Goal: Find specific page/section: Find specific page/section

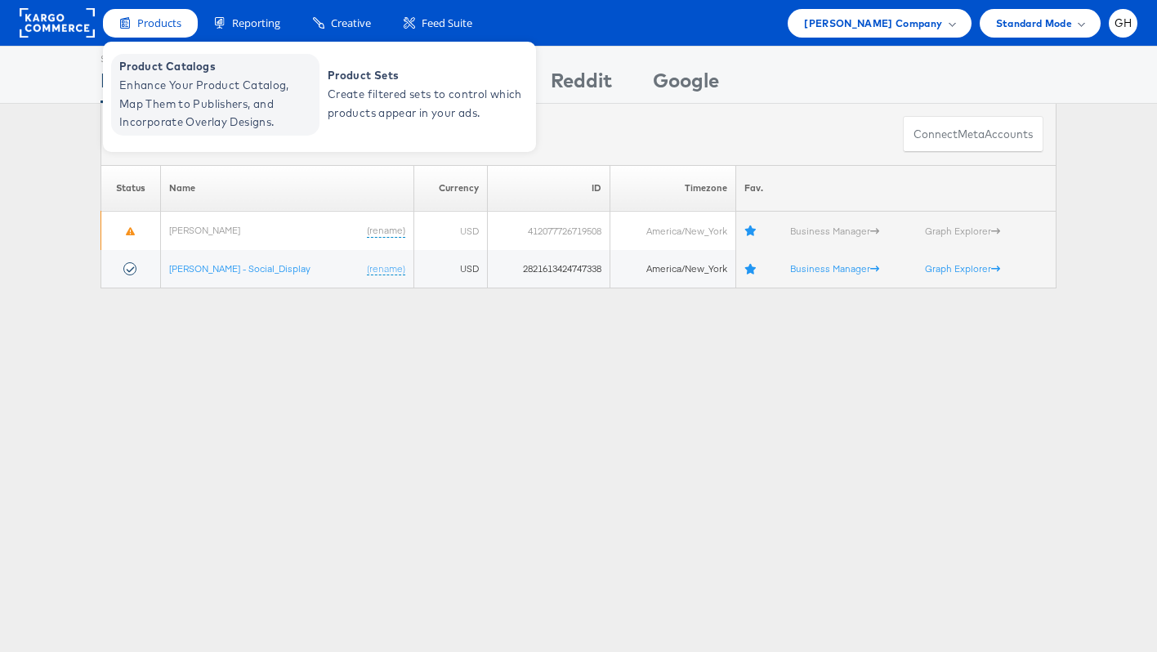
click at [203, 84] on span "Enhance Your Product Catalog, Map Them to Publishers, and Incorporate Overlay D…" at bounding box center [217, 104] width 196 height 56
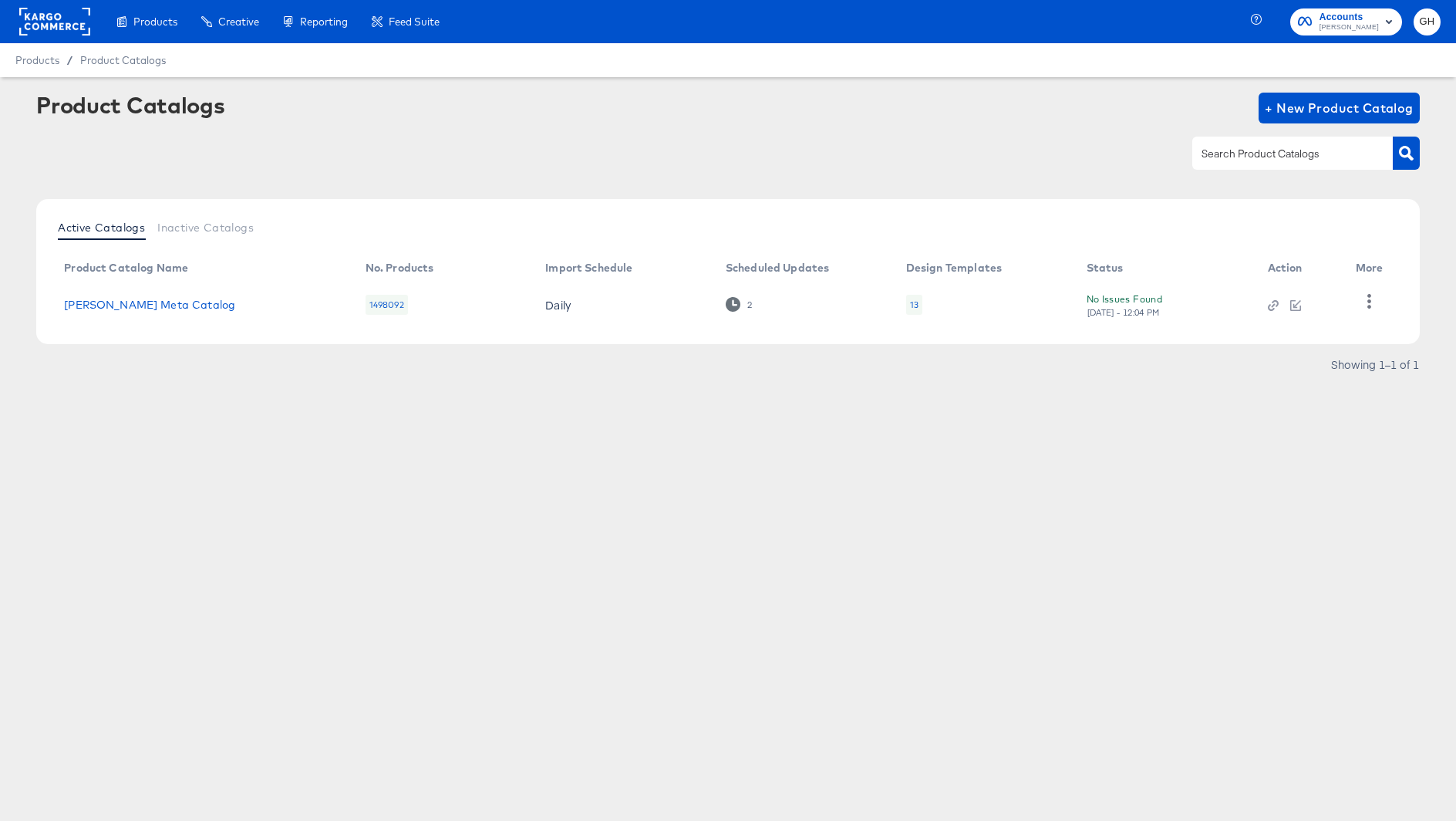
click at [920, 302] on div "13" at bounding box center [914, 304] width 16 height 20
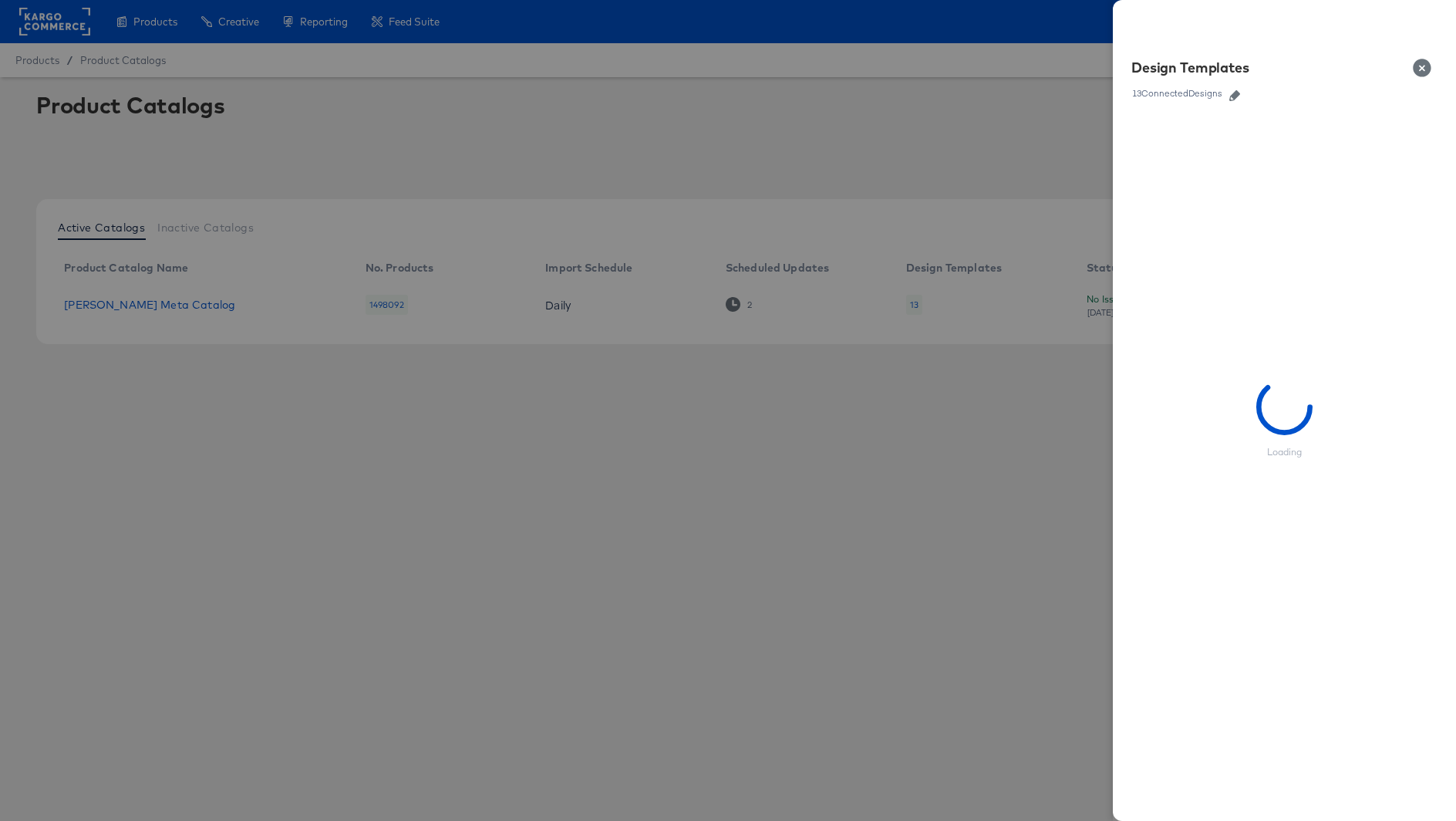
click at [1235, 94] on icon "button" at bounding box center [1234, 95] width 10 height 10
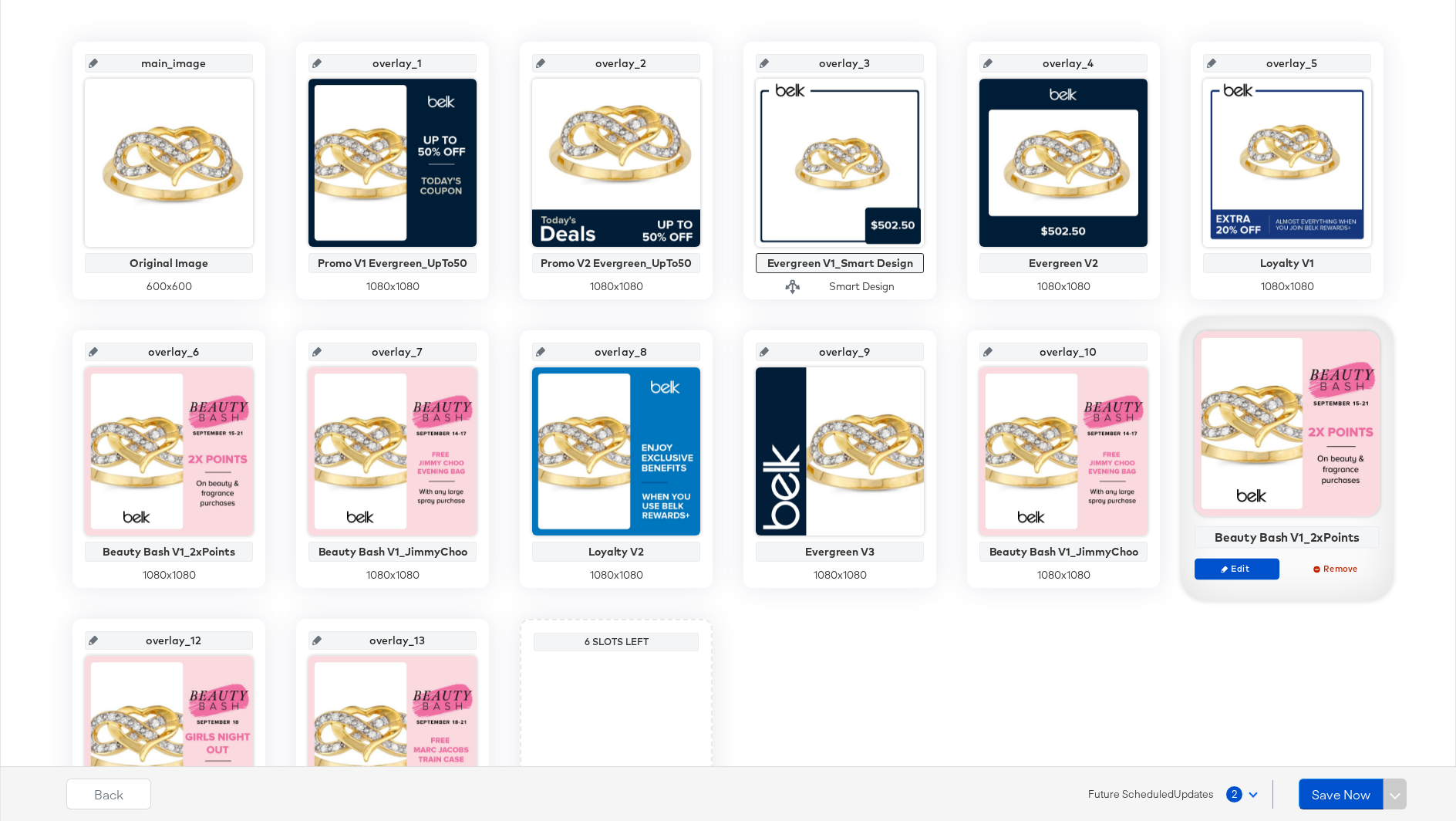
scroll to position [327, 0]
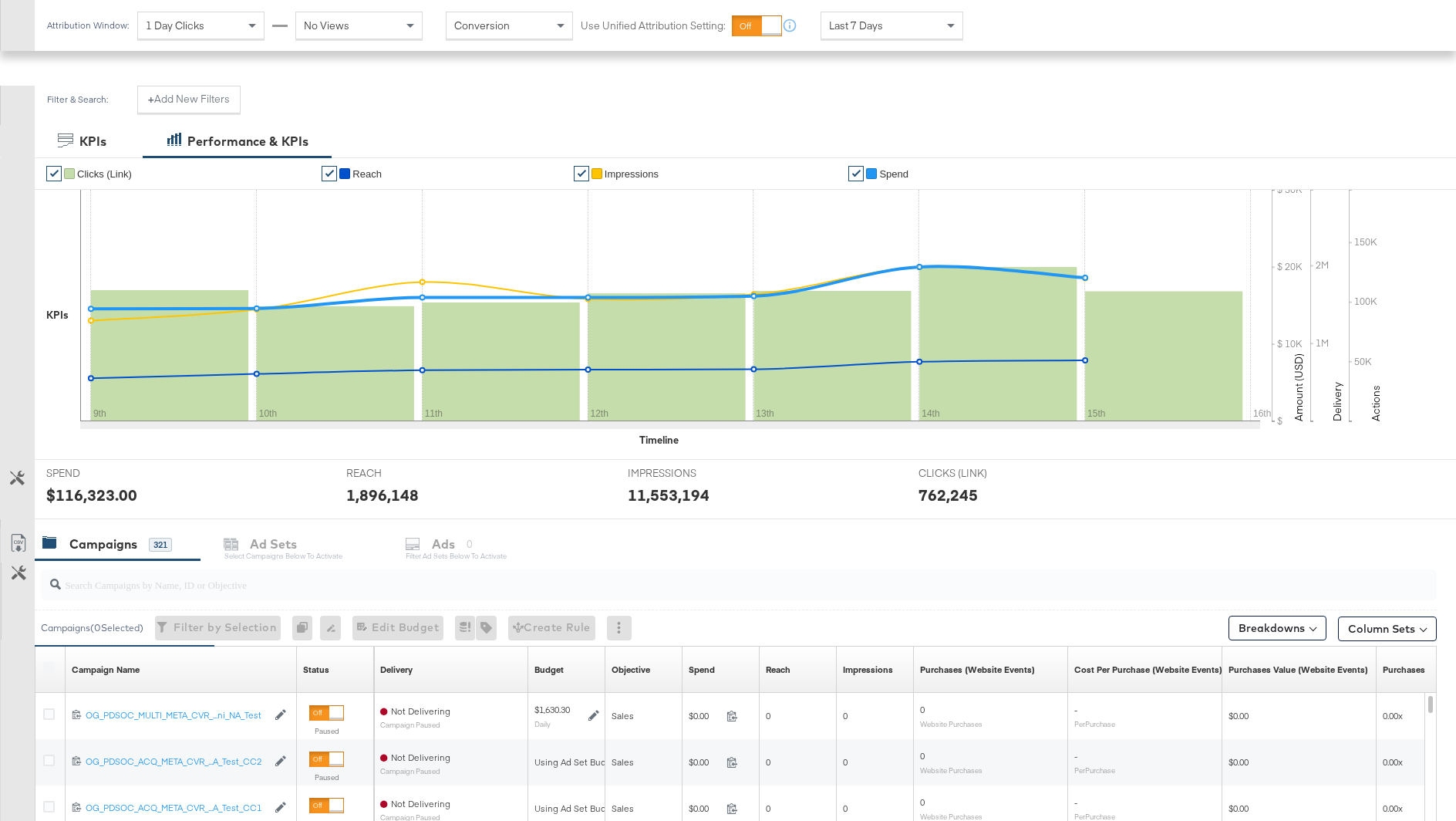
scroll to position [532, 0]
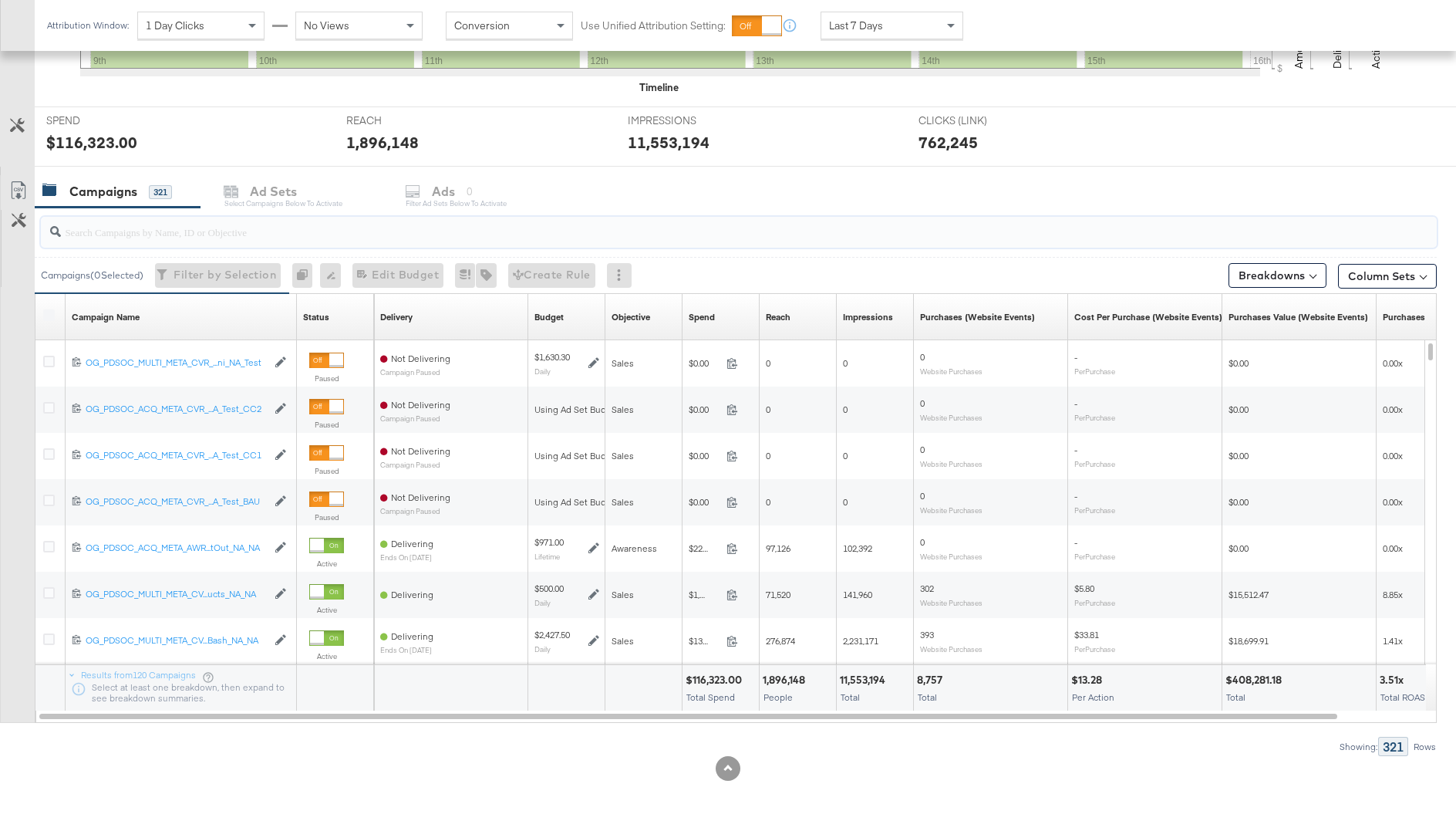
click at [195, 230] on input "search" at bounding box center [686, 226] width 1248 height 30
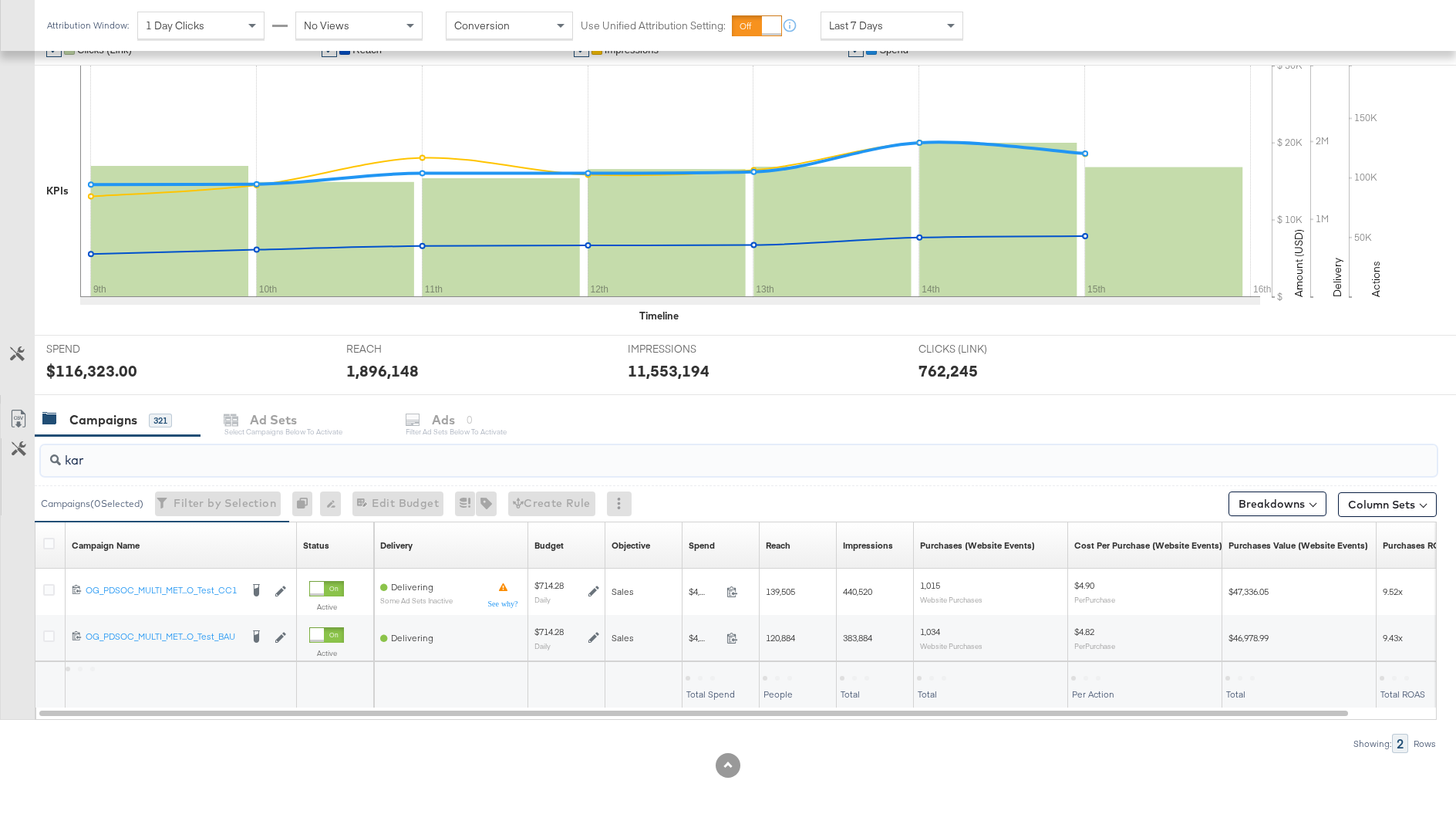
scroll to position [300, 0]
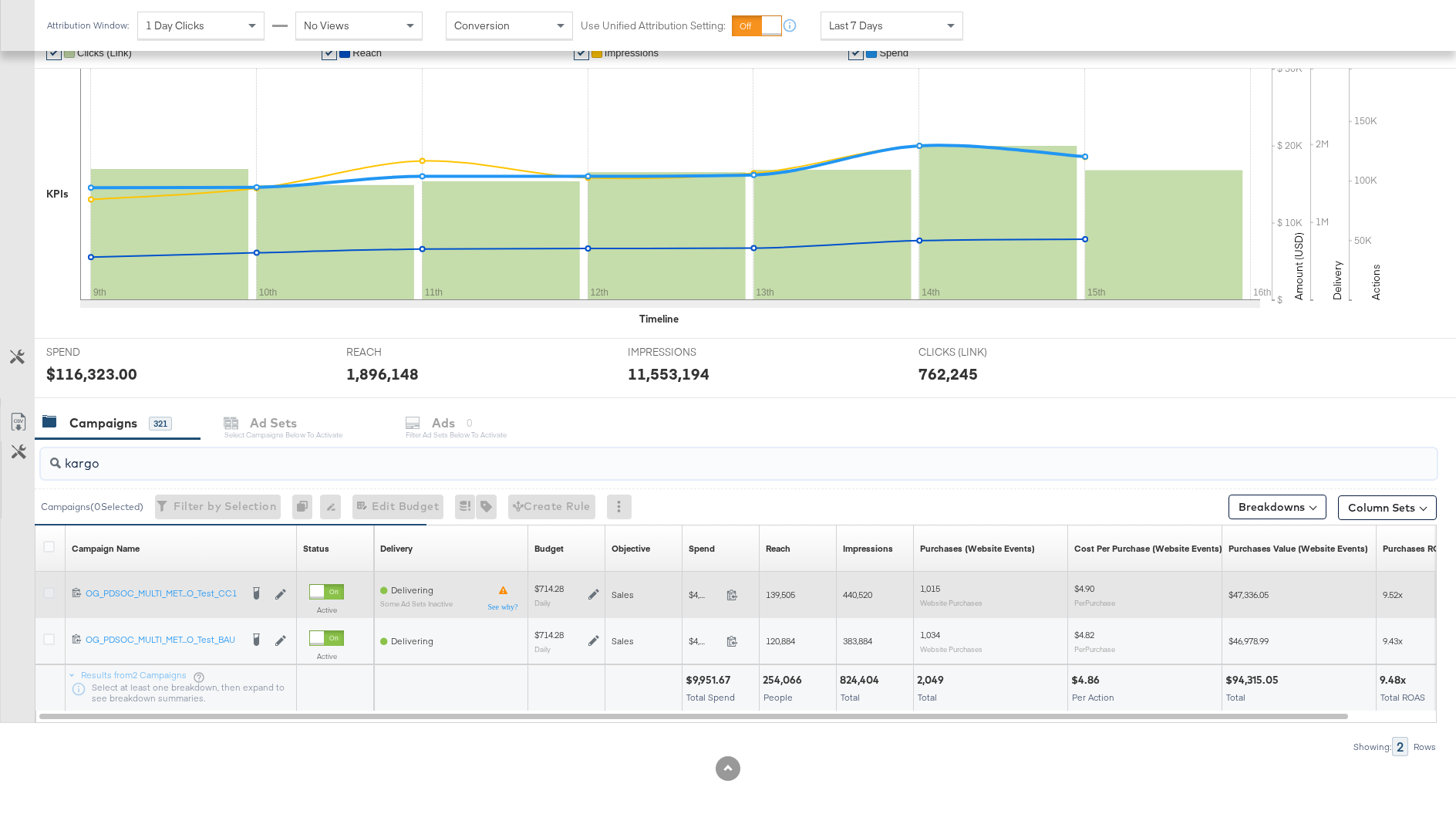
type input "kargo"
click at [48, 590] on icon at bounding box center [49, 593] width 11 height 11
click at [0, 0] on input "checkbox" at bounding box center [0, 0] width 0 height 0
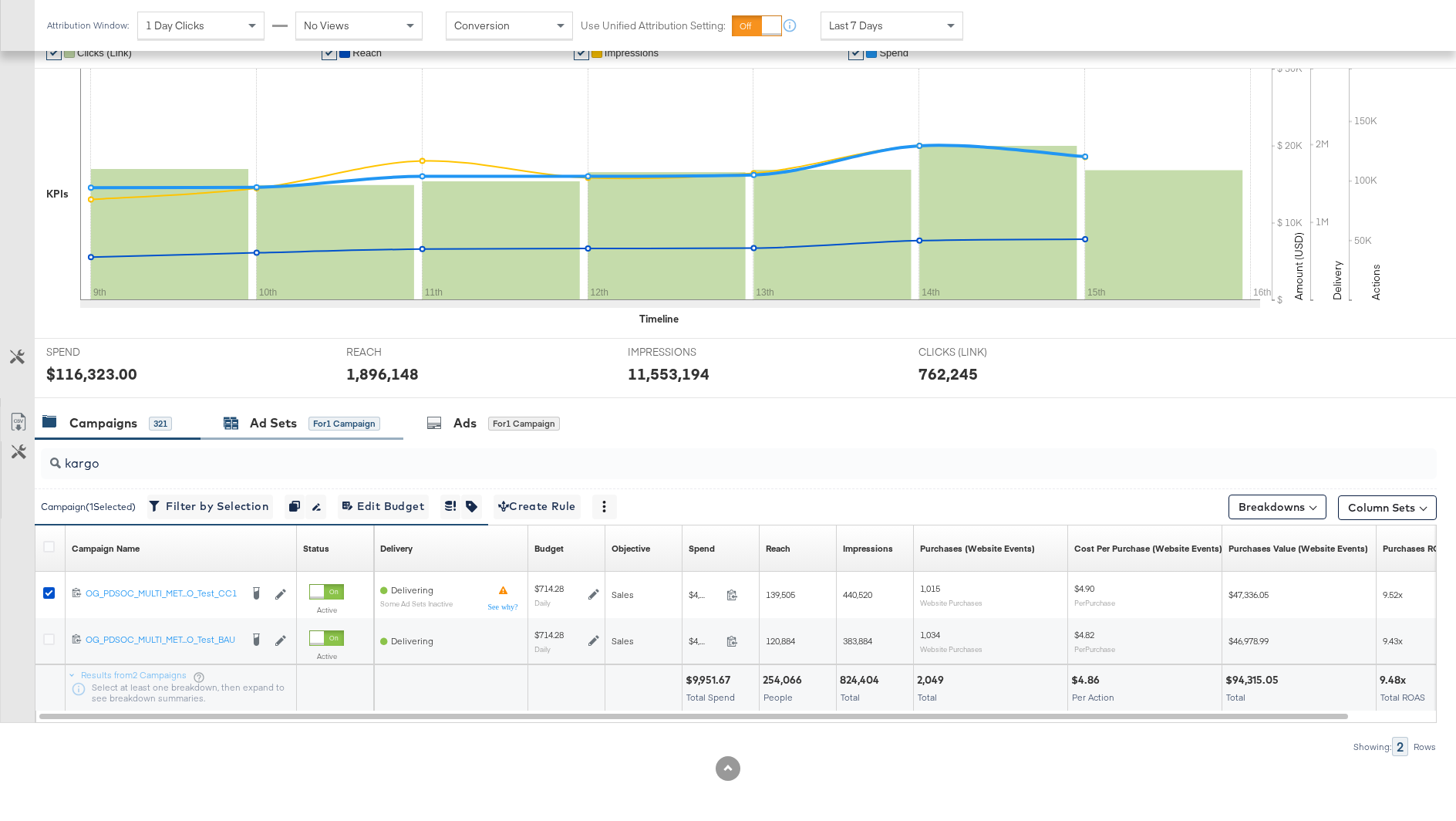
click at [294, 427] on div "Ad Sets" at bounding box center [274, 423] width 47 height 18
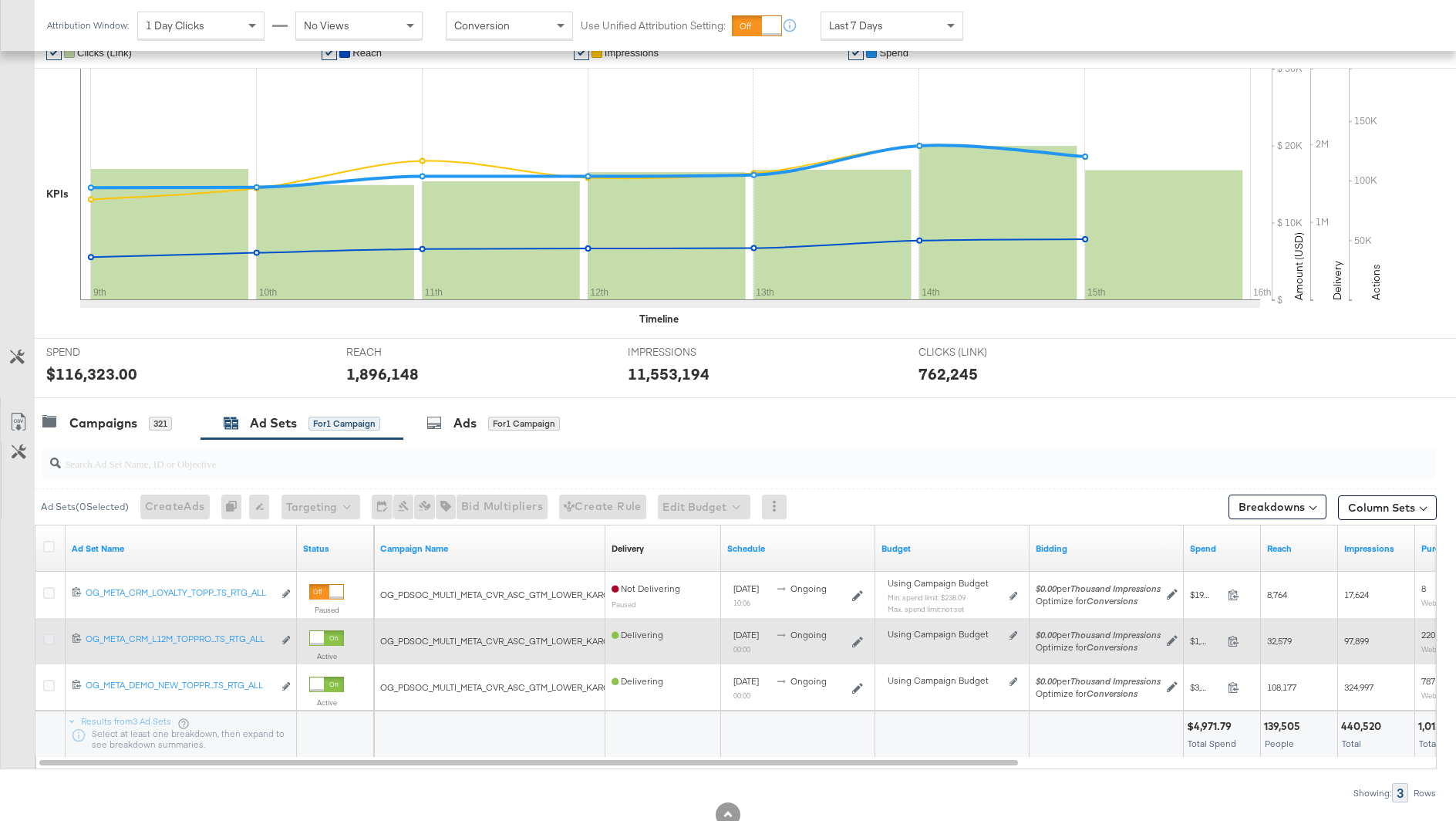
click at [48, 635] on icon at bounding box center [49, 640] width 11 height 11
click at [0, 0] on input "checkbox" at bounding box center [0, 0] width 0 height 0
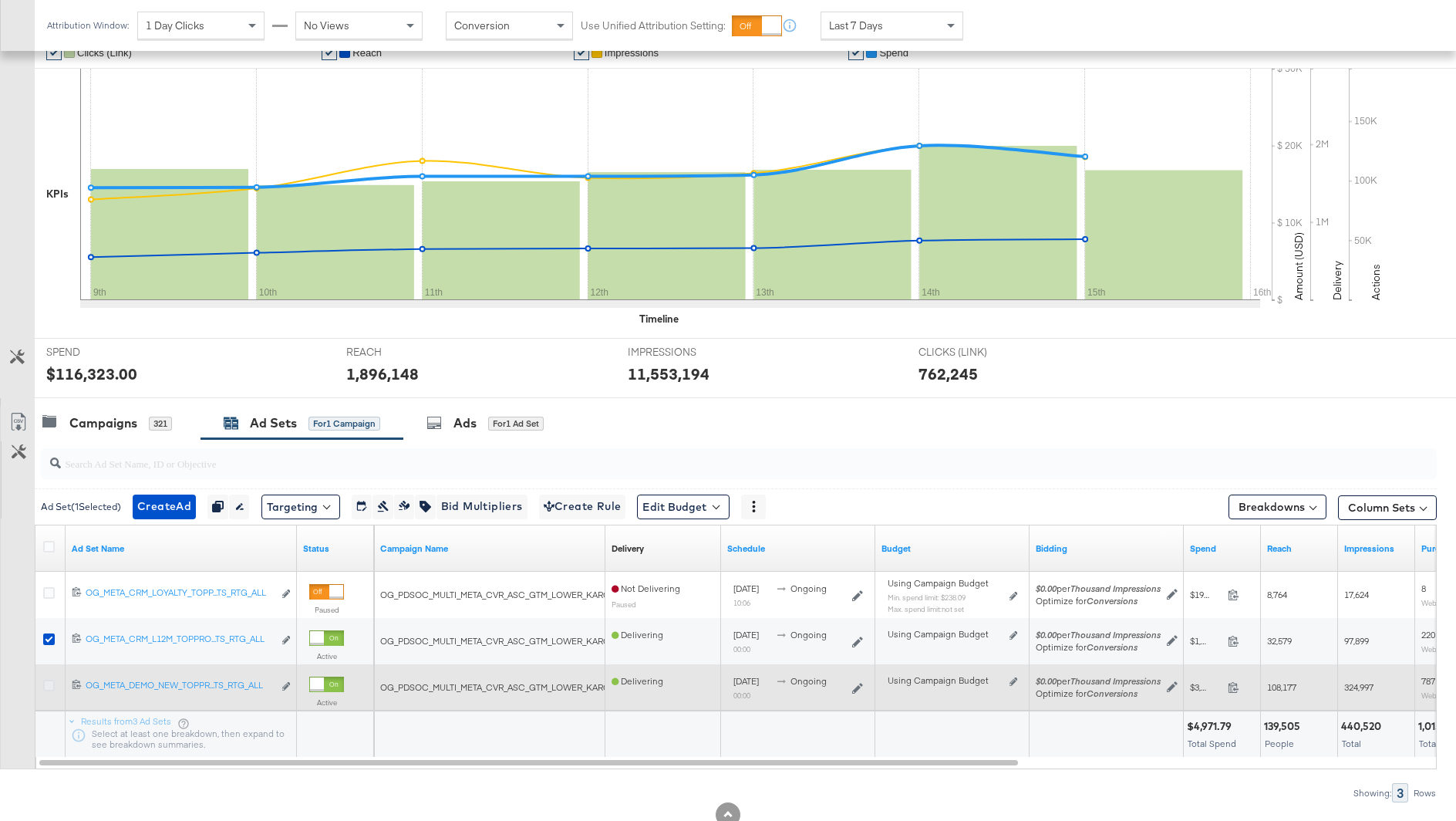
click at [48, 687] on icon at bounding box center [49, 686] width 11 height 11
click at [0, 0] on input "checkbox" at bounding box center [0, 0] width 0 height 0
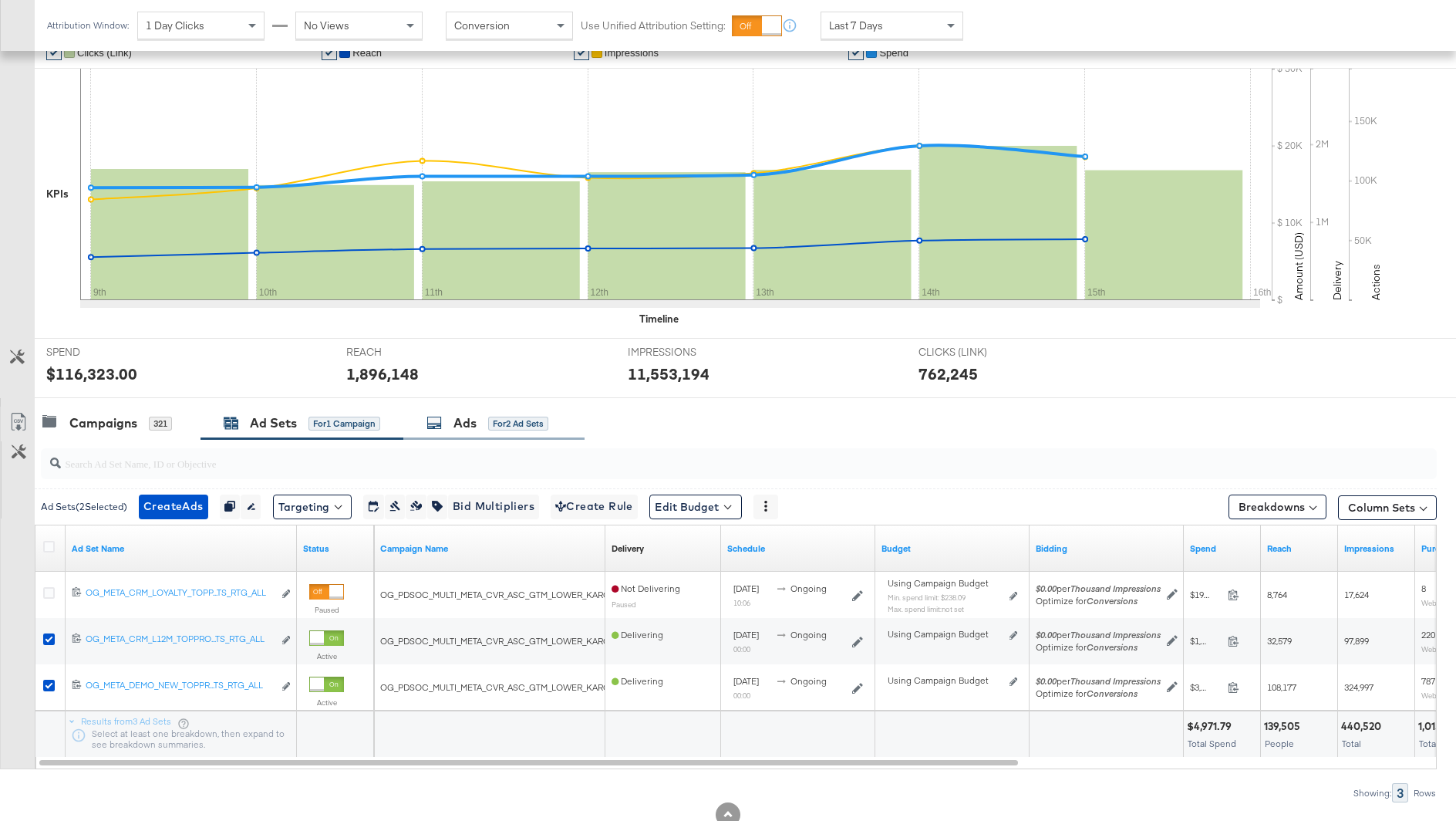
click at [479, 425] on div "Ads for 2 Ad Sets" at bounding box center [487, 423] width 122 height 18
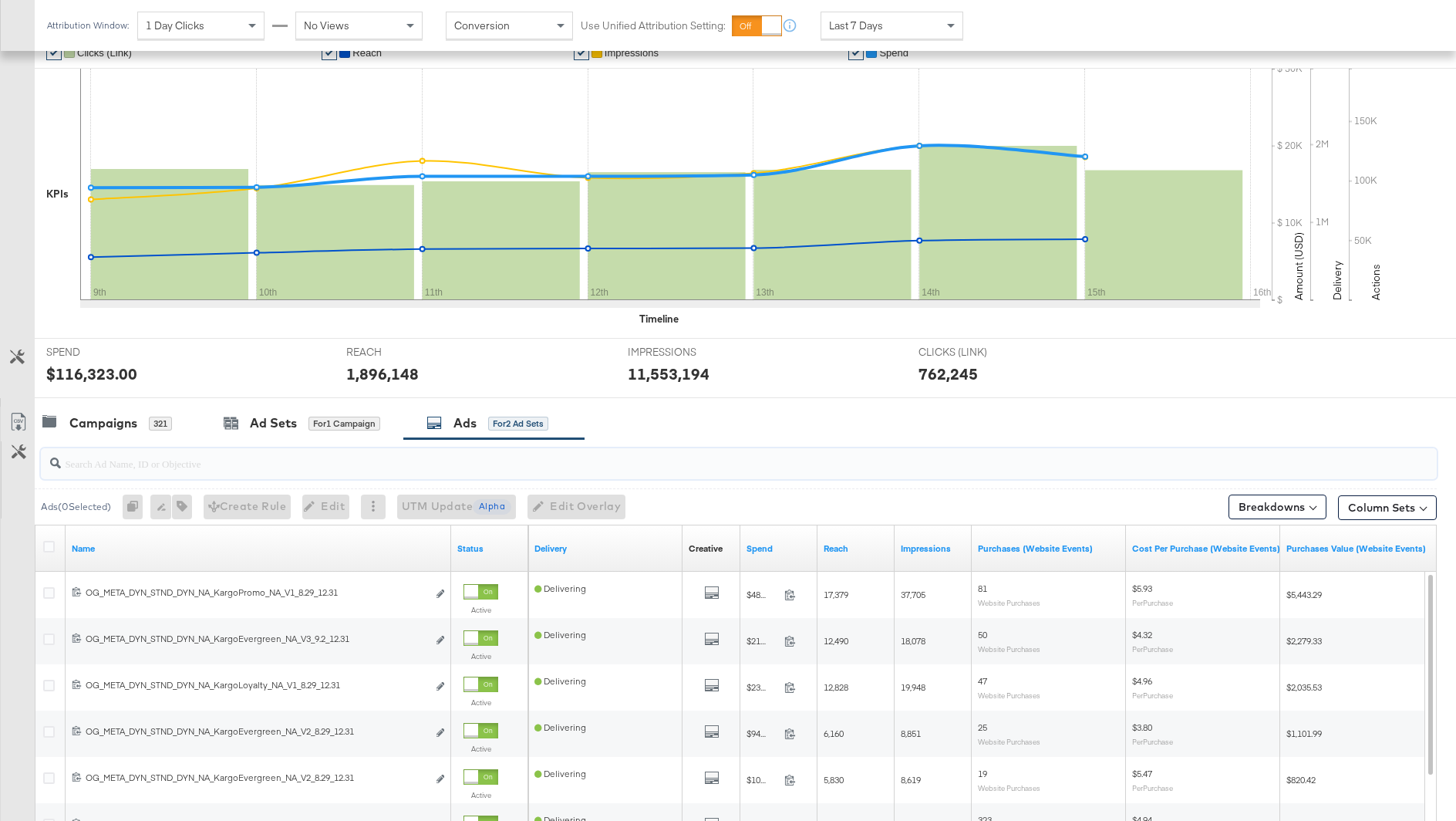
click at [394, 466] on input "search" at bounding box center [686, 457] width 1248 height 30
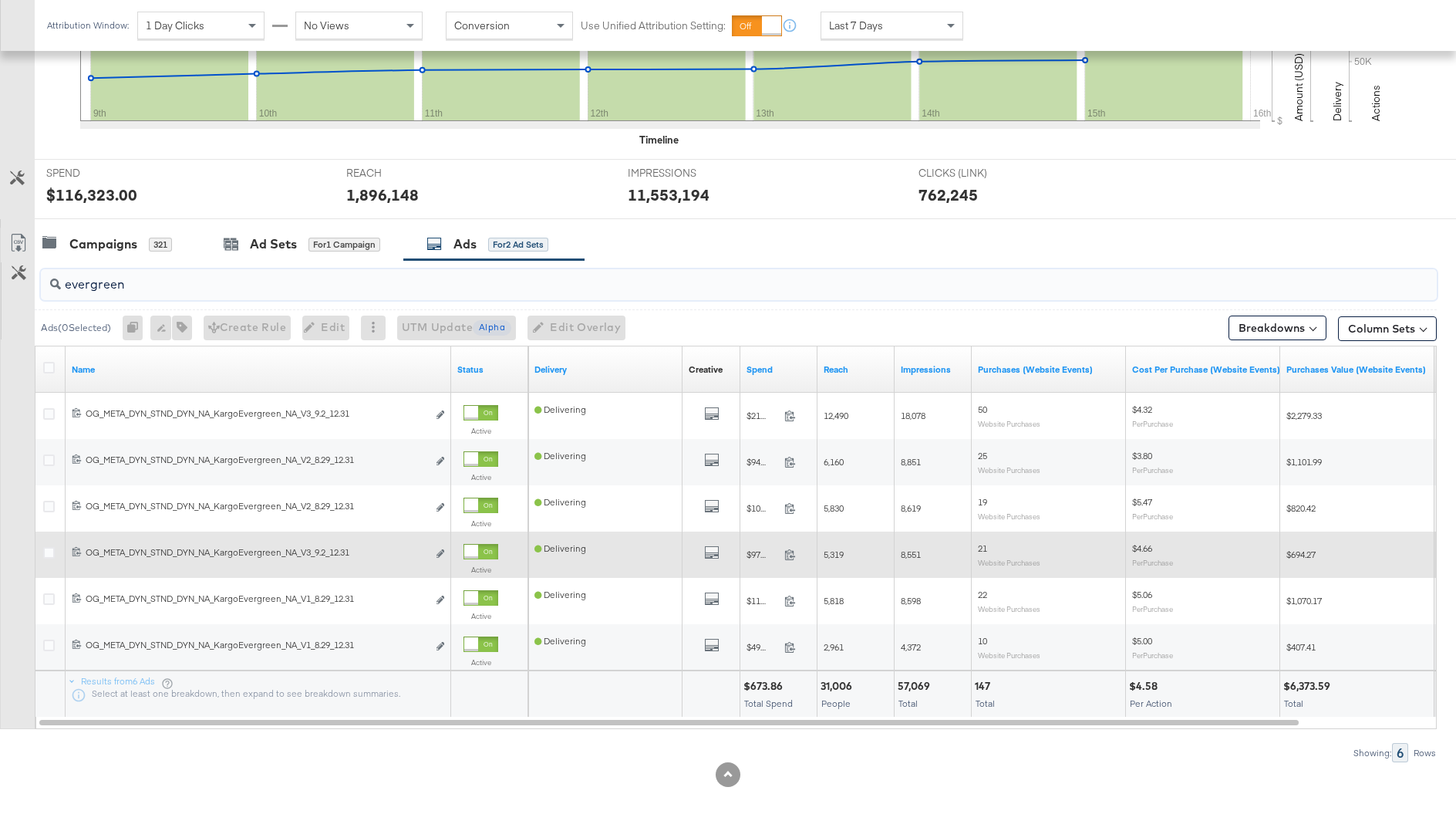
scroll to position [486, 0]
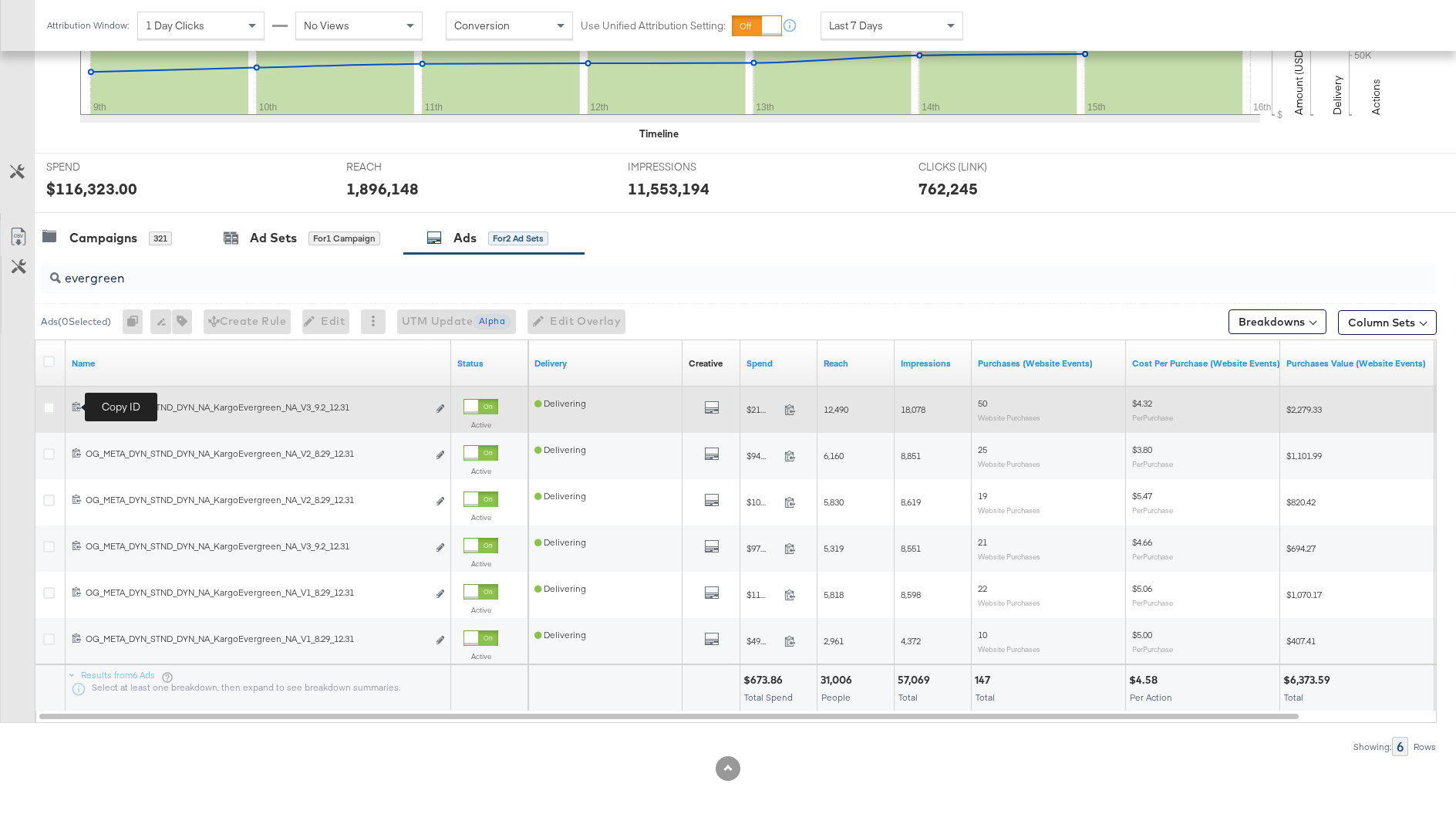
click at [77, 406] on icon at bounding box center [76, 407] width 8 height 9
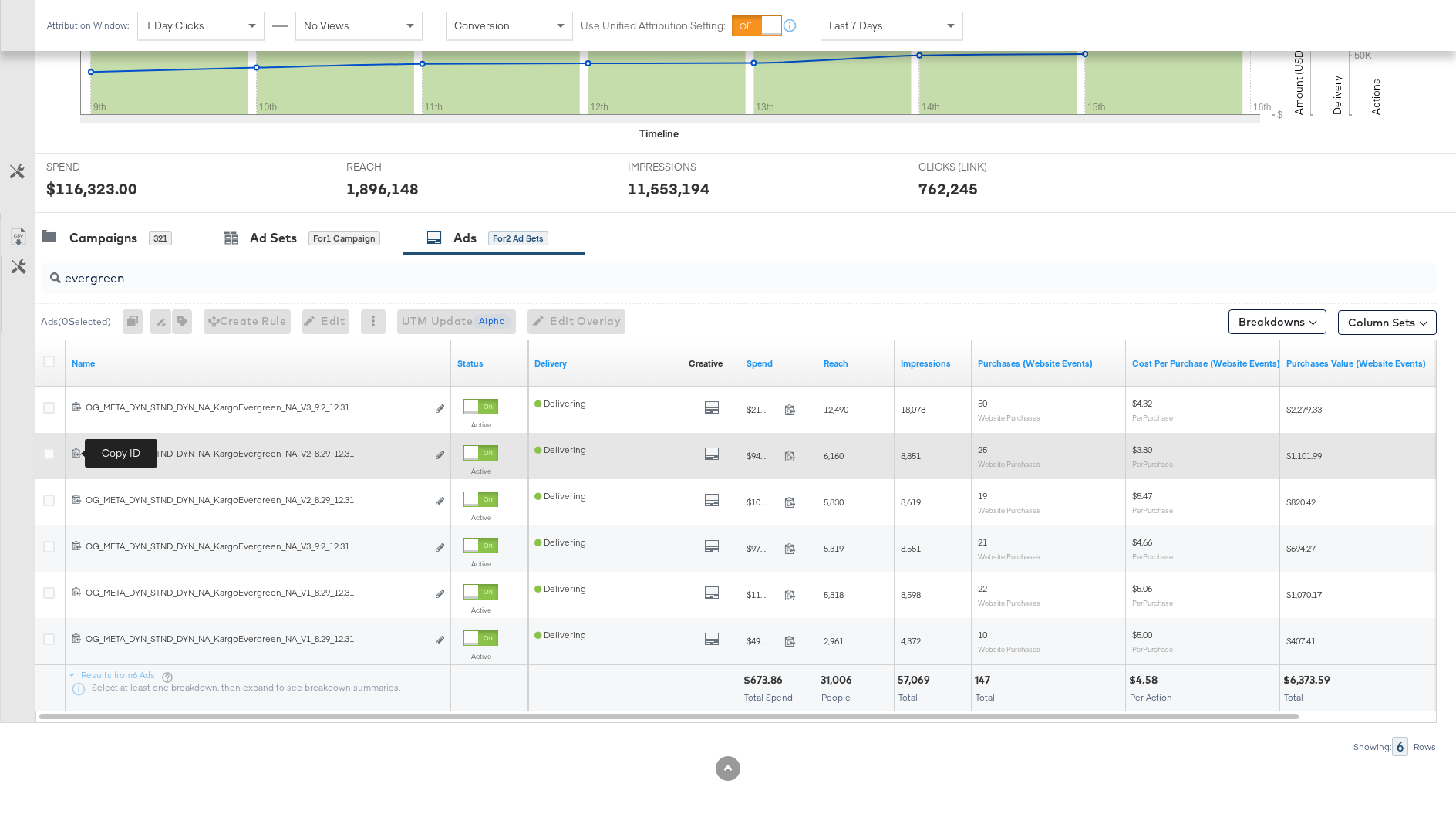
click at [75, 449] on icon at bounding box center [76, 453] width 10 height 10
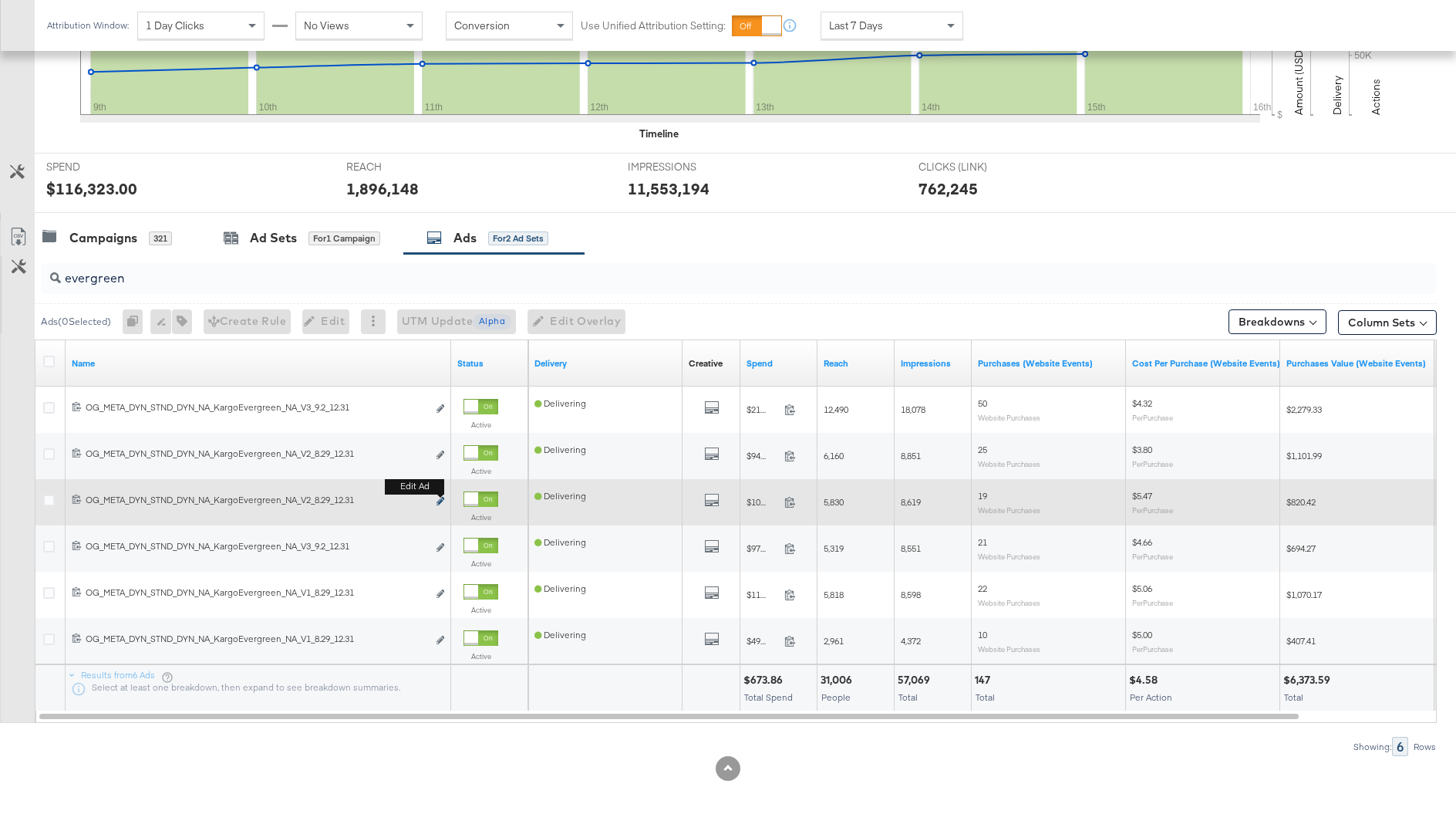
click at [440, 495] on button "Edit ad" at bounding box center [441, 502] width 9 height 16
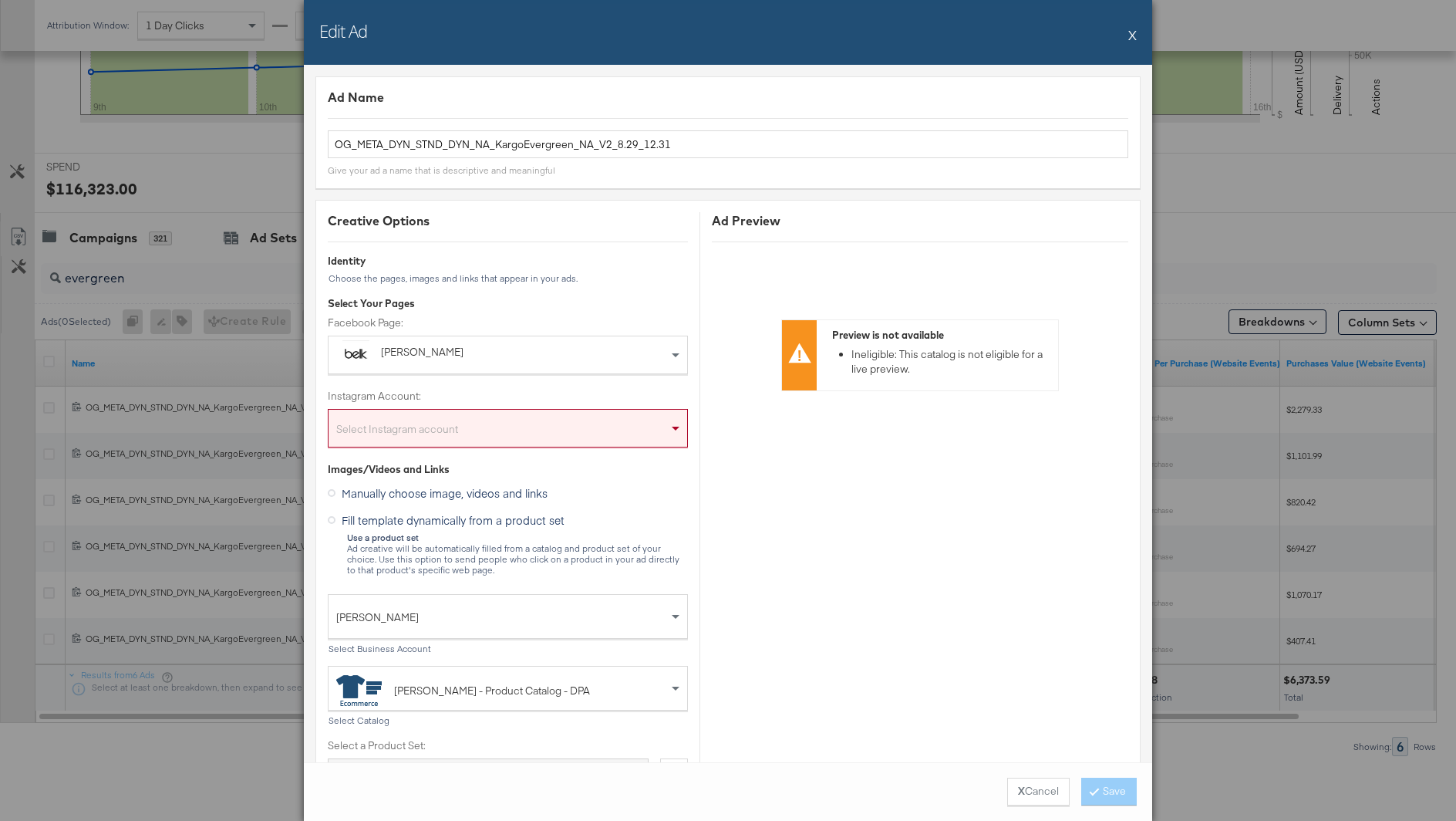
click at [1130, 31] on button "X" at bounding box center [1132, 34] width 8 height 31
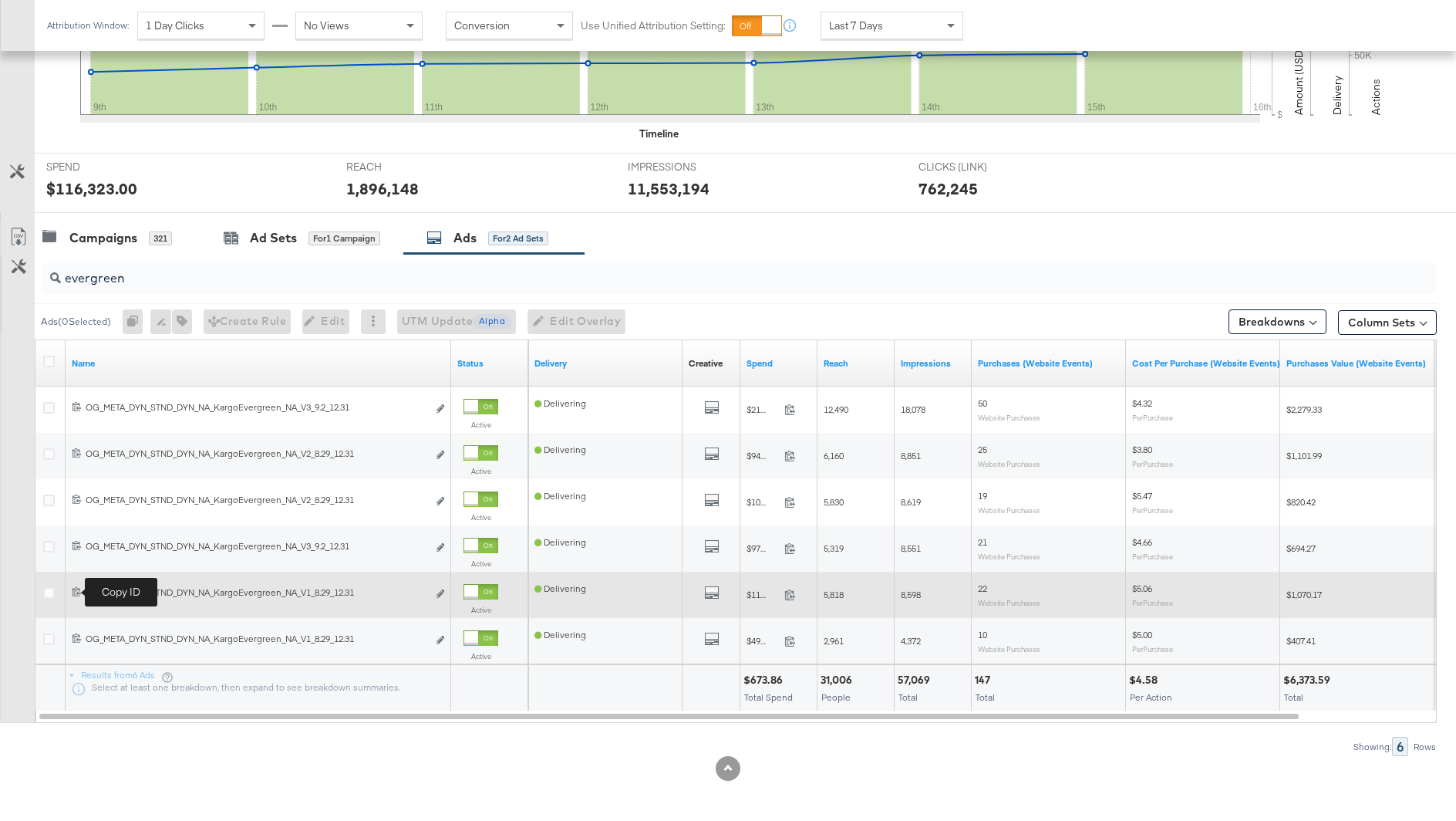
click at [77, 590] on icon at bounding box center [76, 591] width 10 height 10
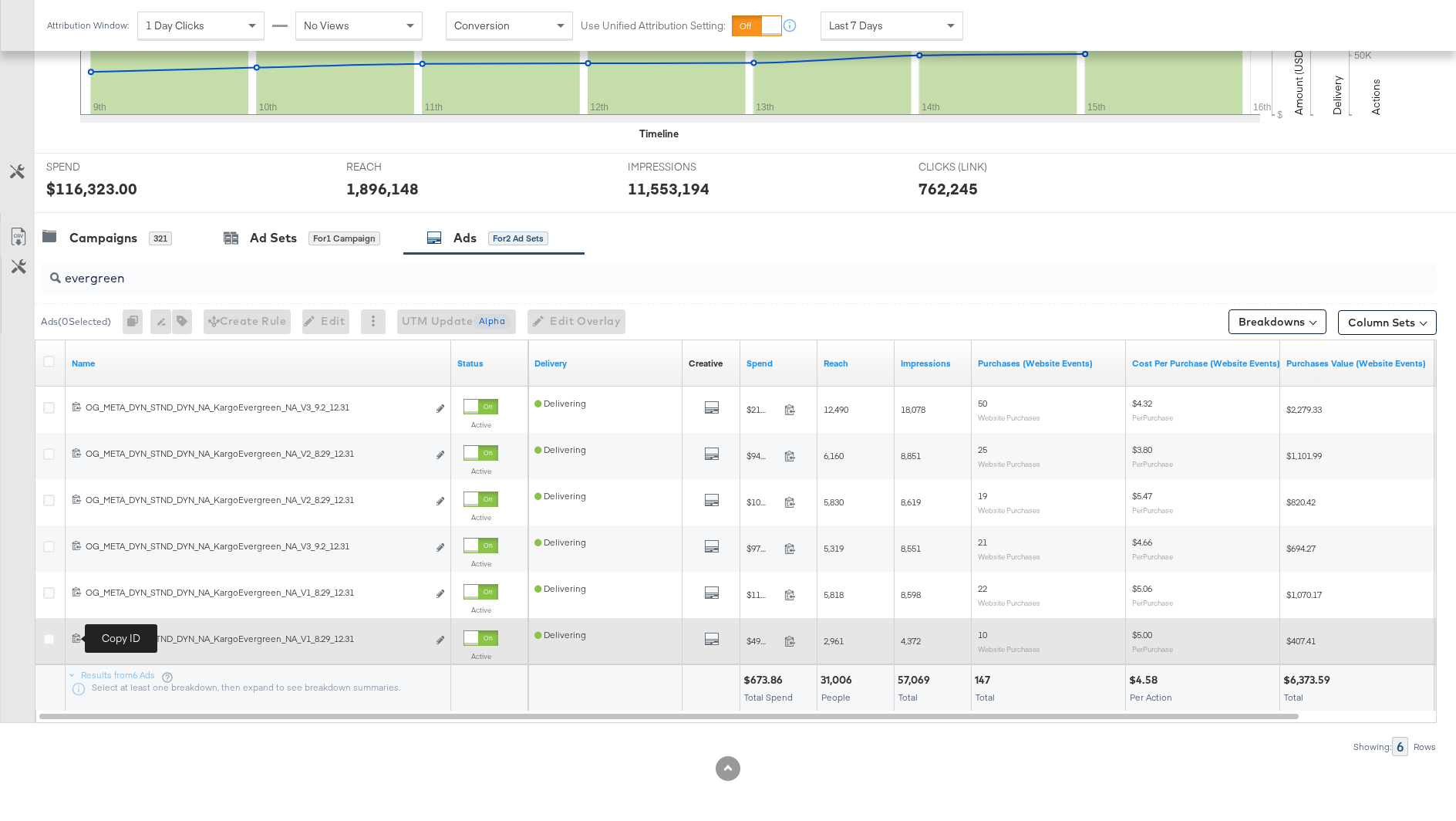
click at [76, 639] on icon at bounding box center [76, 638] width 10 height 10
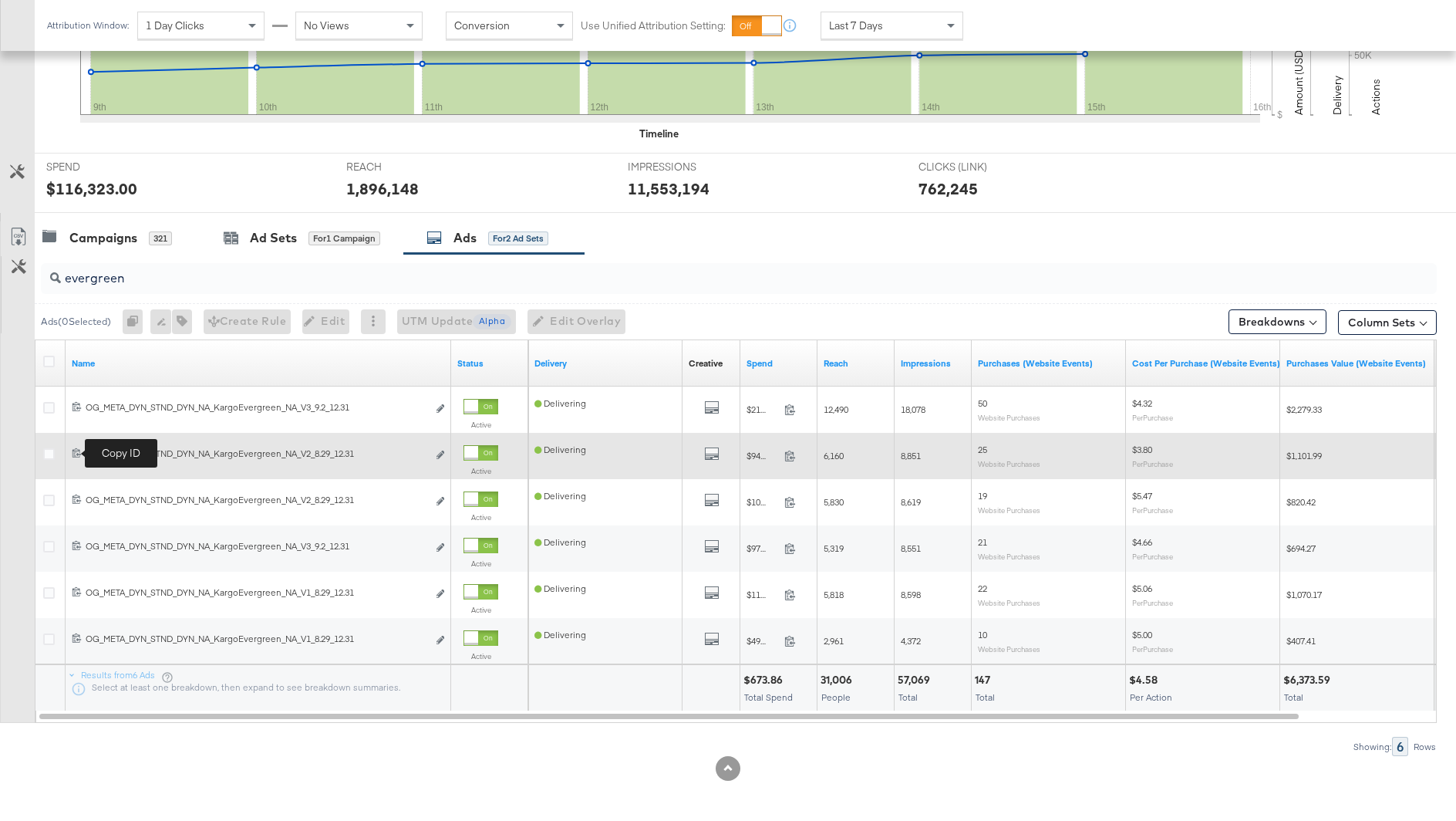
click at [72, 450] on icon at bounding box center [76, 453] width 10 height 10
click at [74, 453] on icon at bounding box center [76, 453] width 10 height 10
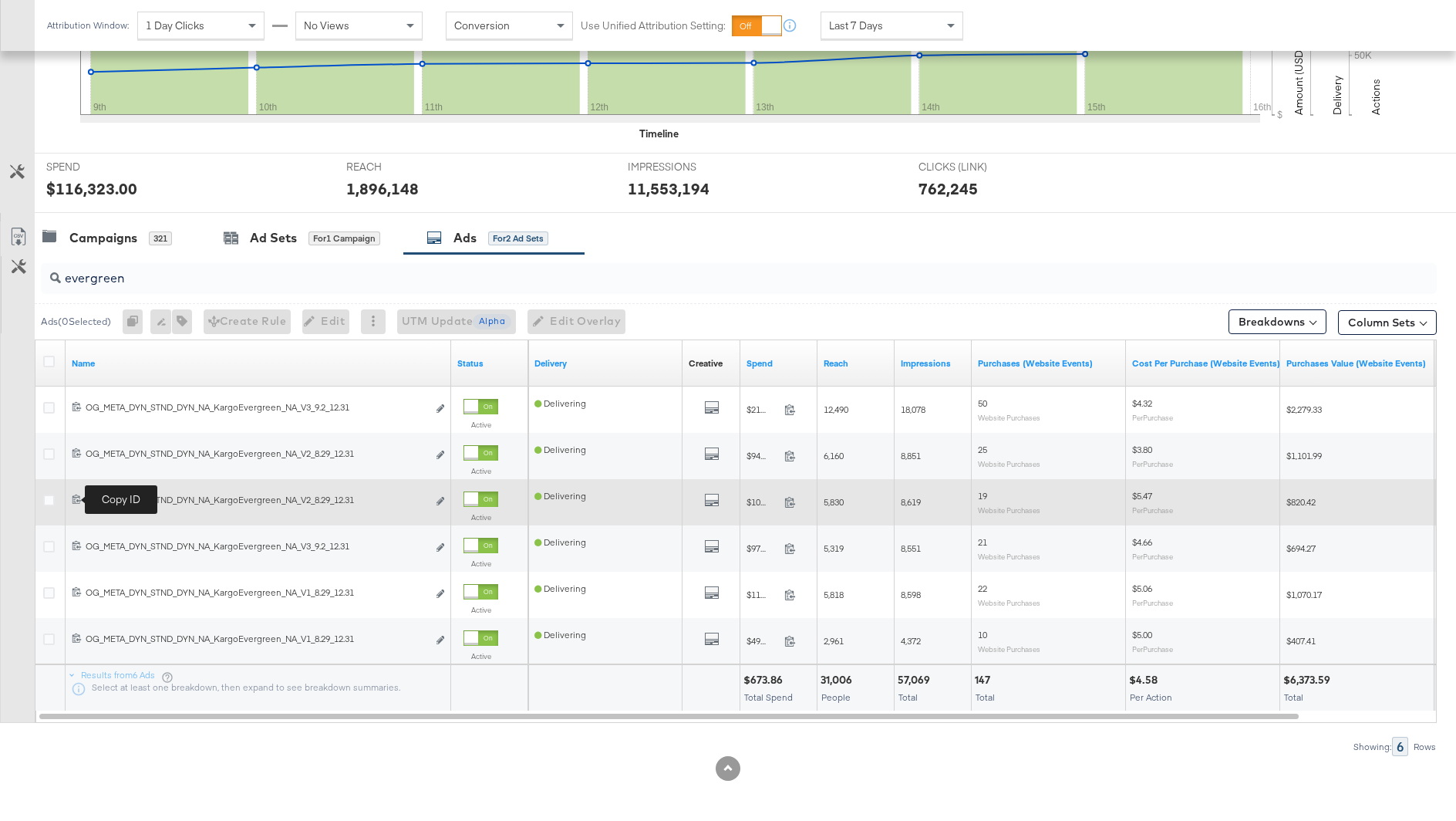
click at [76, 495] on icon at bounding box center [76, 499] width 10 height 10
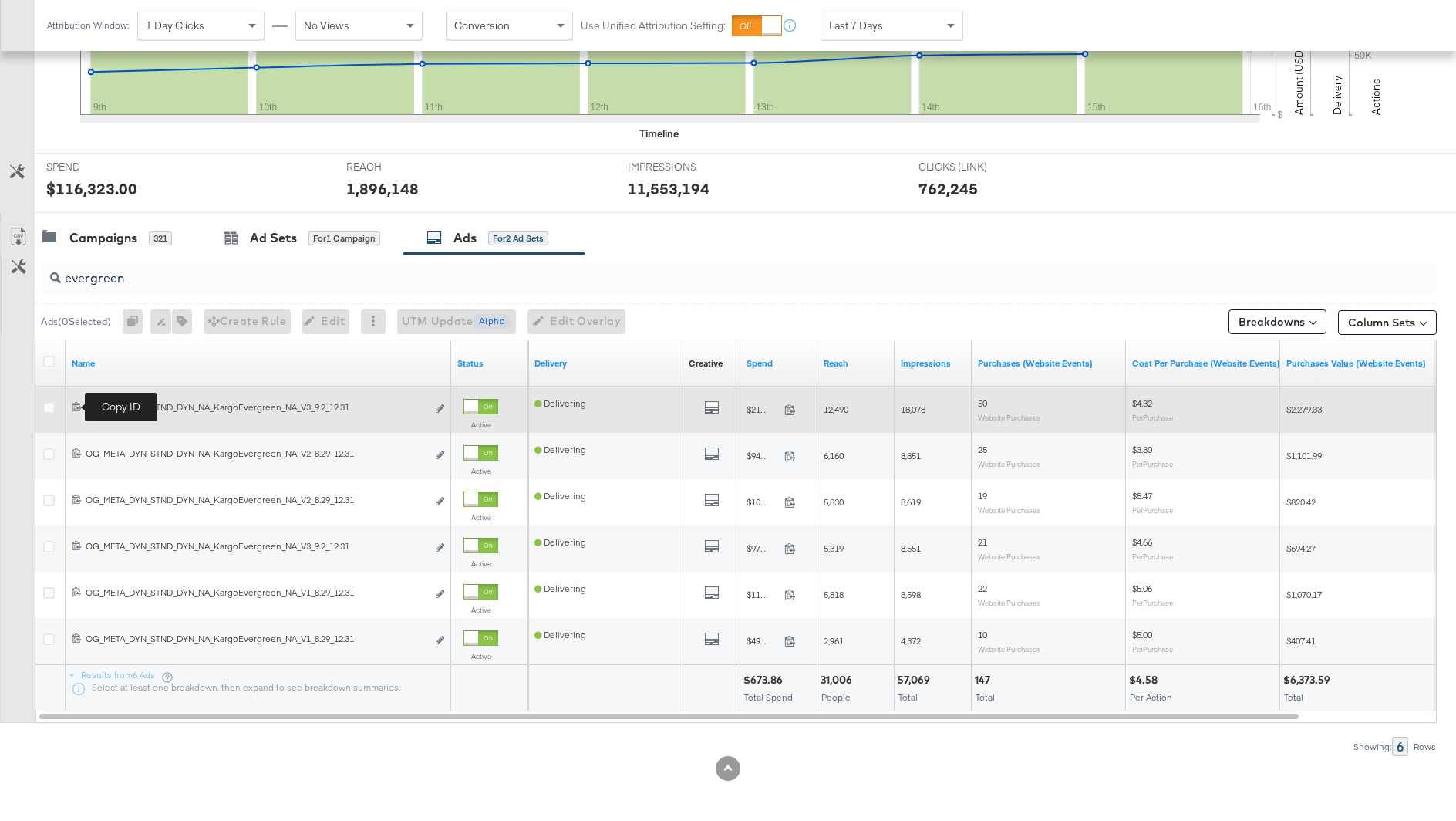
click at [77, 405] on icon at bounding box center [76, 406] width 10 height 10
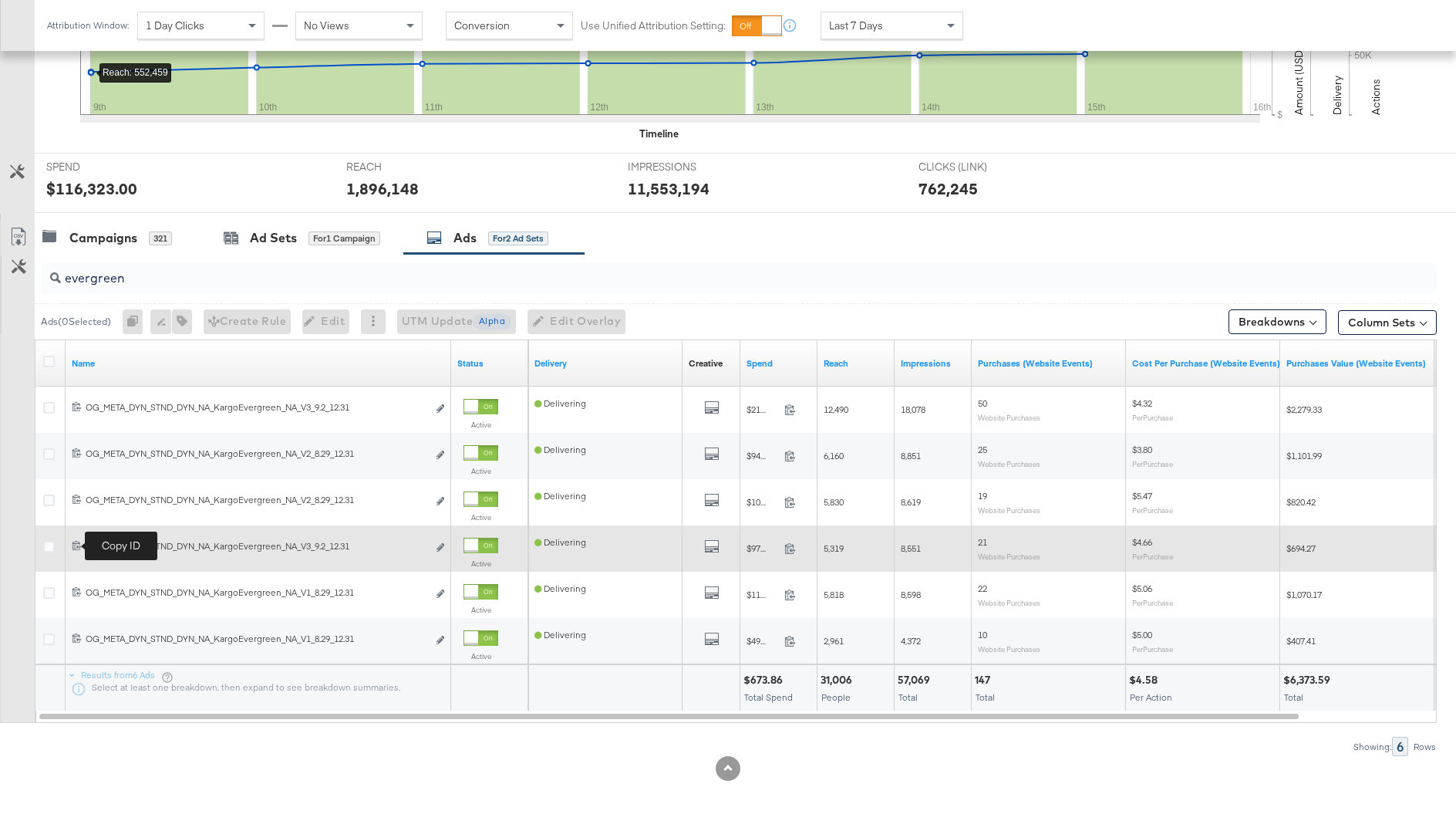
click at [72, 541] on icon at bounding box center [76, 545] width 10 height 10
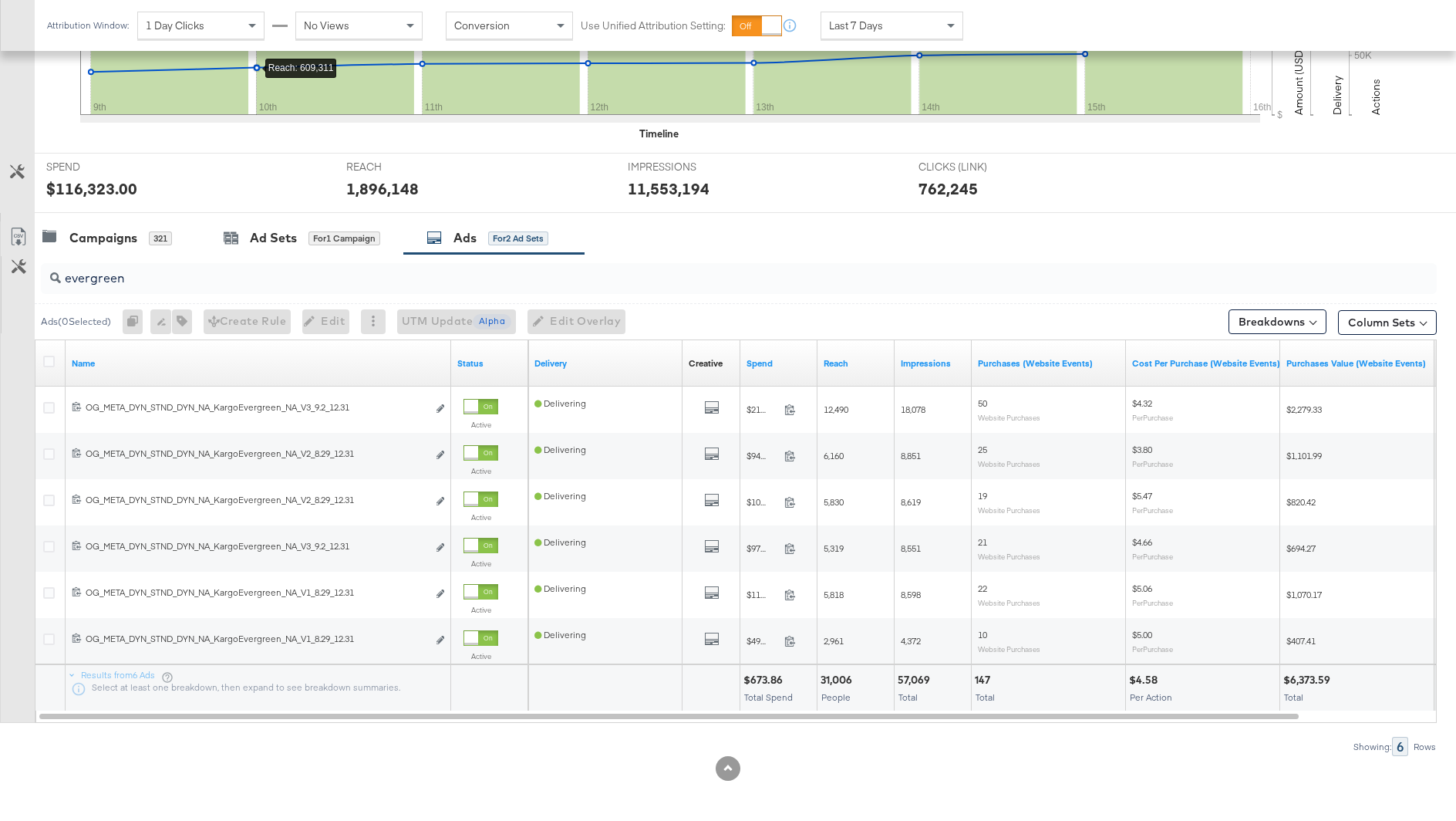
scroll to position [483, 0]
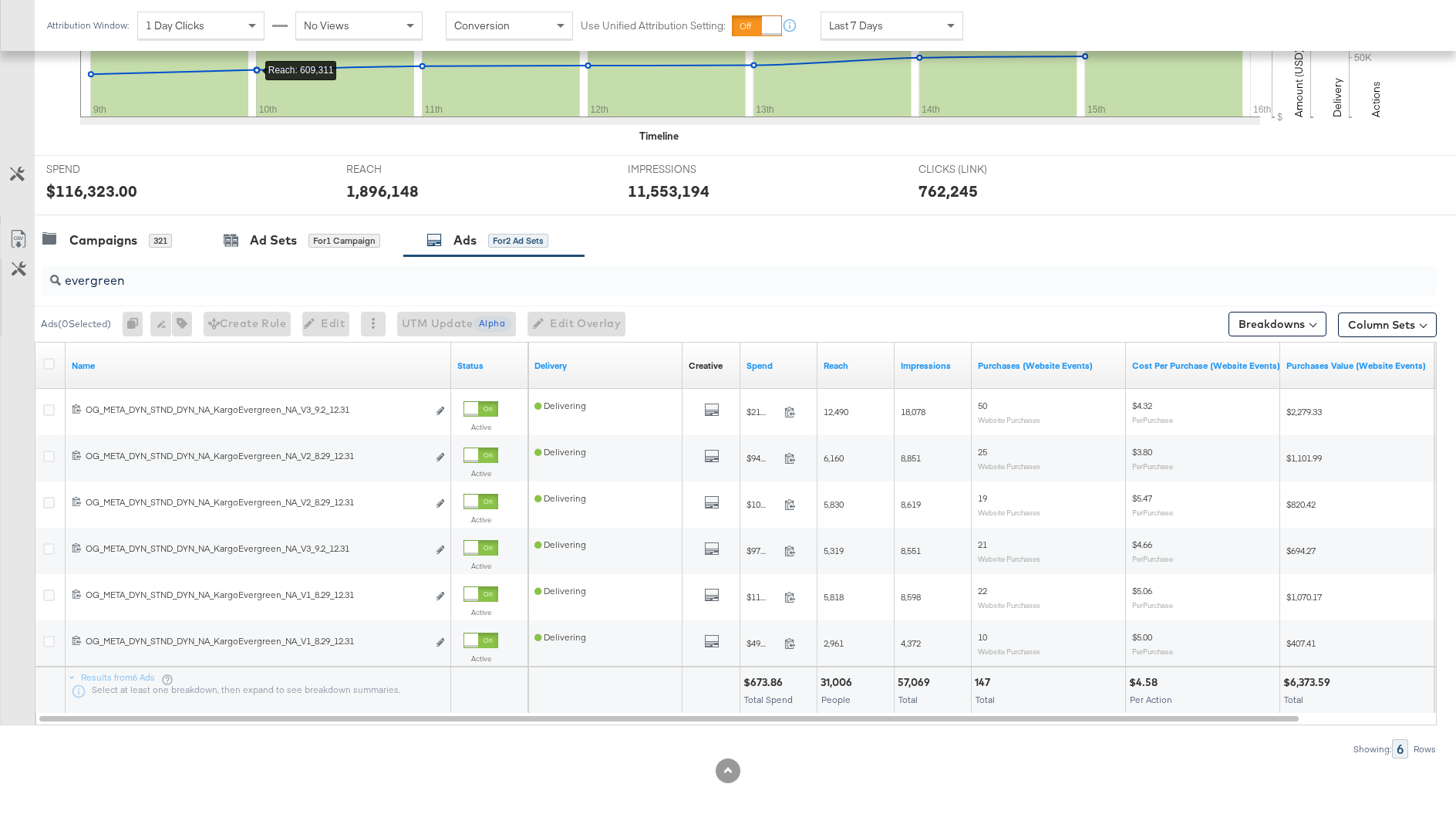
click at [533, 282] on input "evergreen" at bounding box center [686, 274] width 1248 height 30
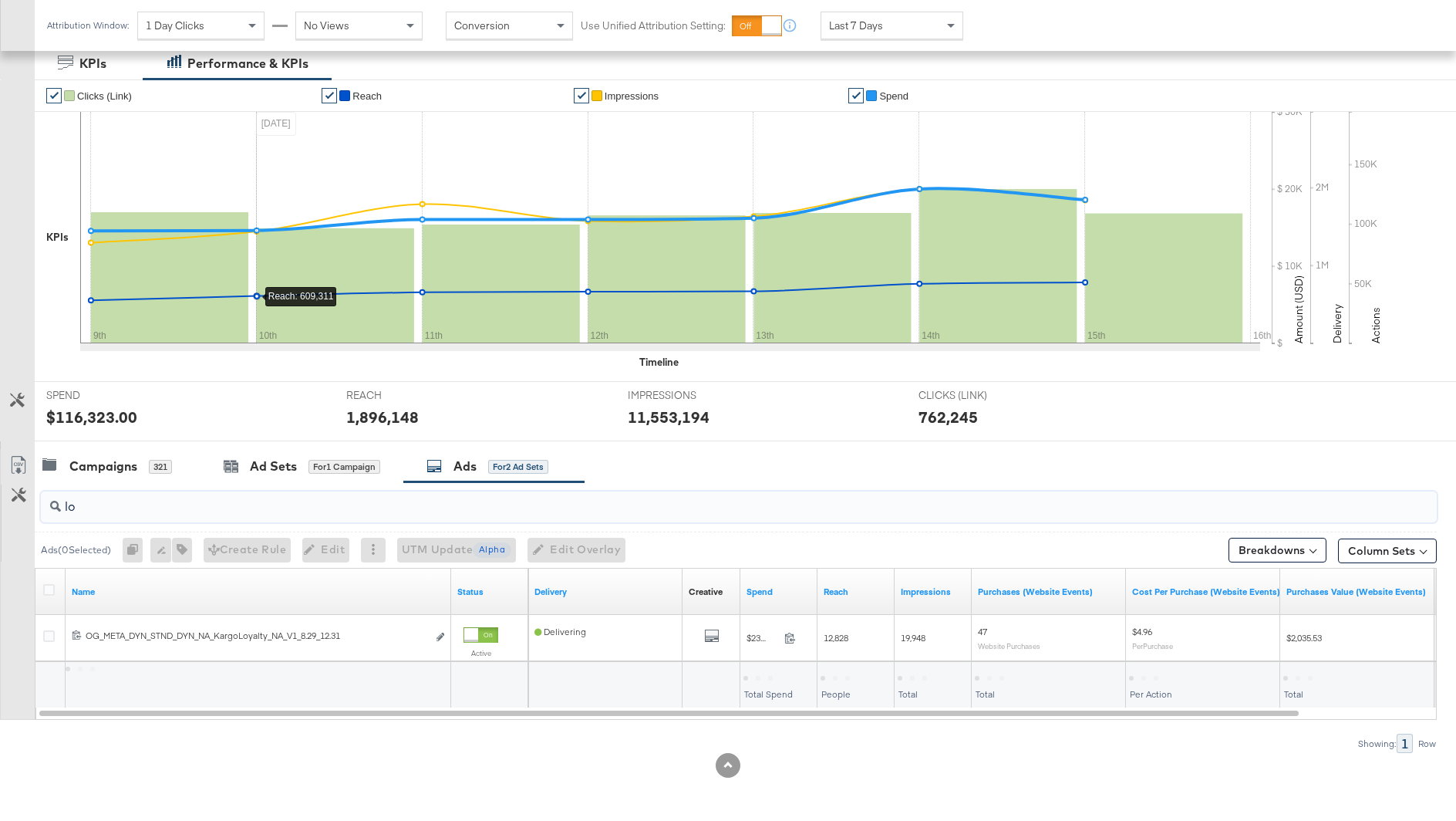
scroll to position [254, 0]
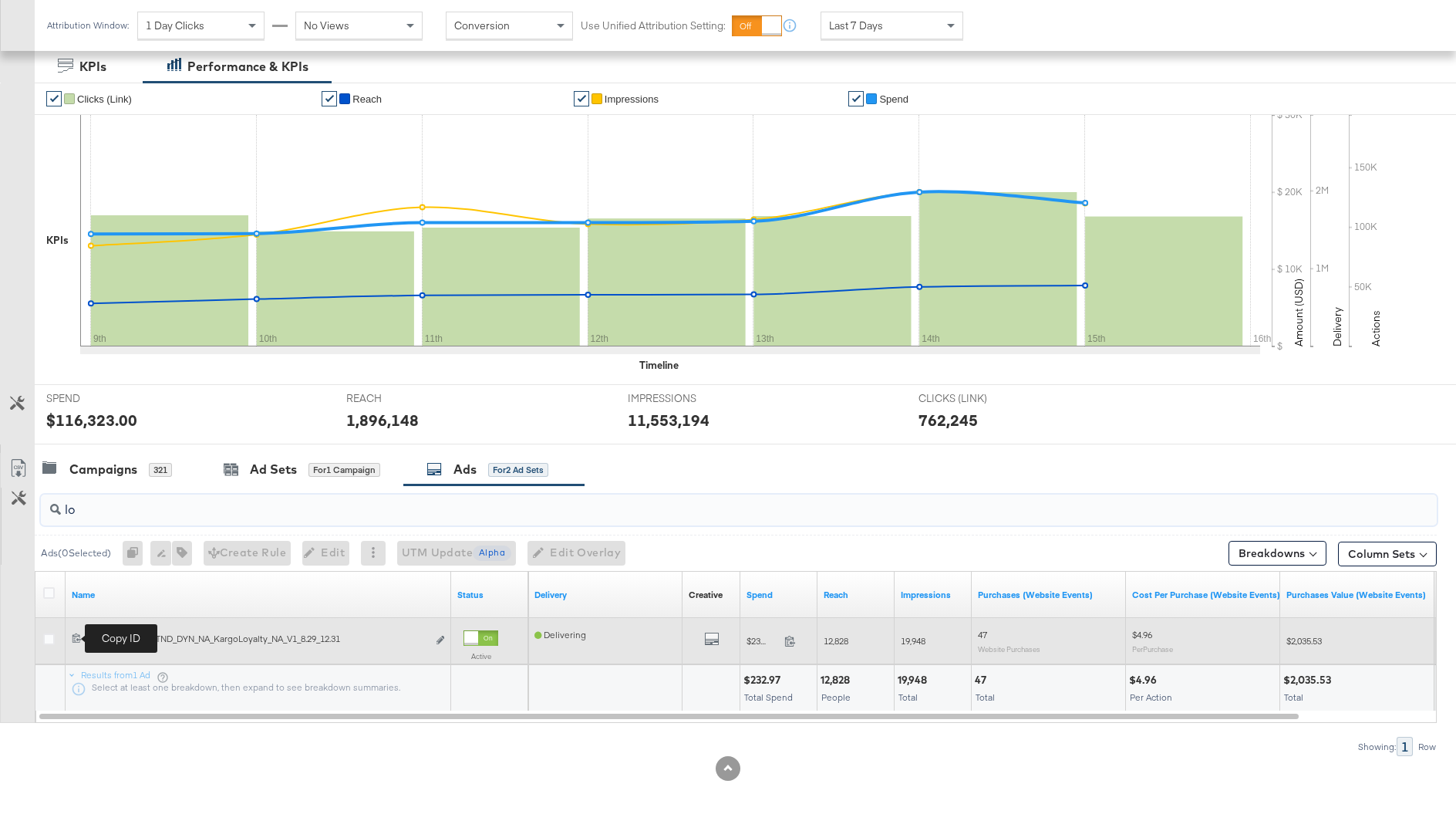
type input "lo"
click at [76, 634] on icon at bounding box center [76, 638] width 10 height 10
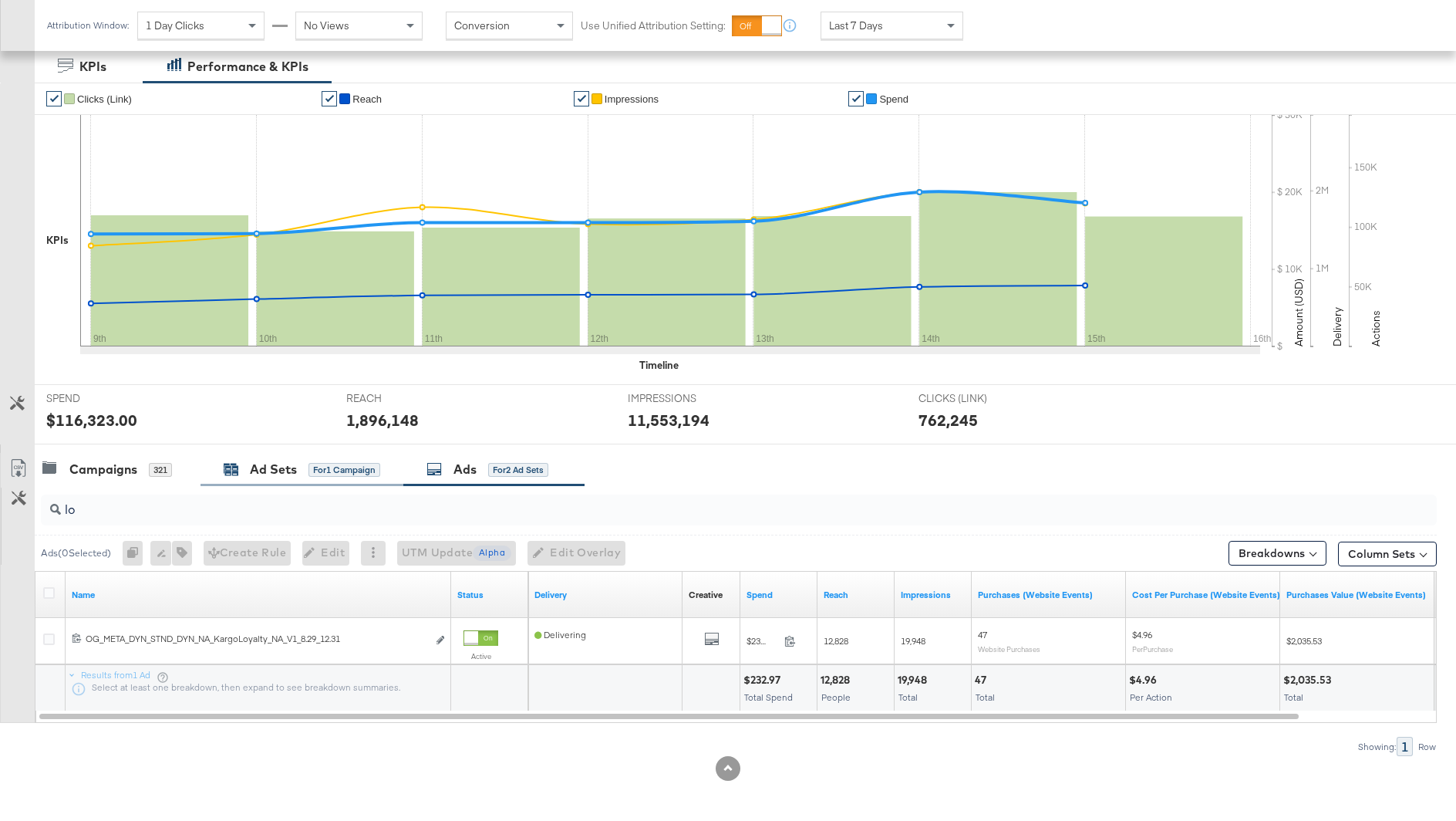
click at [273, 466] on div "Ad Sets" at bounding box center [274, 470] width 47 height 18
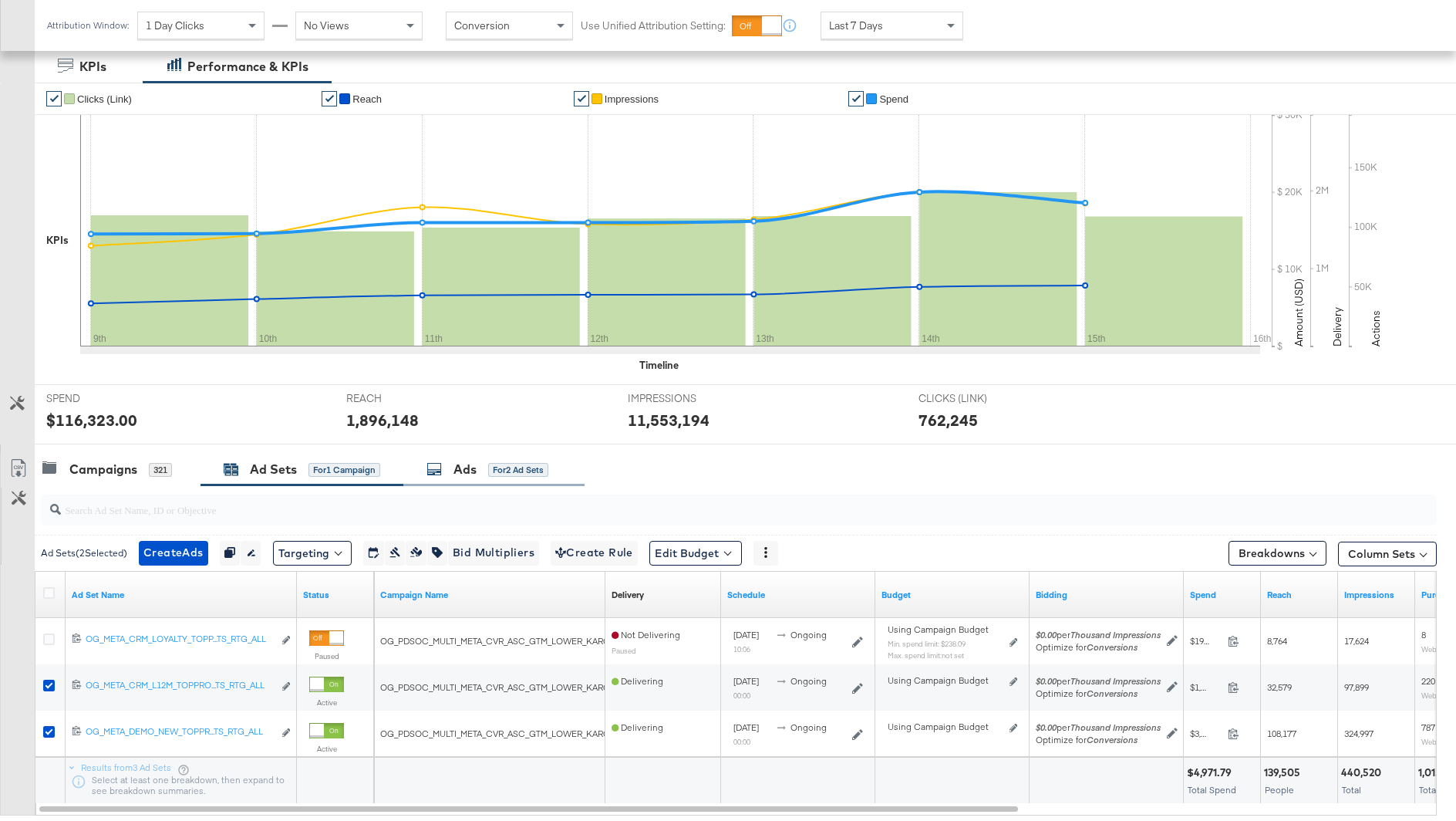
click at [483, 470] on div "Ads for 2 Ad Sets" at bounding box center [487, 470] width 122 height 18
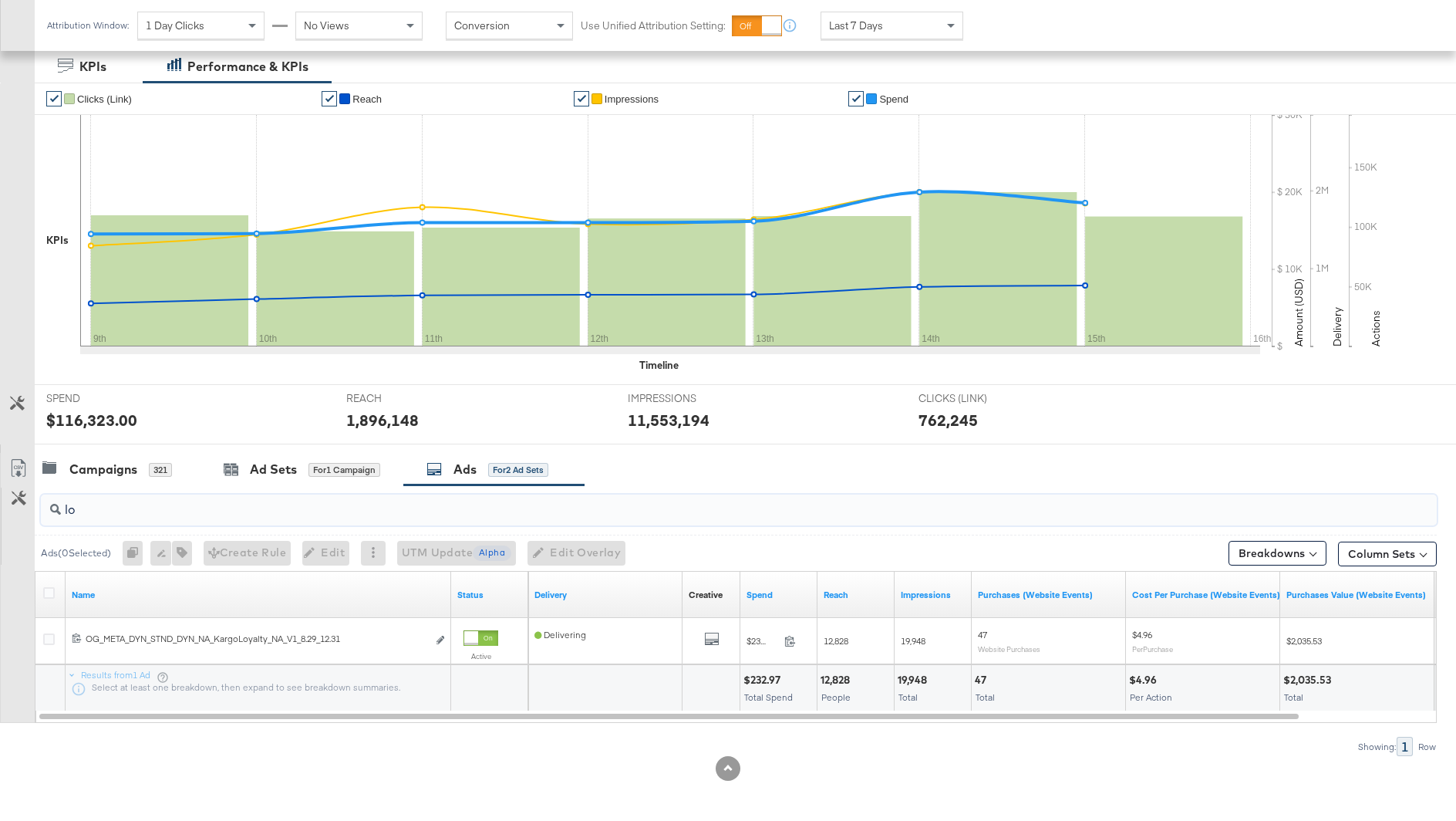
click at [124, 492] on input "lo" at bounding box center [686, 504] width 1248 height 30
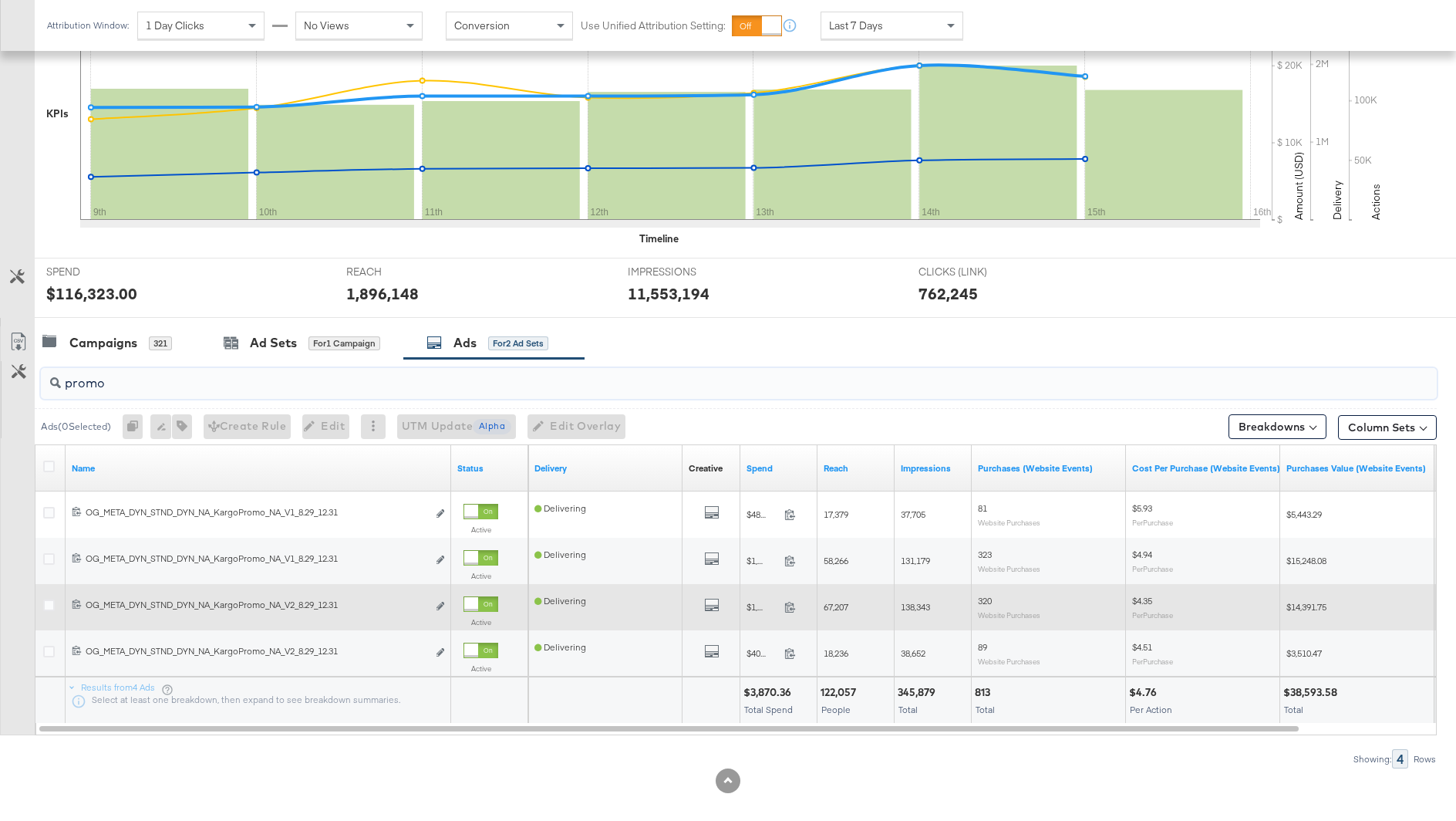
scroll to position [393, 0]
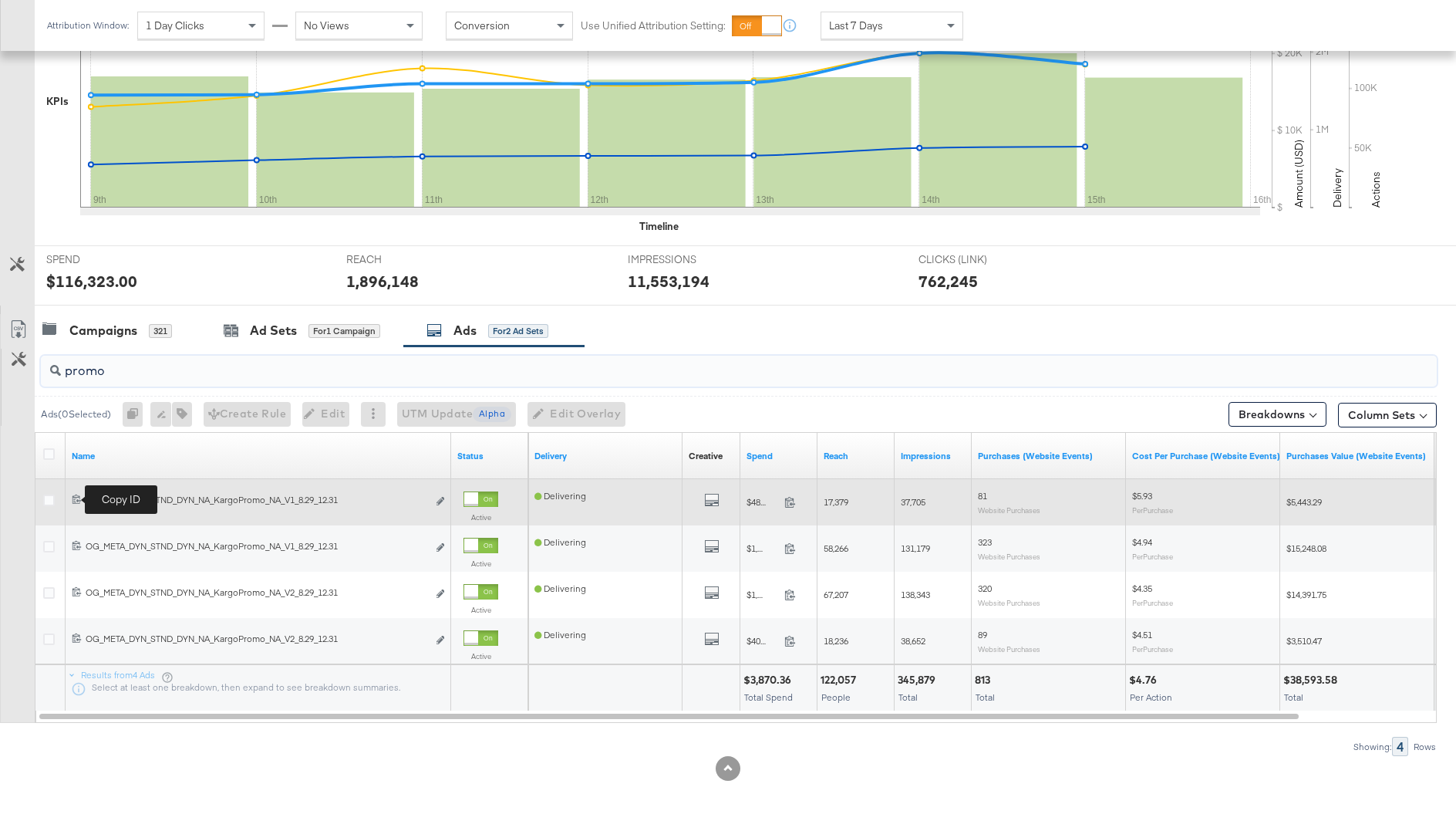
type input "promo"
click at [75, 496] on icon at bounding box center [76, 499] width 10 height 10
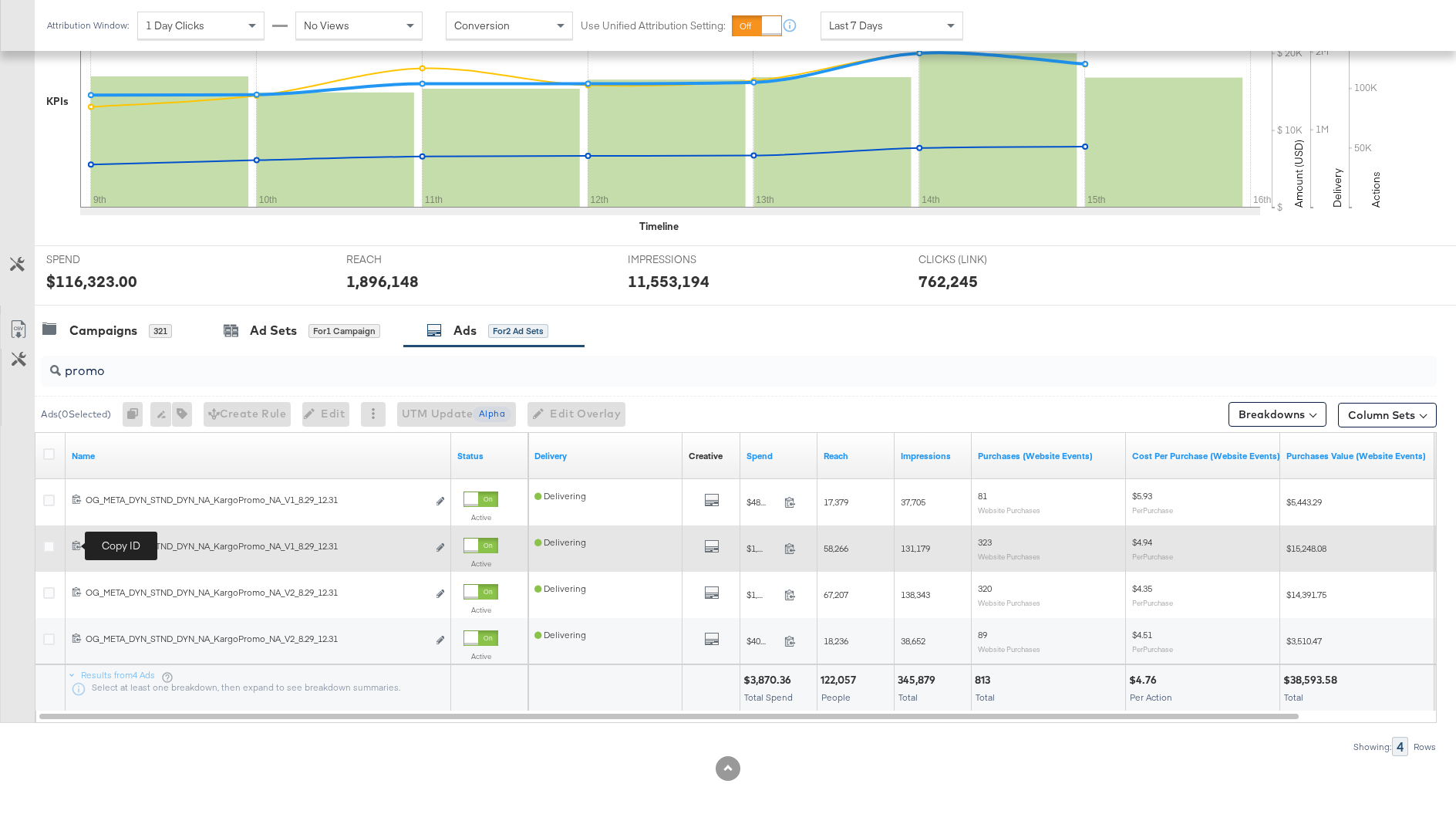
click at [76, 542] on icon at bounding box center [76, 545] width 10 height 10
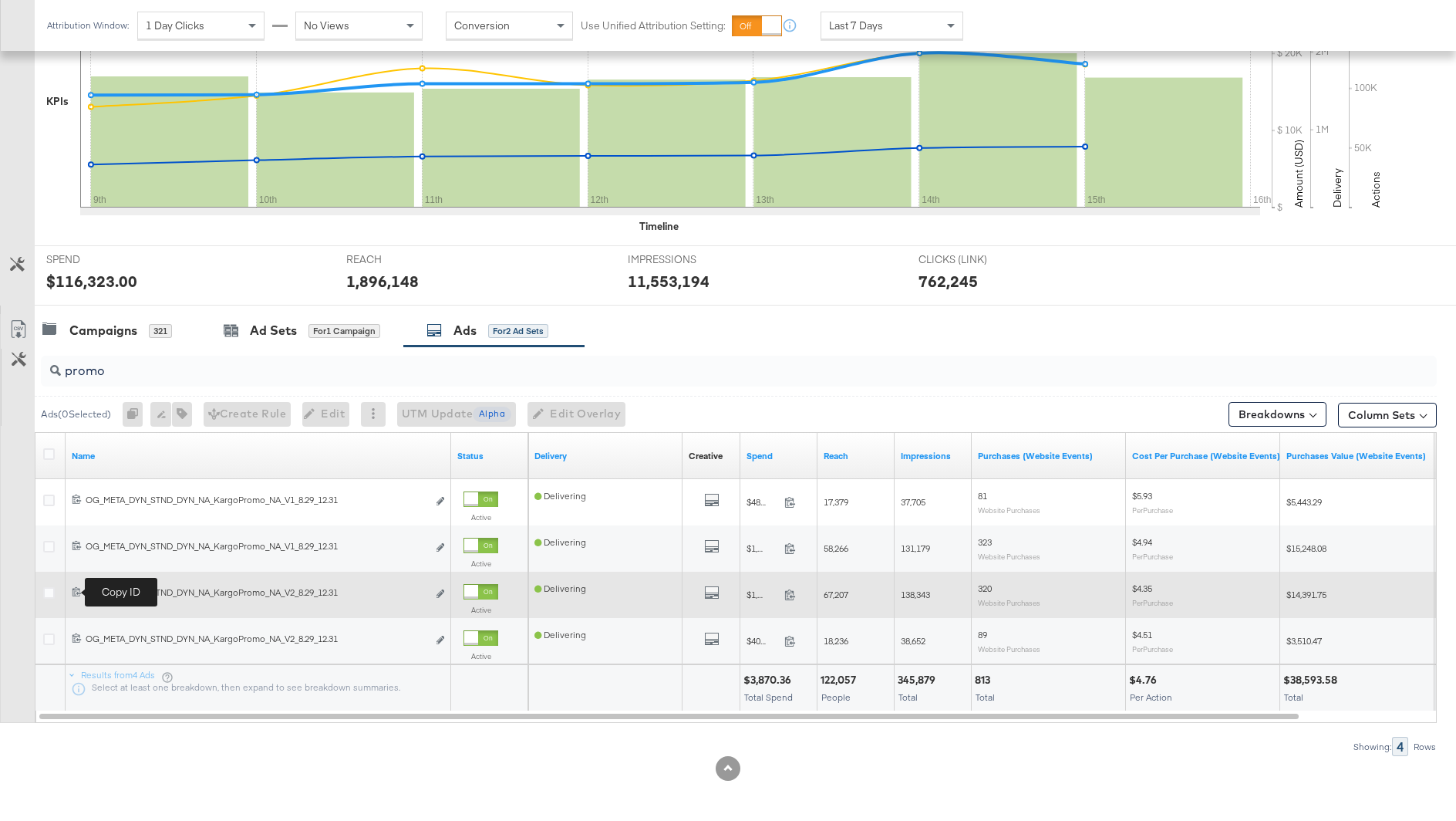
click at [75, 593] on icon at bounding box center [76, 591] width 10 height 10
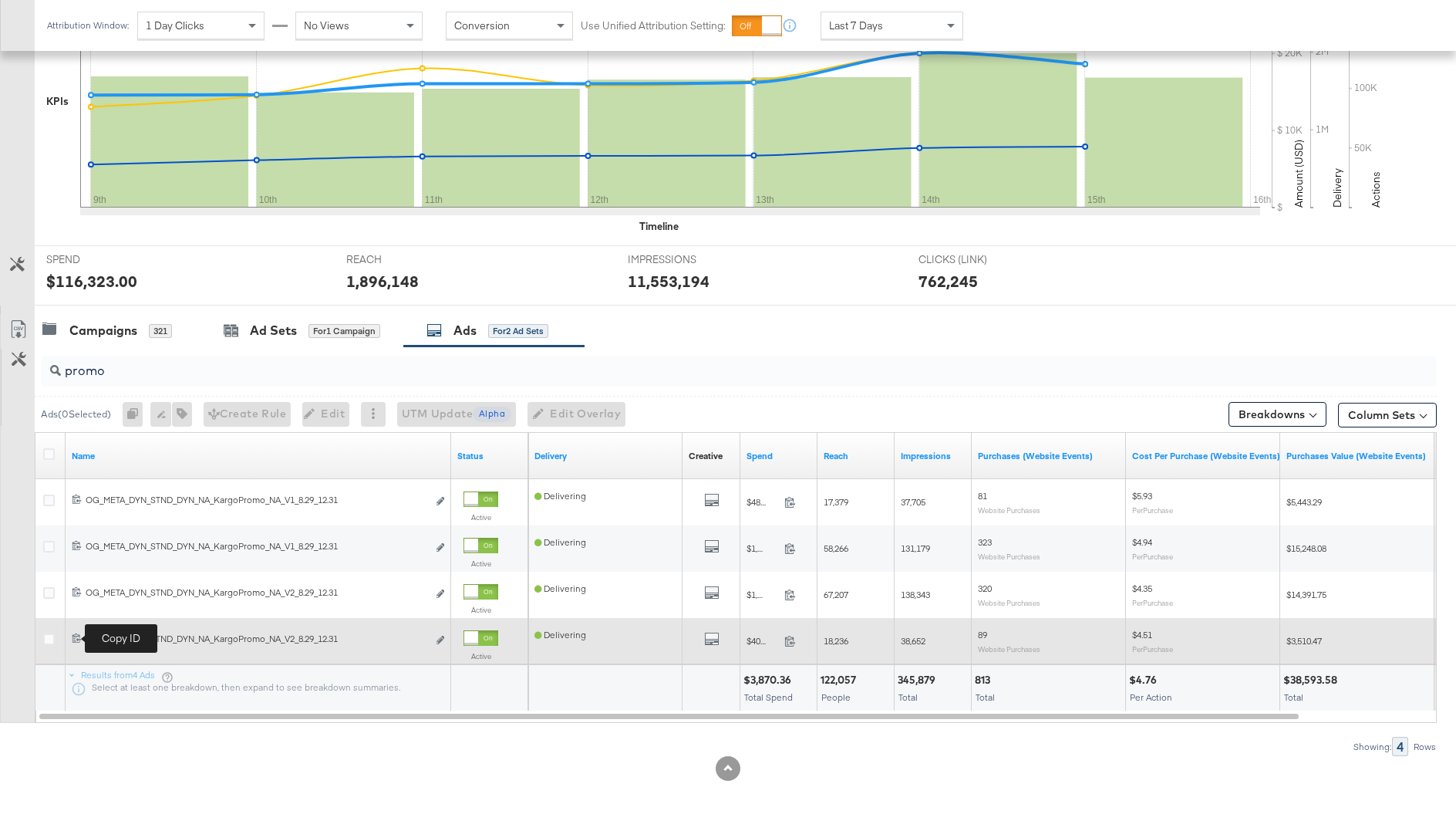
click at [75, 639] on icon at bounding box center [76, 638] width 10 height 10
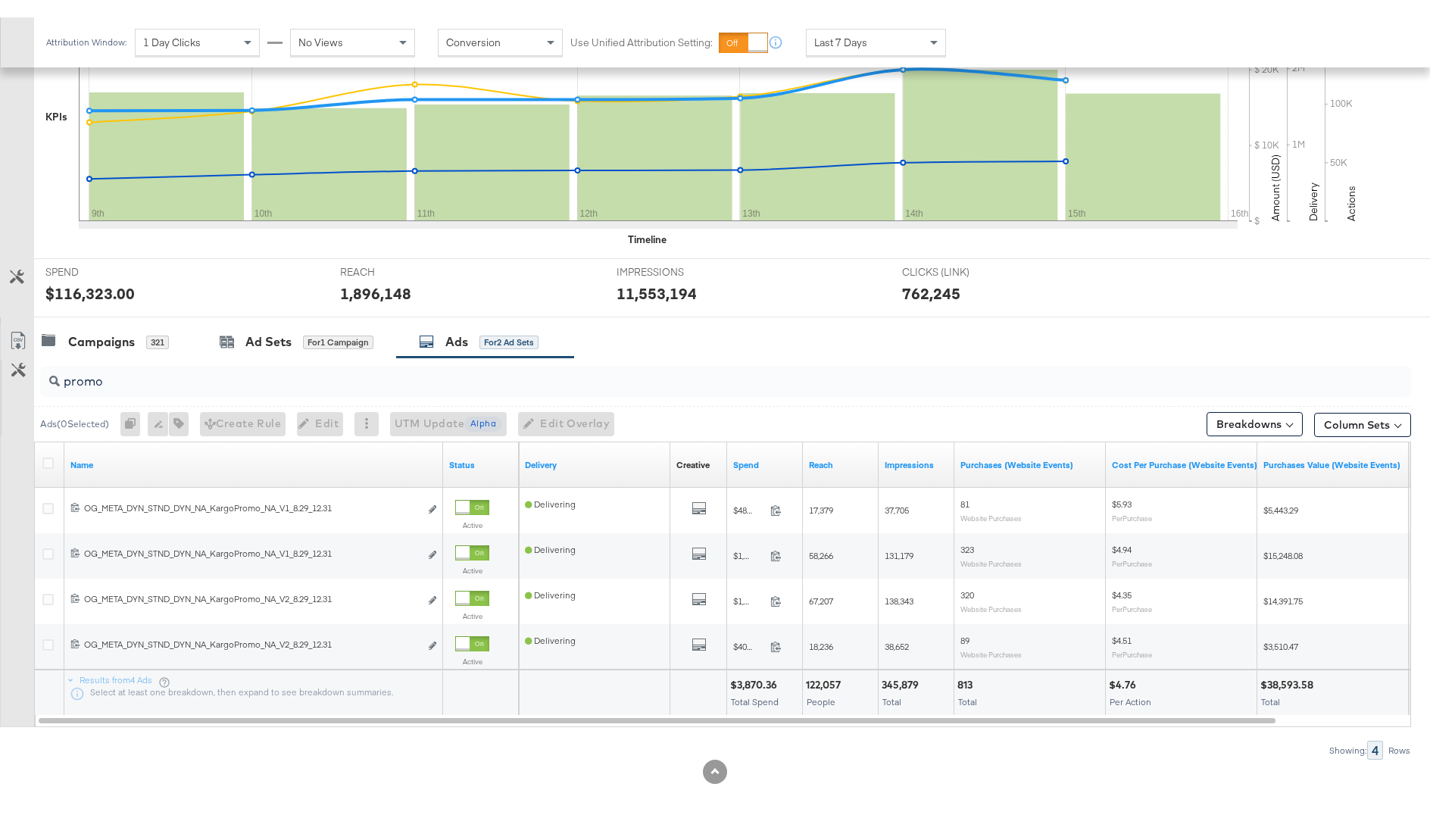
scroll to position [351, 0]
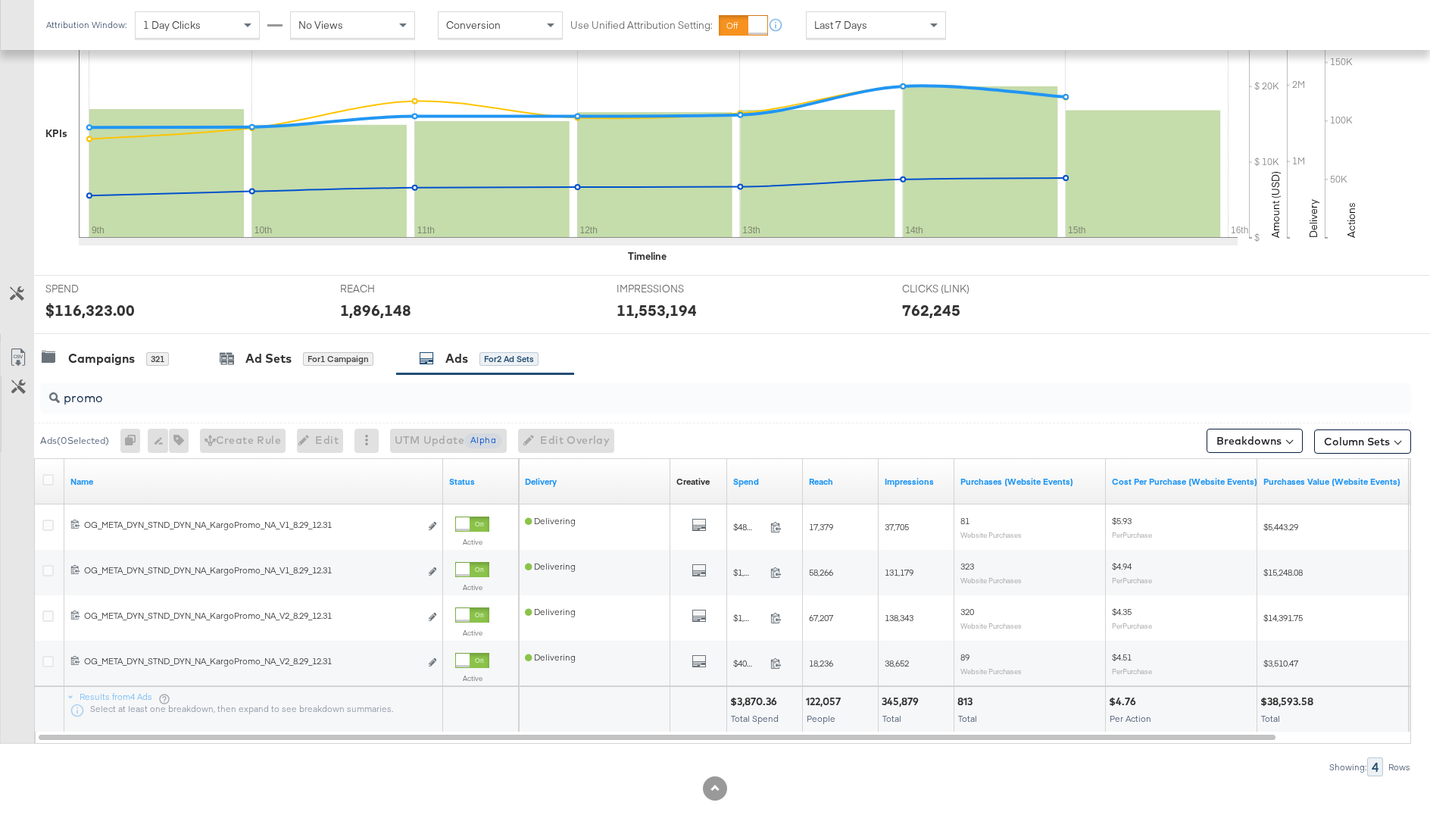
click at [494, 397] on input "promo" at bounding box center [673, 392] width 1226 height 30
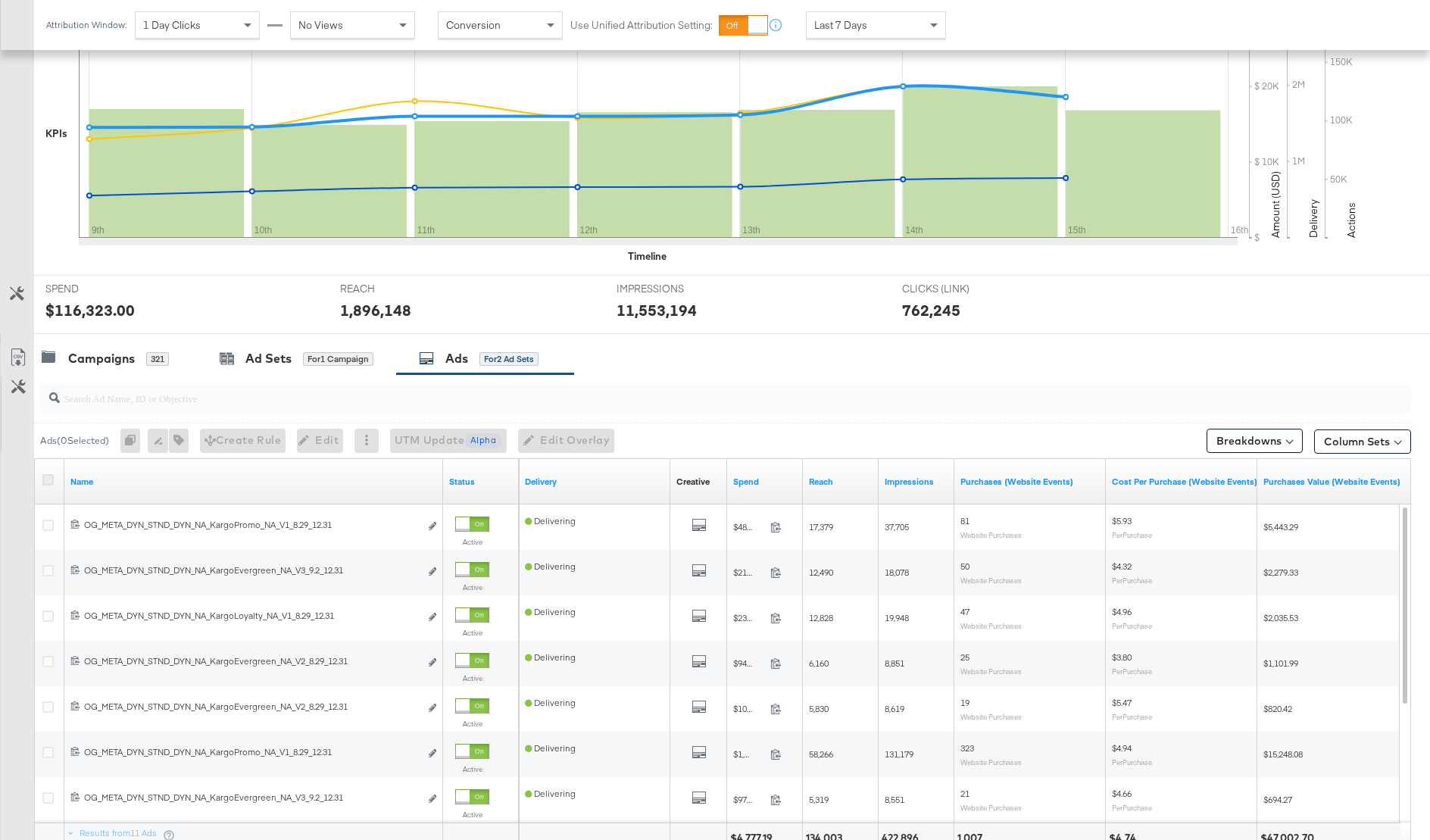
click at [52, 477] on icon at bounding box center [48, 479] width 11 height 11
click at [0, 0] on input "checkbox" at bounding box center [0, 0] width 0 height 0
click at [271, 370] on div "Ad Sets for 1 Campaign" at bounding box center [296, 358] width 199 height 32
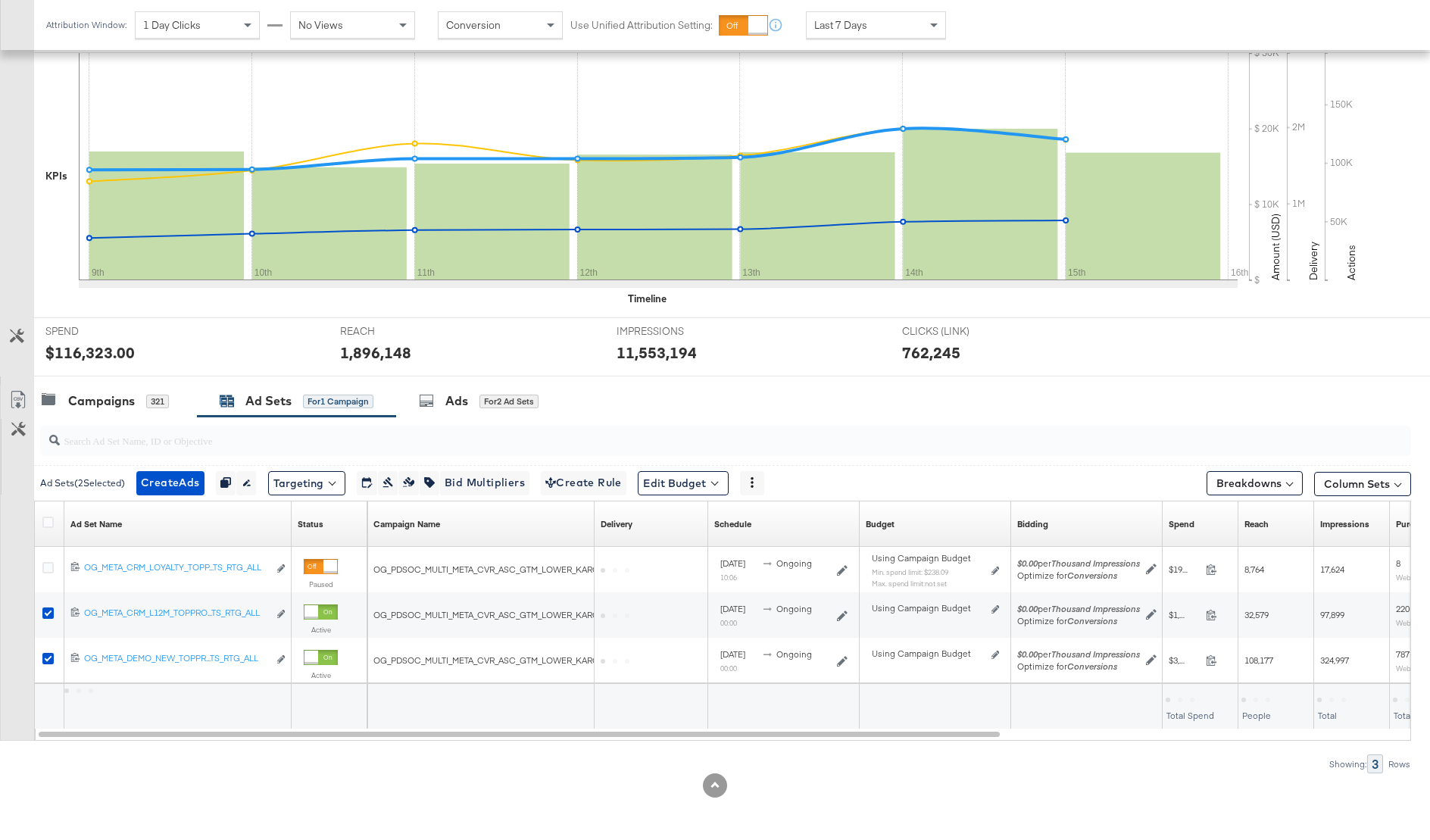
scroll to position [306, 0]
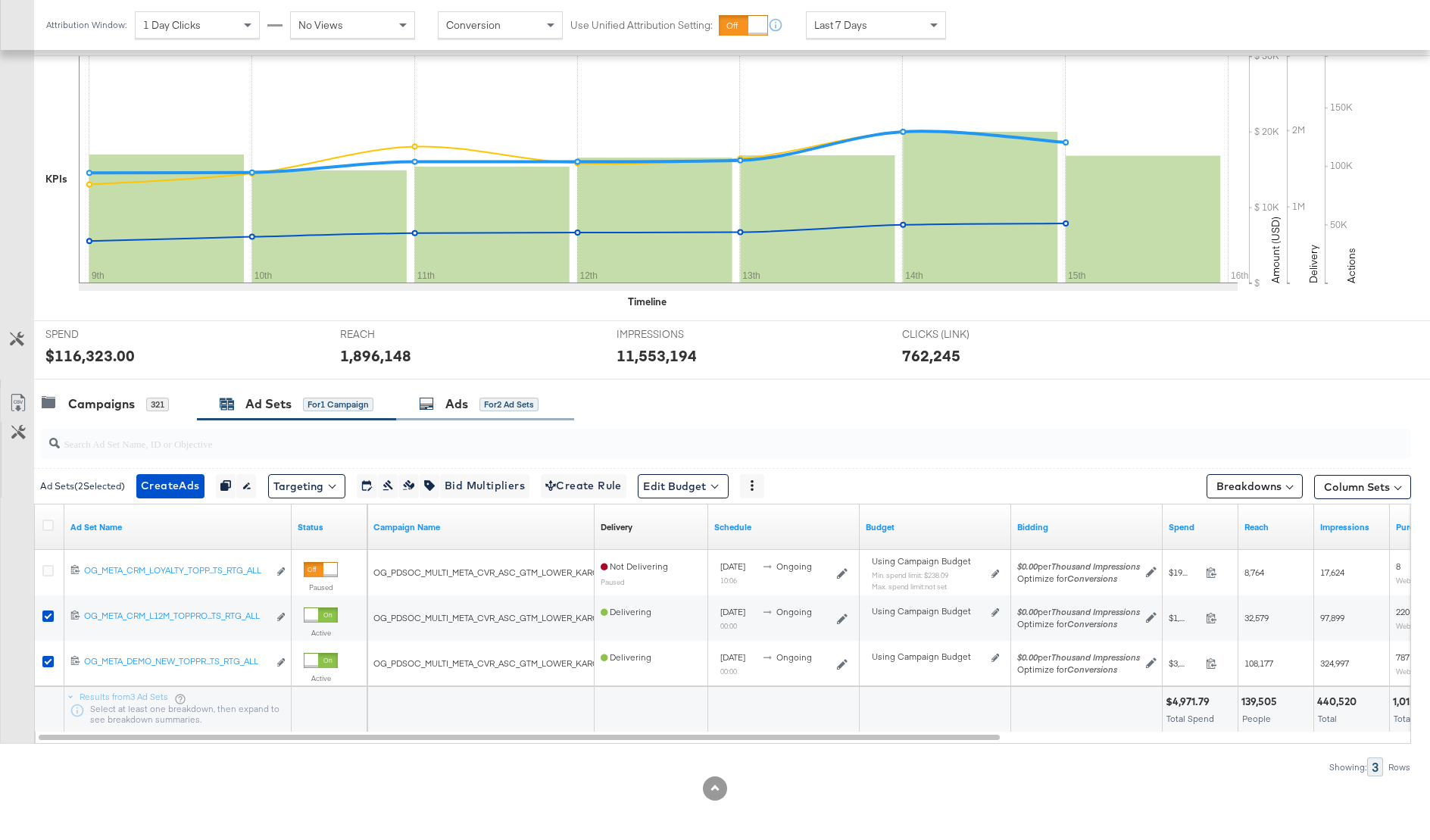
click at [478, 401] on div "Ads for 2 Ad Sets" at bounding box center [479, 403] width 120 height 18
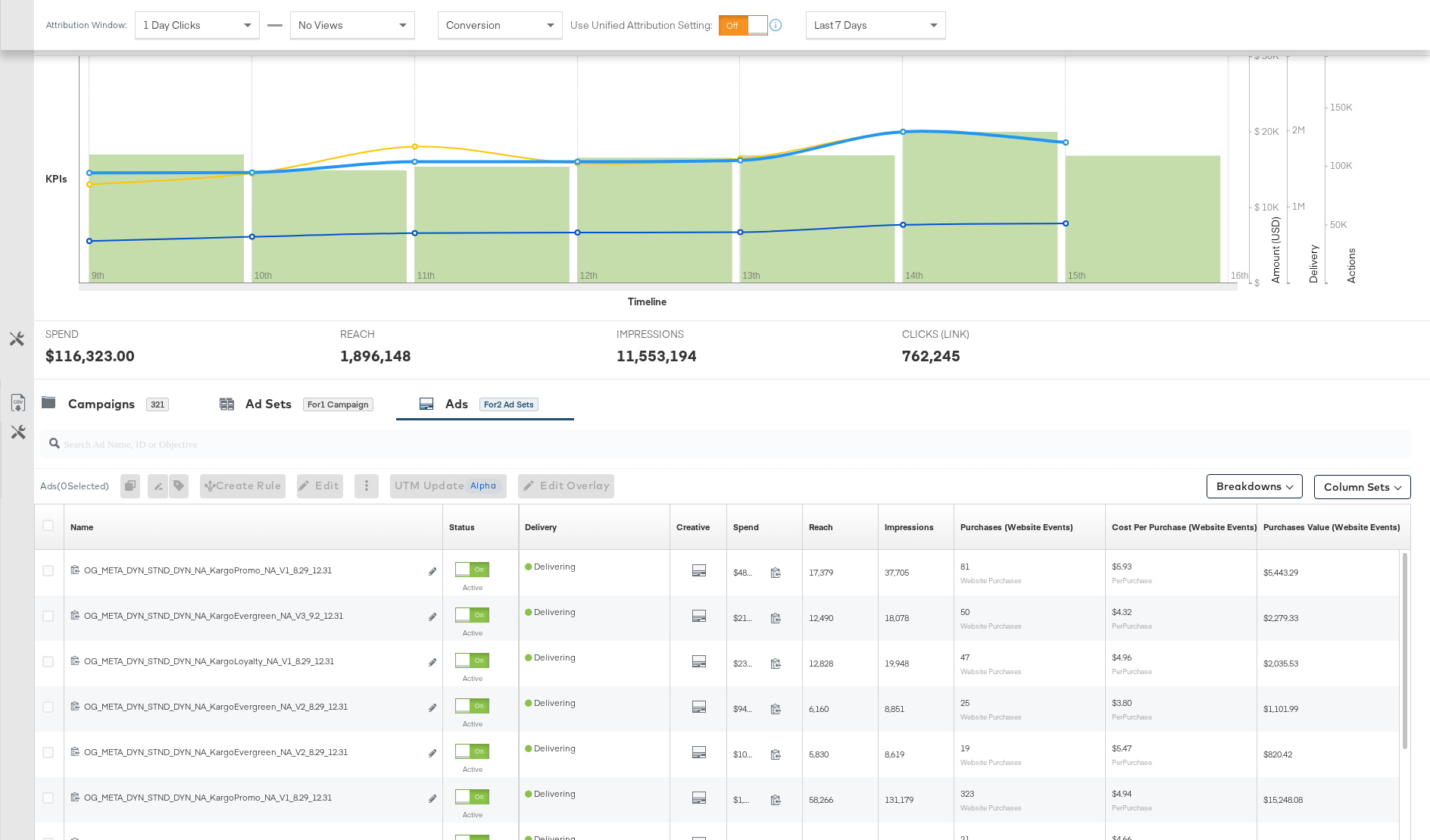
scroll to position [351, 0]
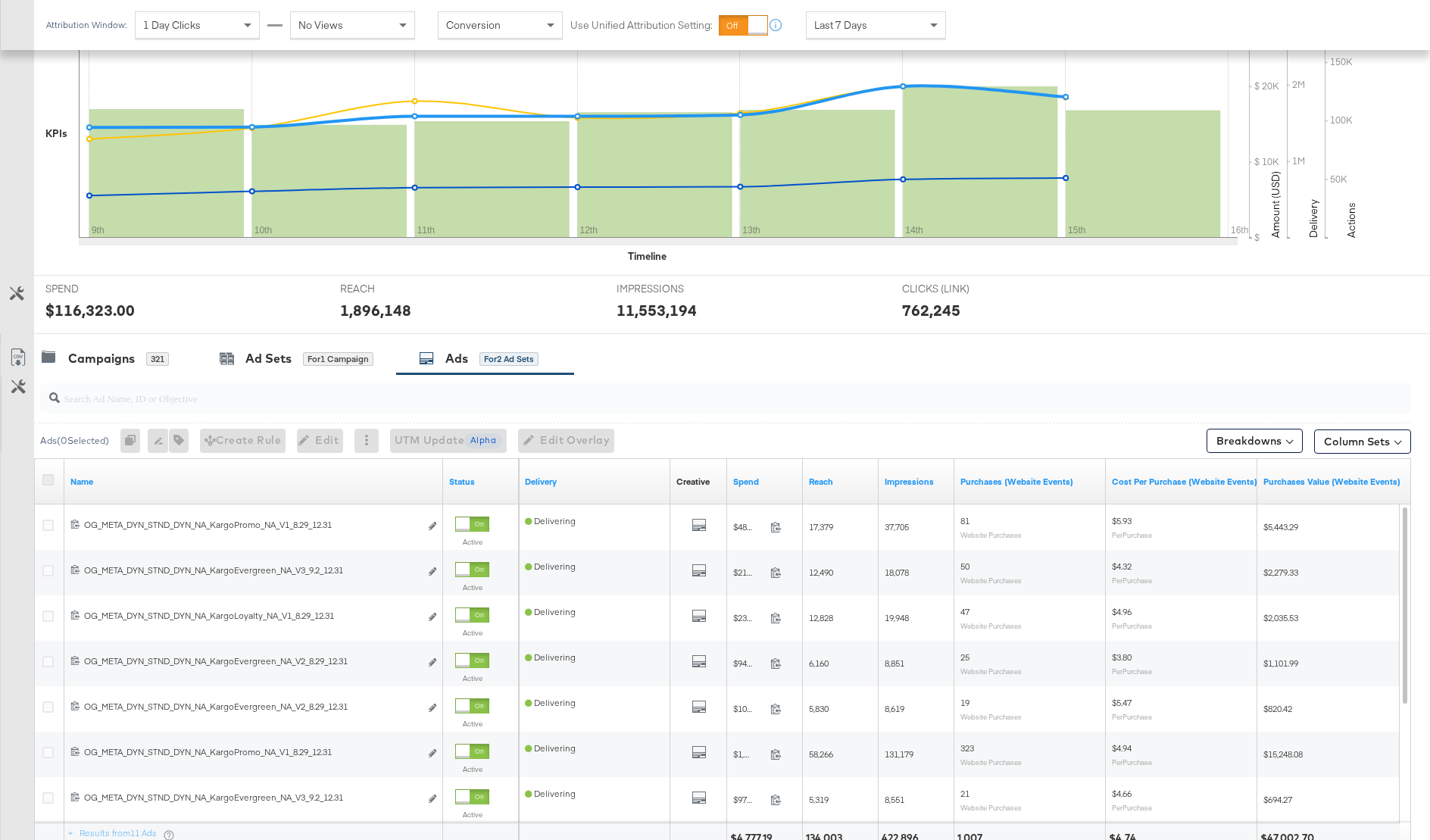
click at [51, 476] on icon at bounding box center [48, 479] width 11 height 11
click at [0, 0] on input "checkbox" at bounding box center [0, 0] width 0 height 0
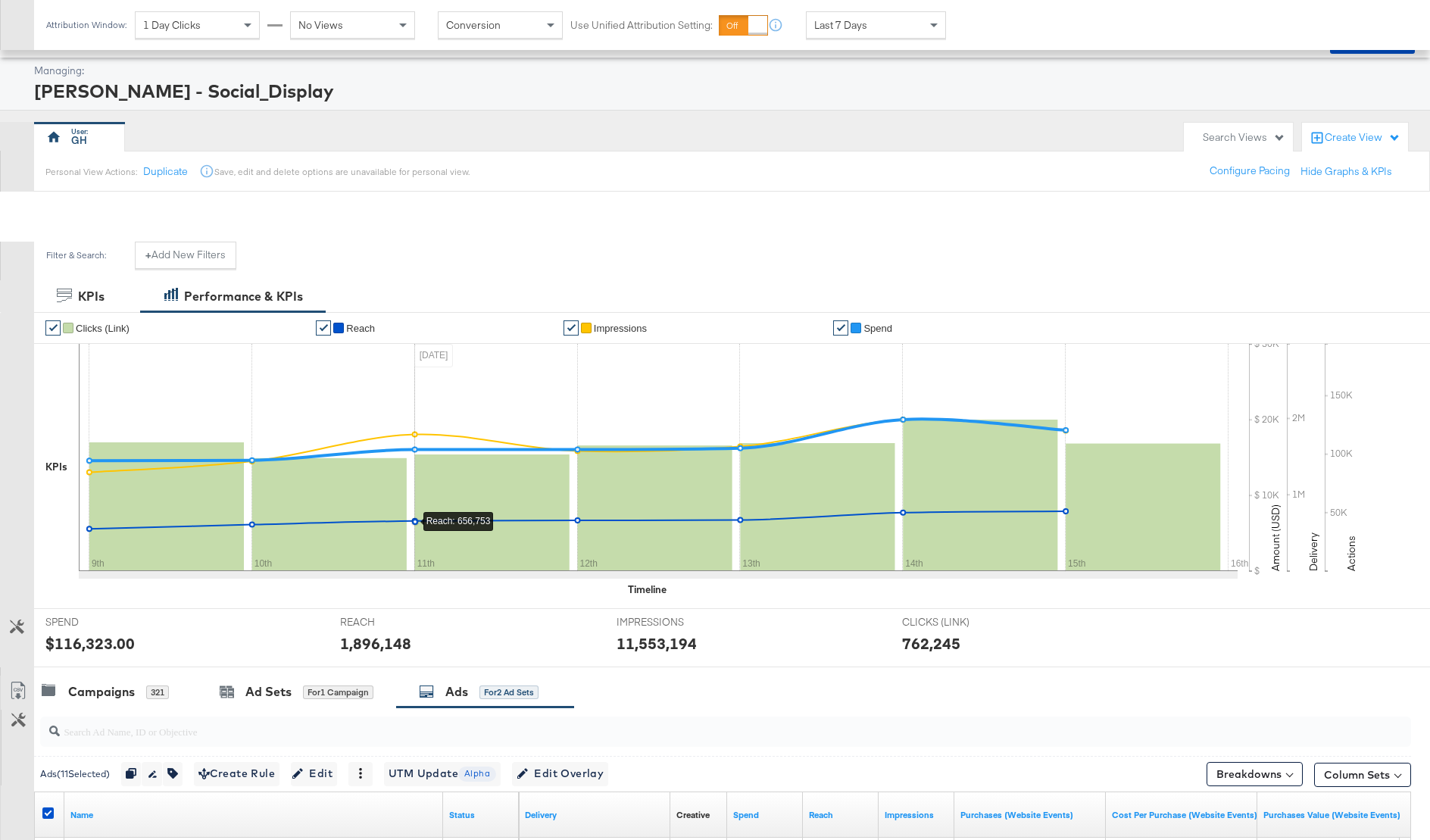
scroll to position [0, 0]
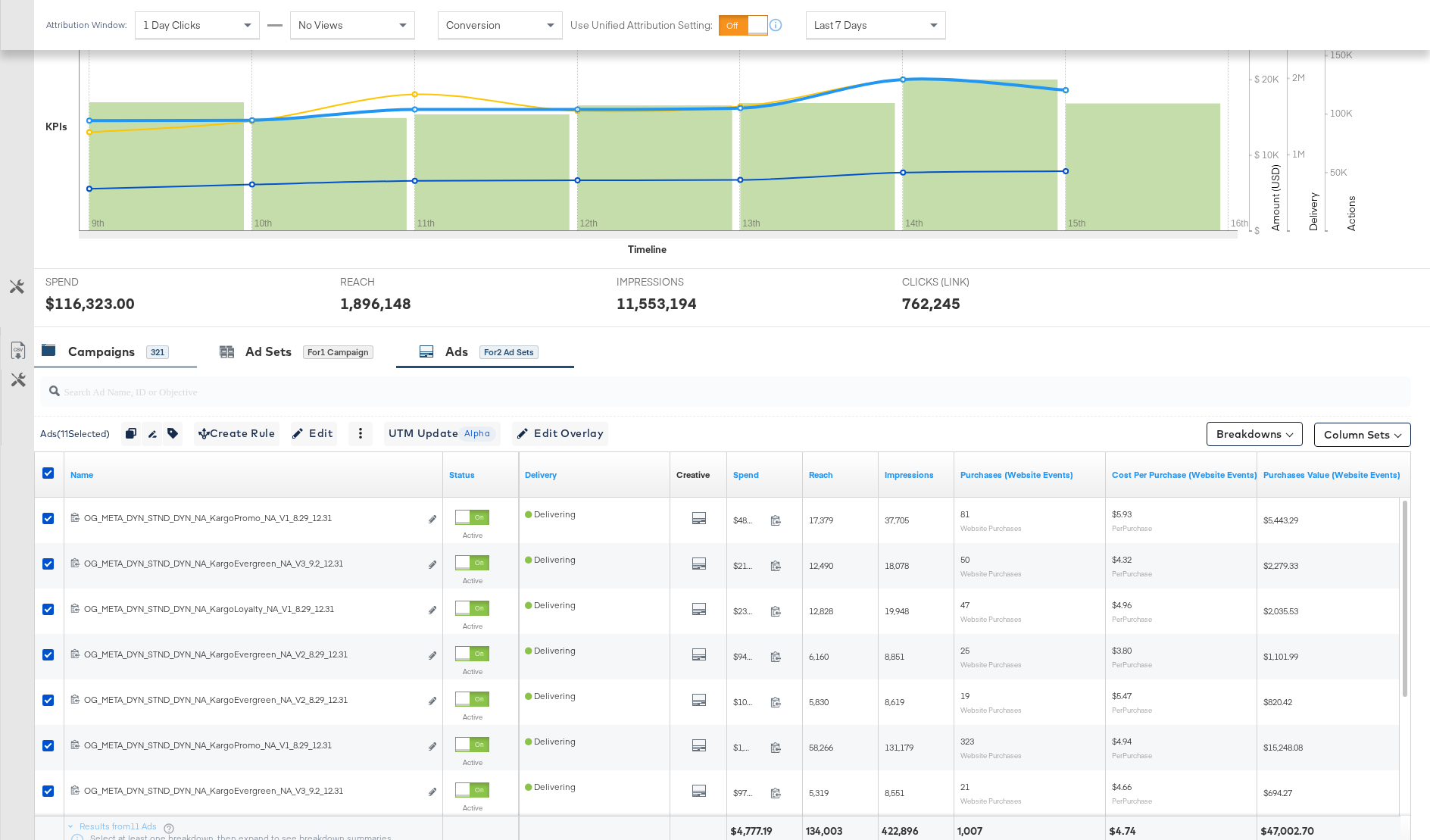
click at [124, 336] on div "Campaigns 321" at bounding box center [116, 351] width 163 height 32
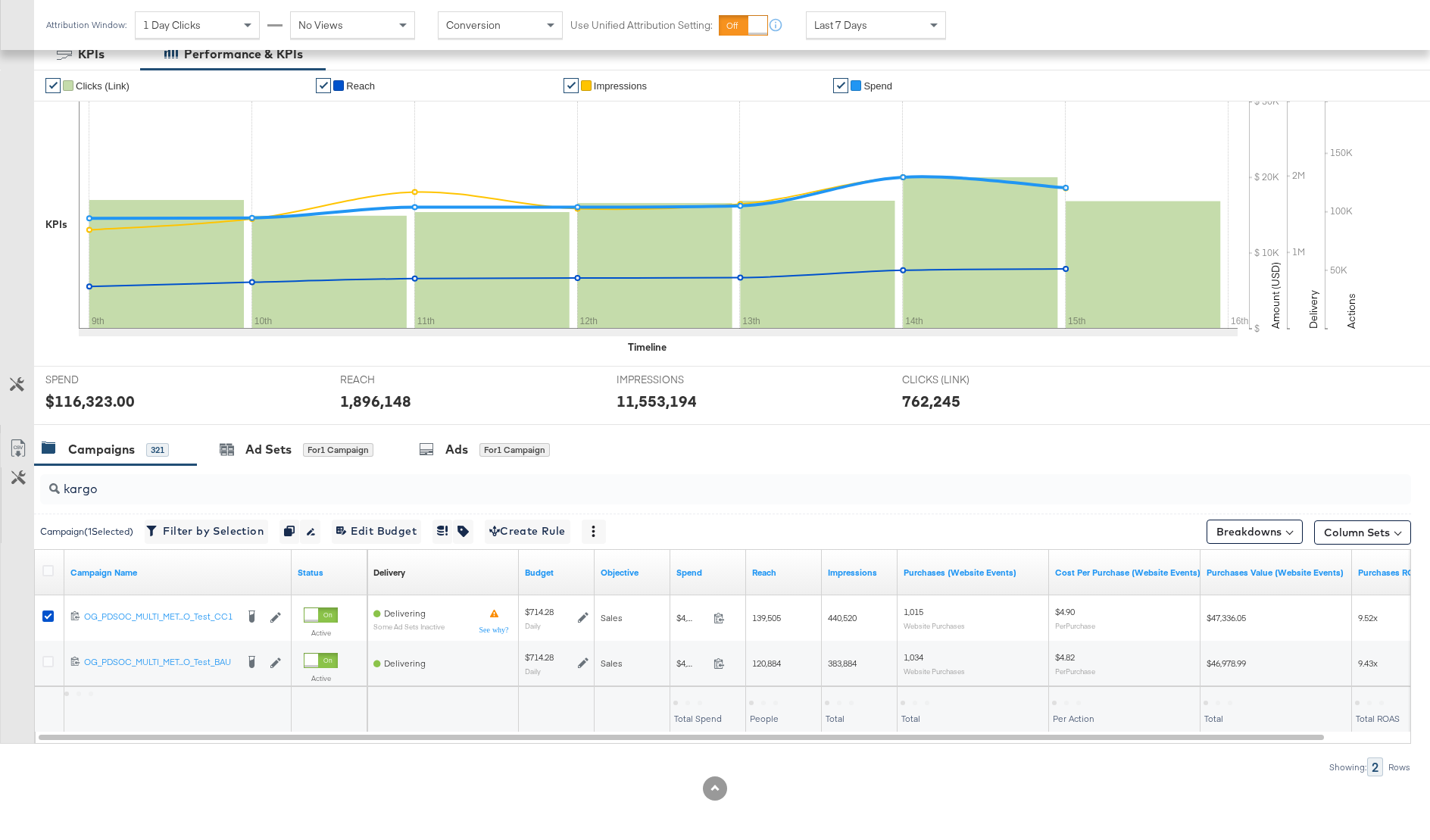
click at [124, 337] on div "Tue, Sep 9th '25 Clicks (Link): 110,119 9th 10th 11th 12th 13th 14th 15th 16th" at bounding box center [658, 226] width 1159 height 250
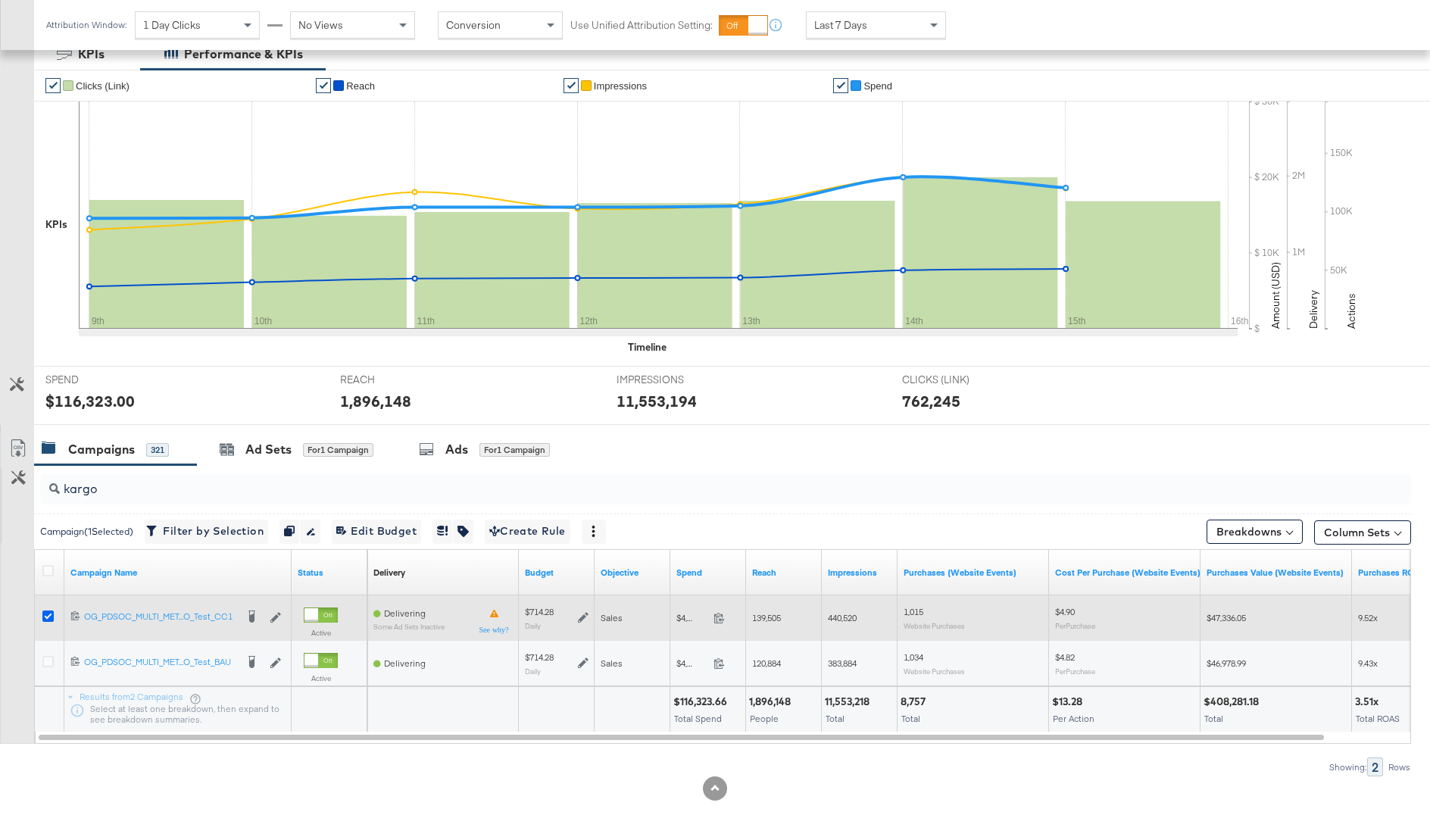
click at [47, 612] on icon at bounding box center [48, 616] width 11 height 11
click at [0, 0] on input "checkbox" at bounding box center [0, 0] width 0 height 0
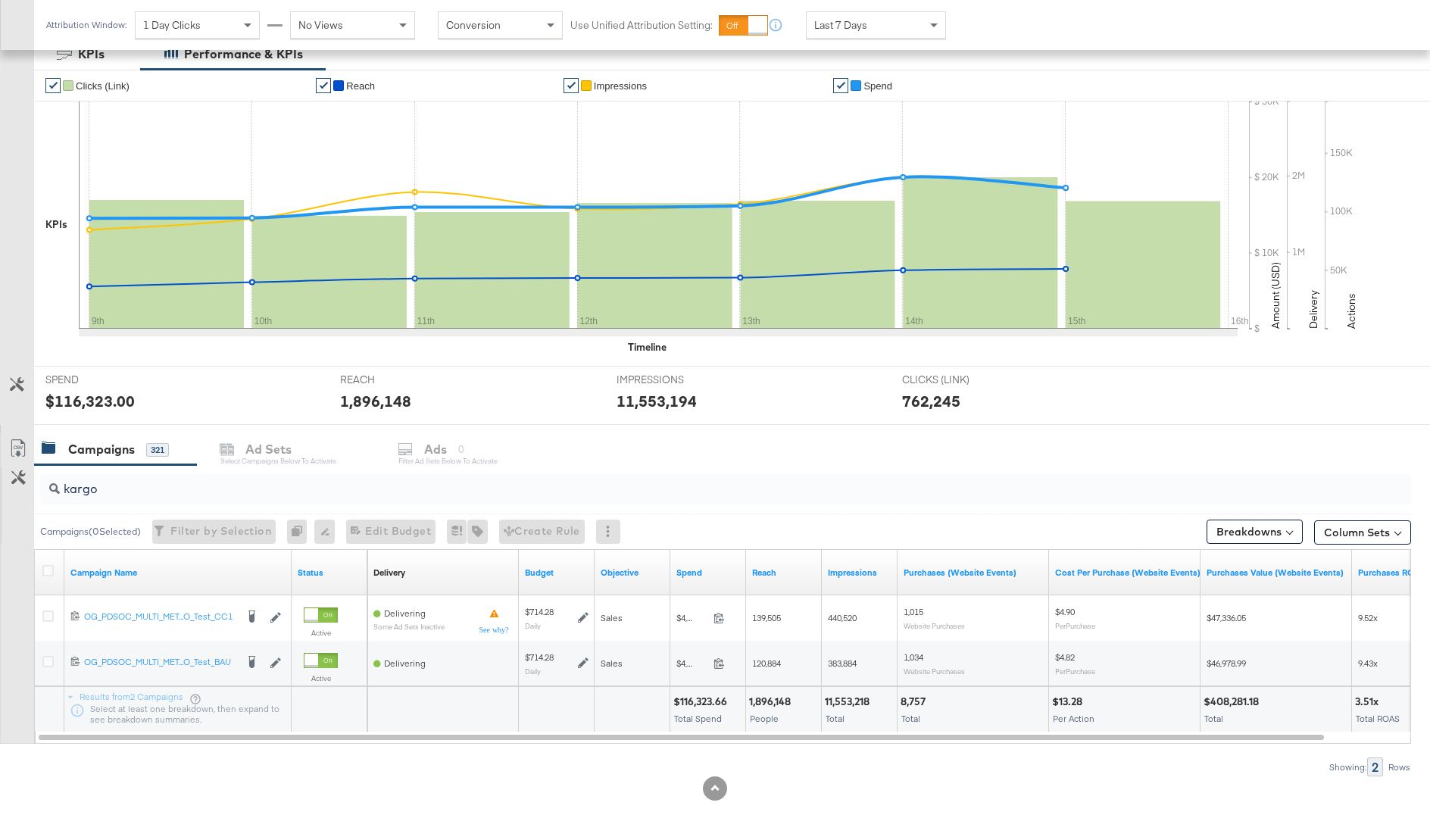
click at [118, 484] on input "kargo" at bounding box center [673, 483] width 1226 height 30
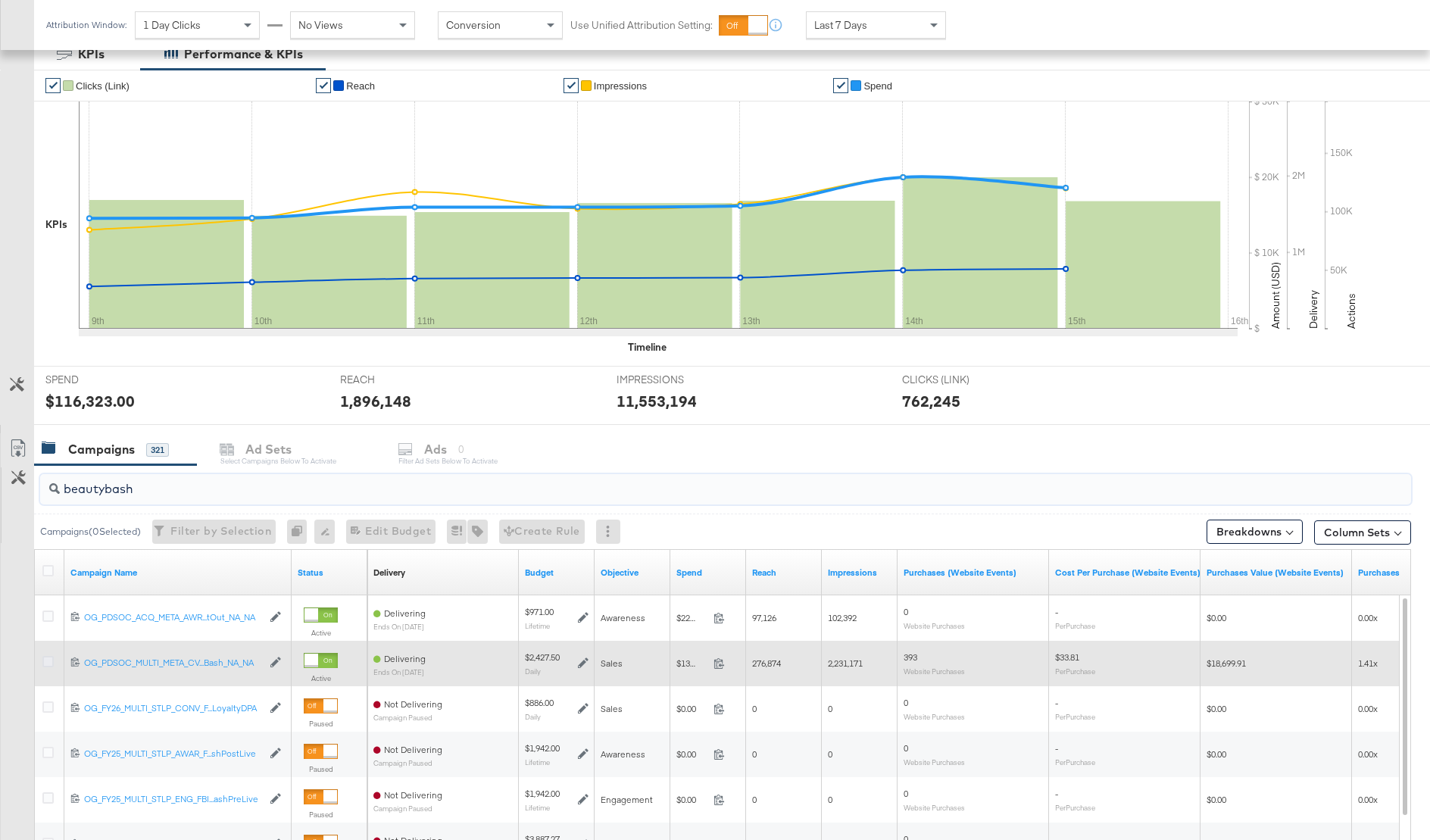
type input "beautybash"
click at [51, 657] on icon at bounding box center [48, 661] width 11 height 11
click at [0, 0] on input "checkbox" at bounding box center [0, 0] width 0 height 0
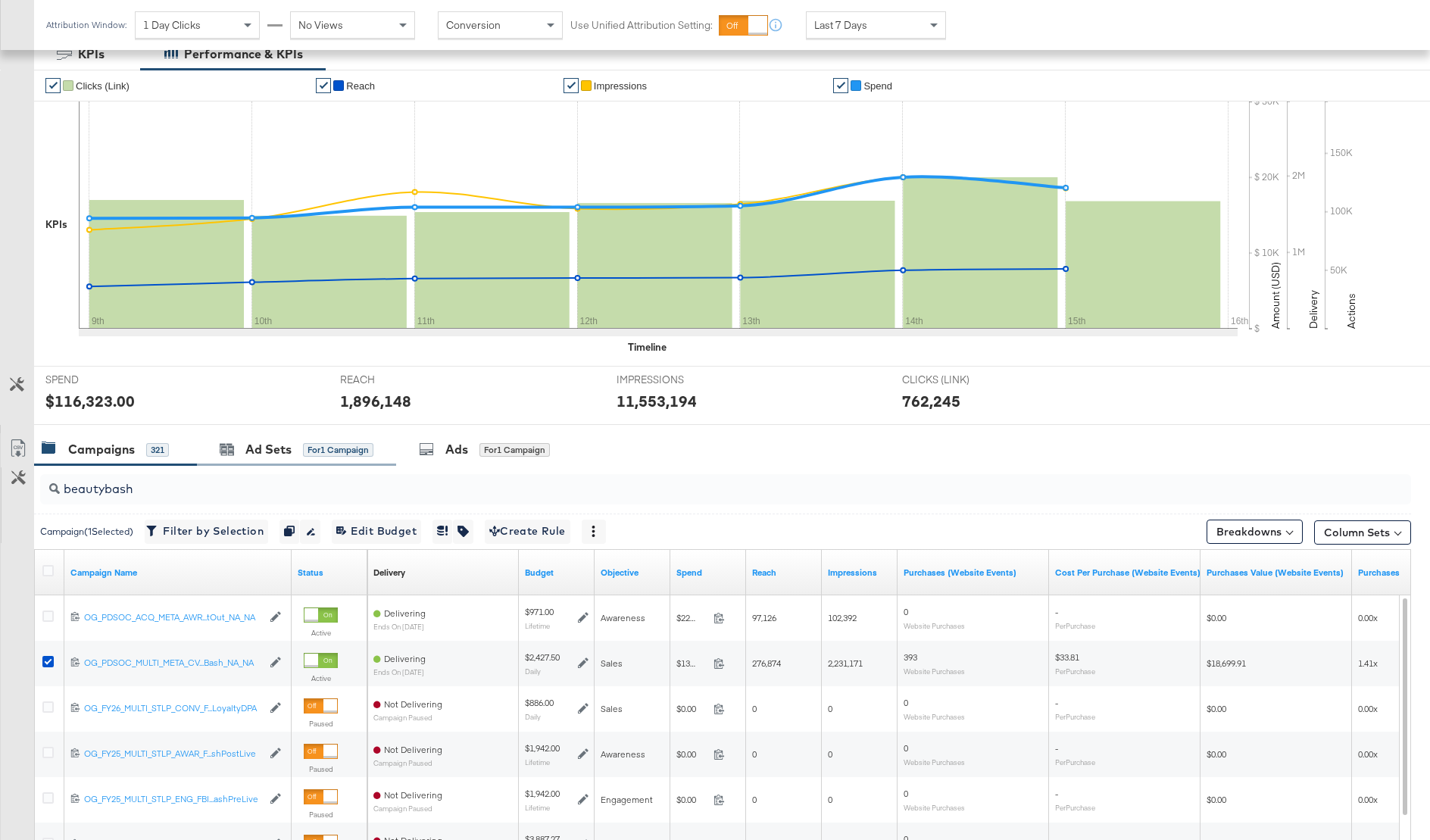
click at [308, 435] on div "Ad Sets for 1 Campaign" at bounding box center [296, 449] width 199 height 32
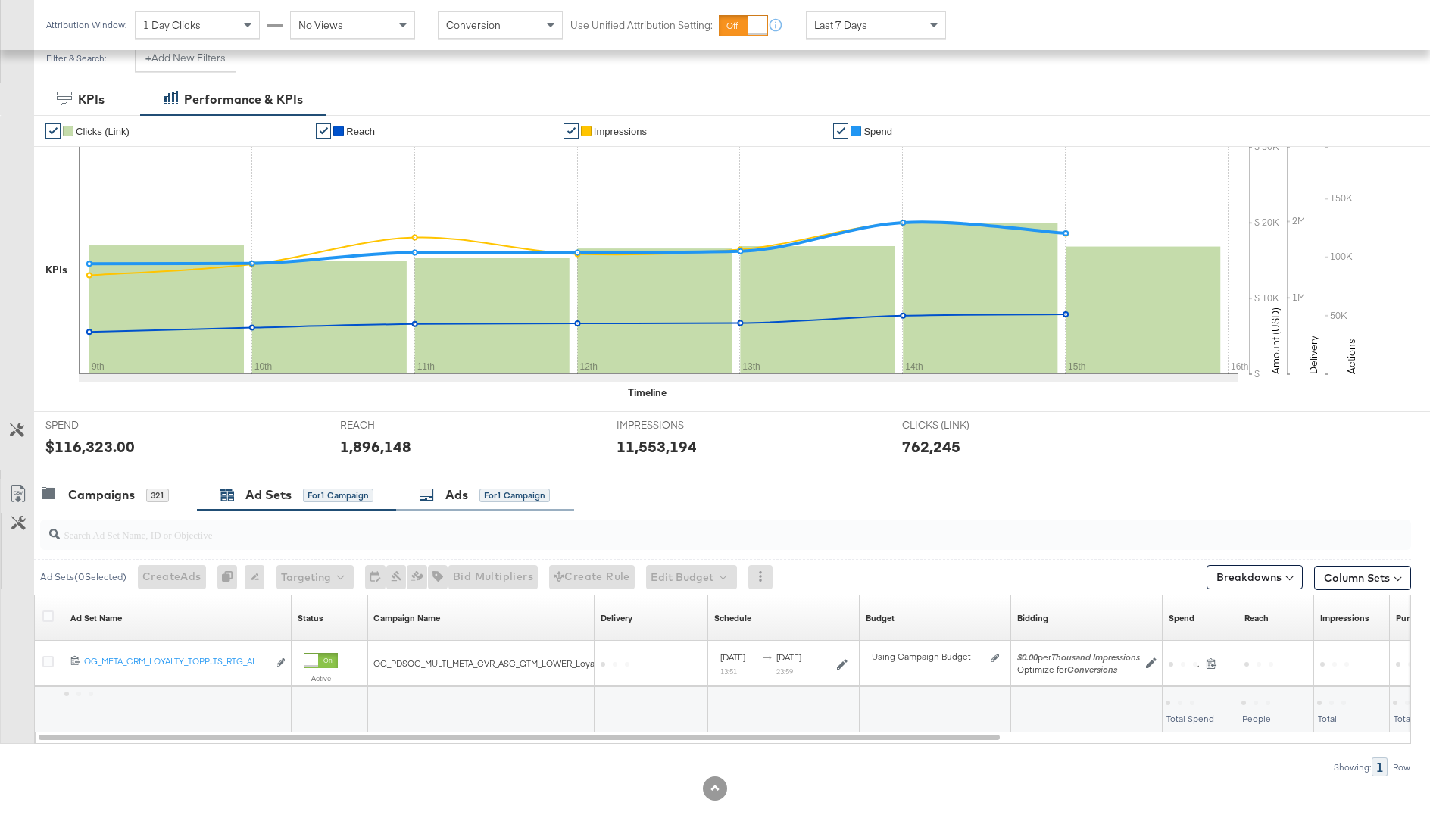
click at [471, 506] on div "Ads for 1 Campaign" at bounding box center [485, 494] width 178 height 32
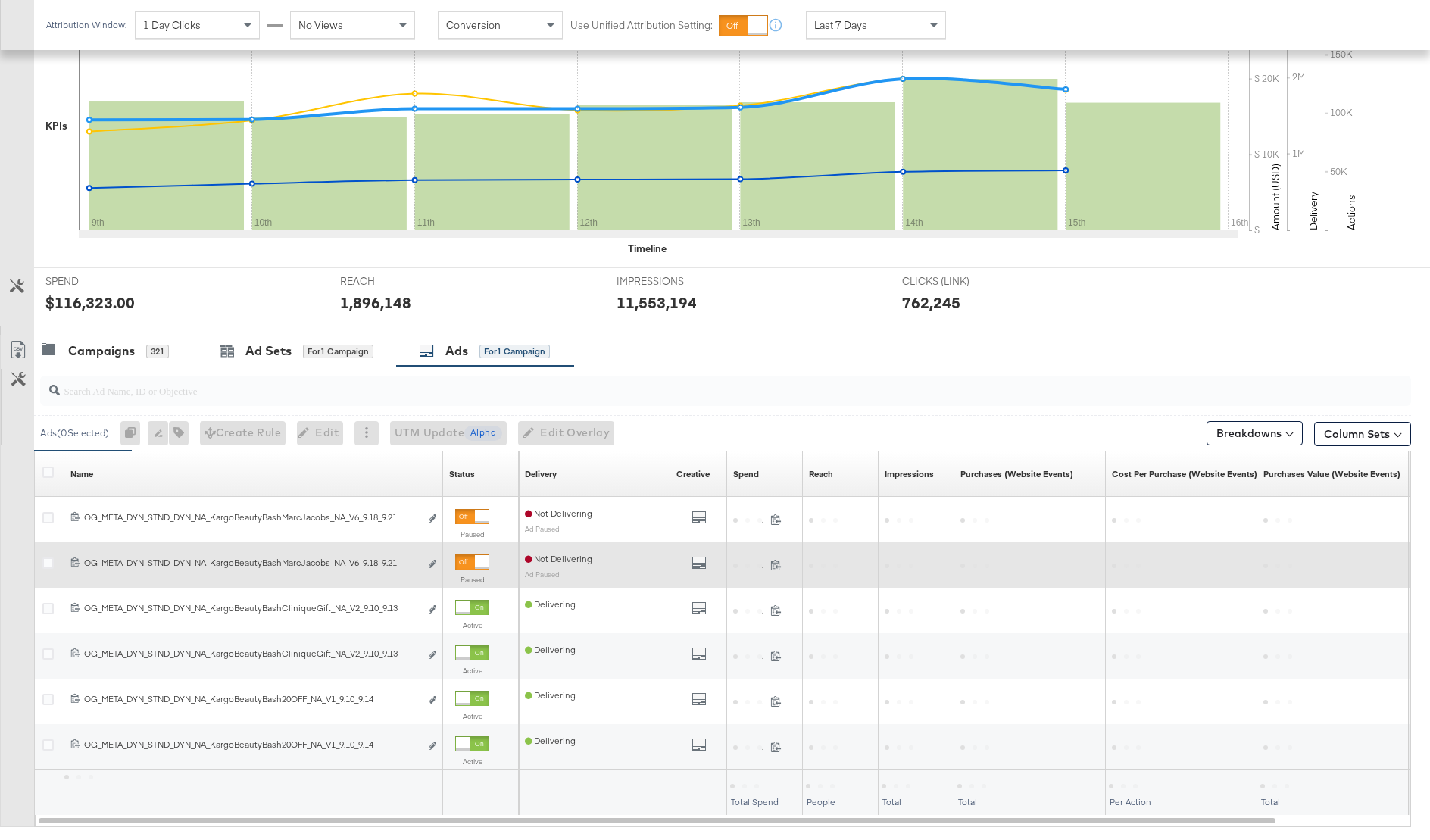
scroll to position [442, 0]
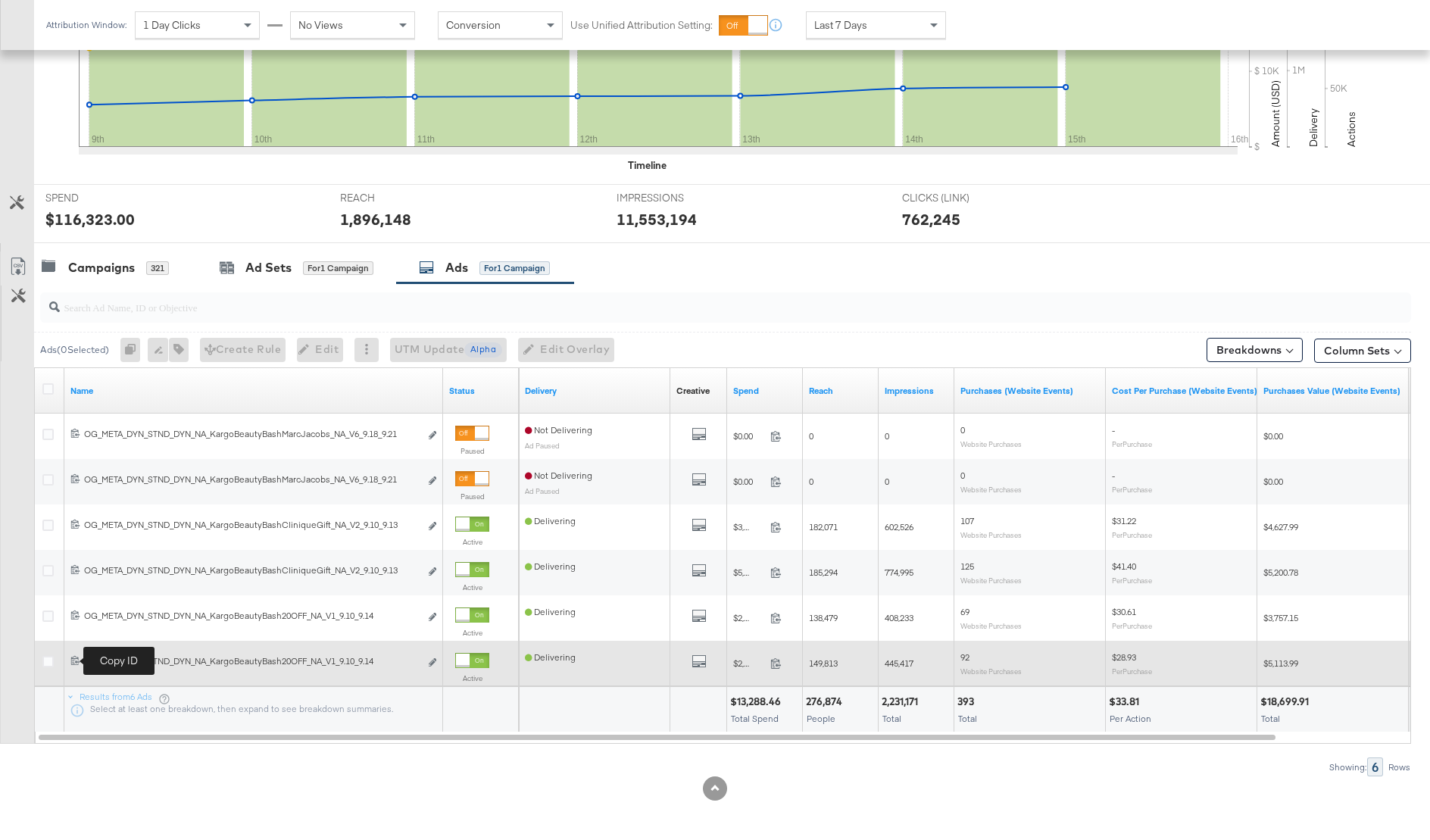
click at [75, 661] on icon at bounding box center [75, 660] width 10 height 10
click at [72, 660] on icon at bounding box center [75, 660] width 10 height 10
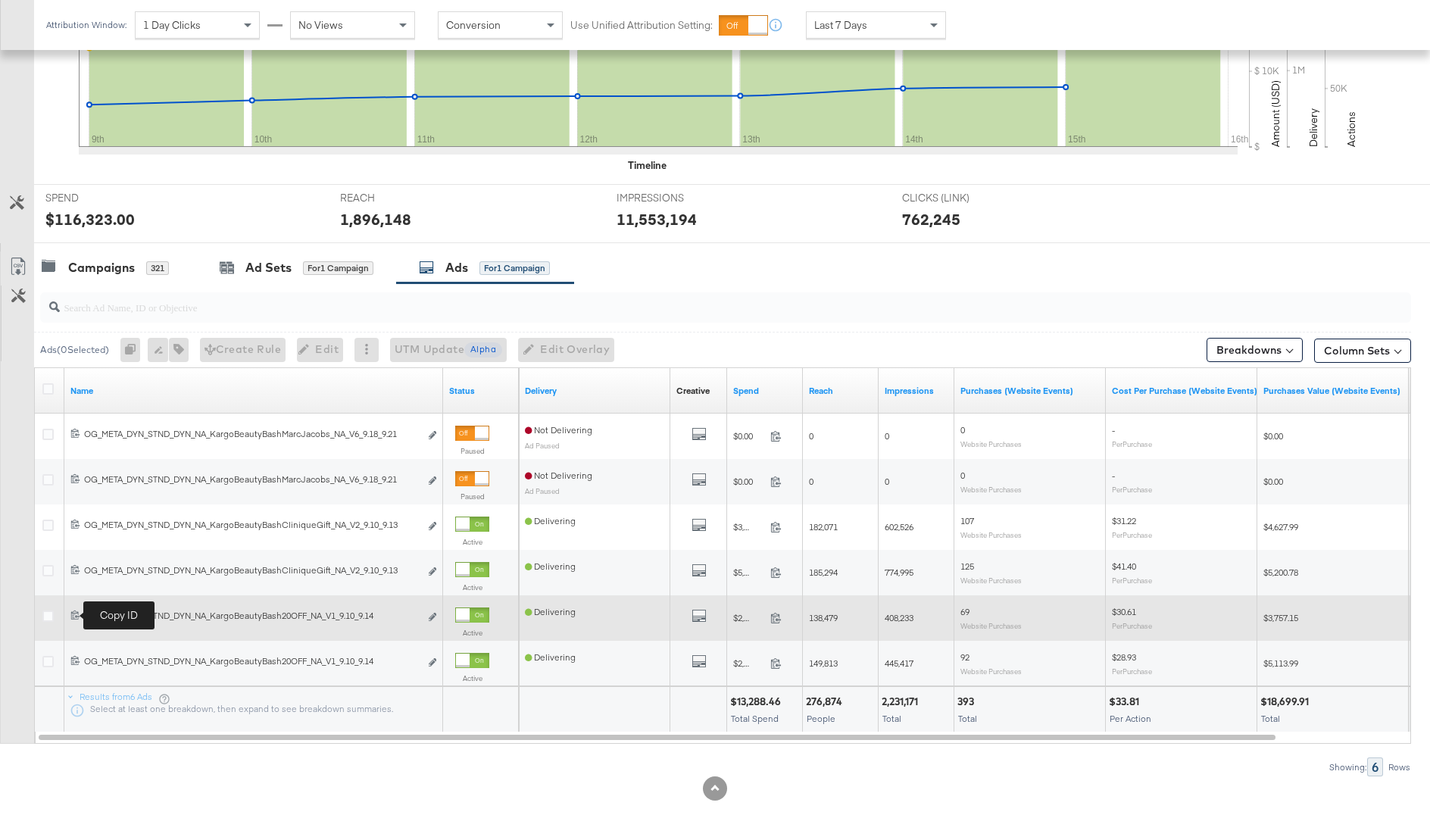
click at [72, 612] on icon at bounding box center [75, 615] width 10 height 10
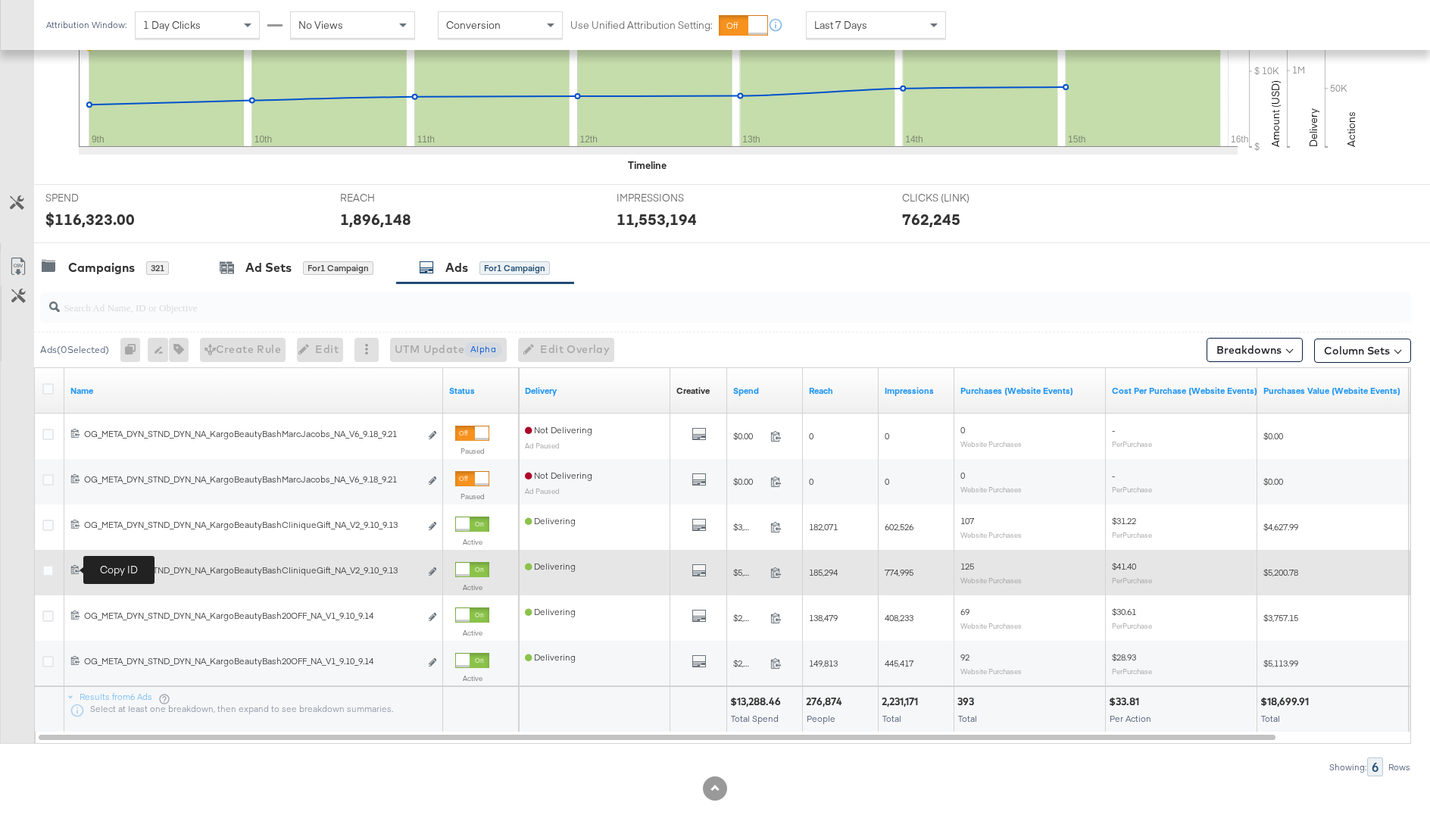
click at [72, 570] on icon at bounding box center [75, 569] width 10 height 10
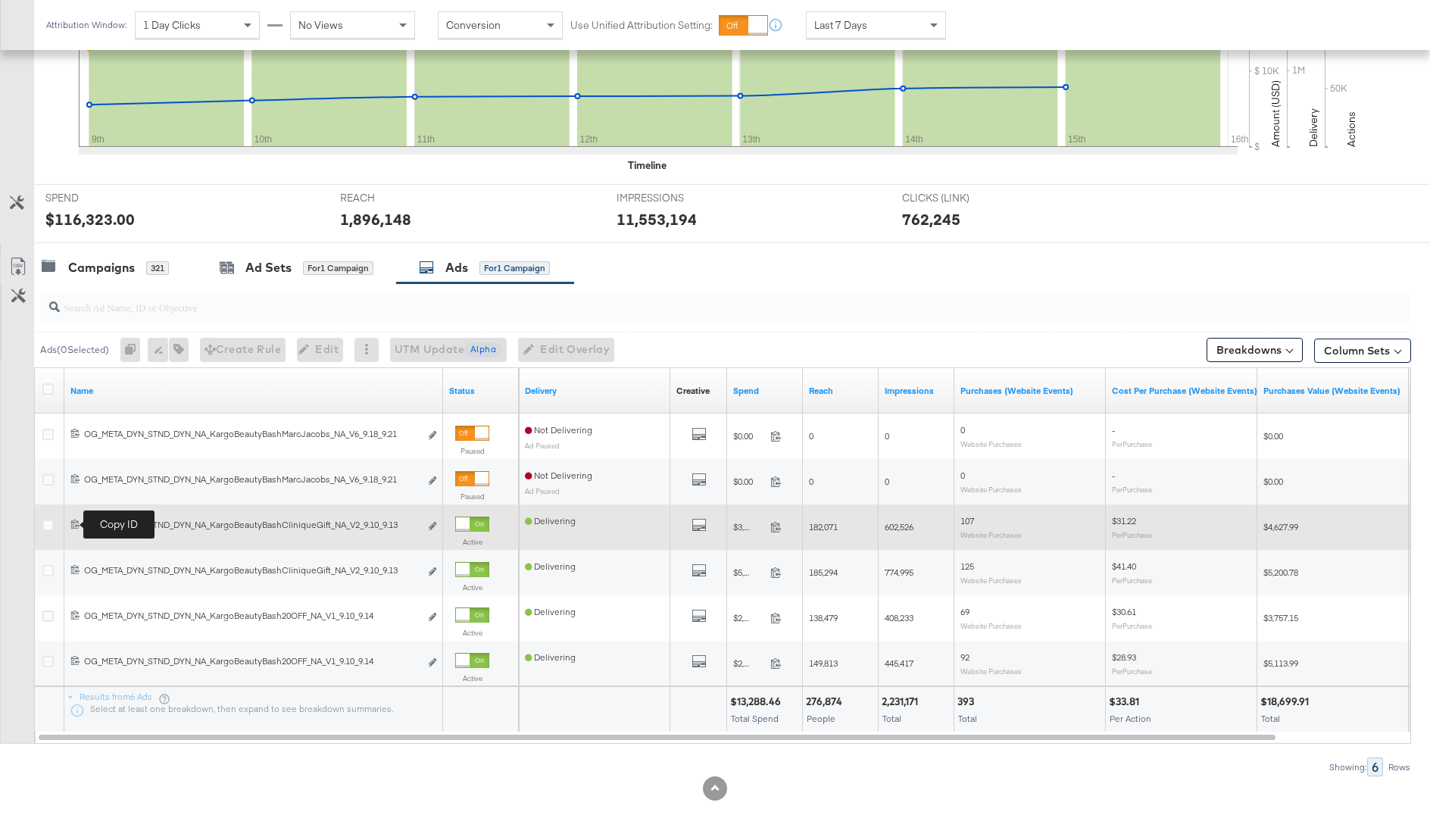
click at [72, 522] on icon at bounding box center [75, 524] width 10 height 10
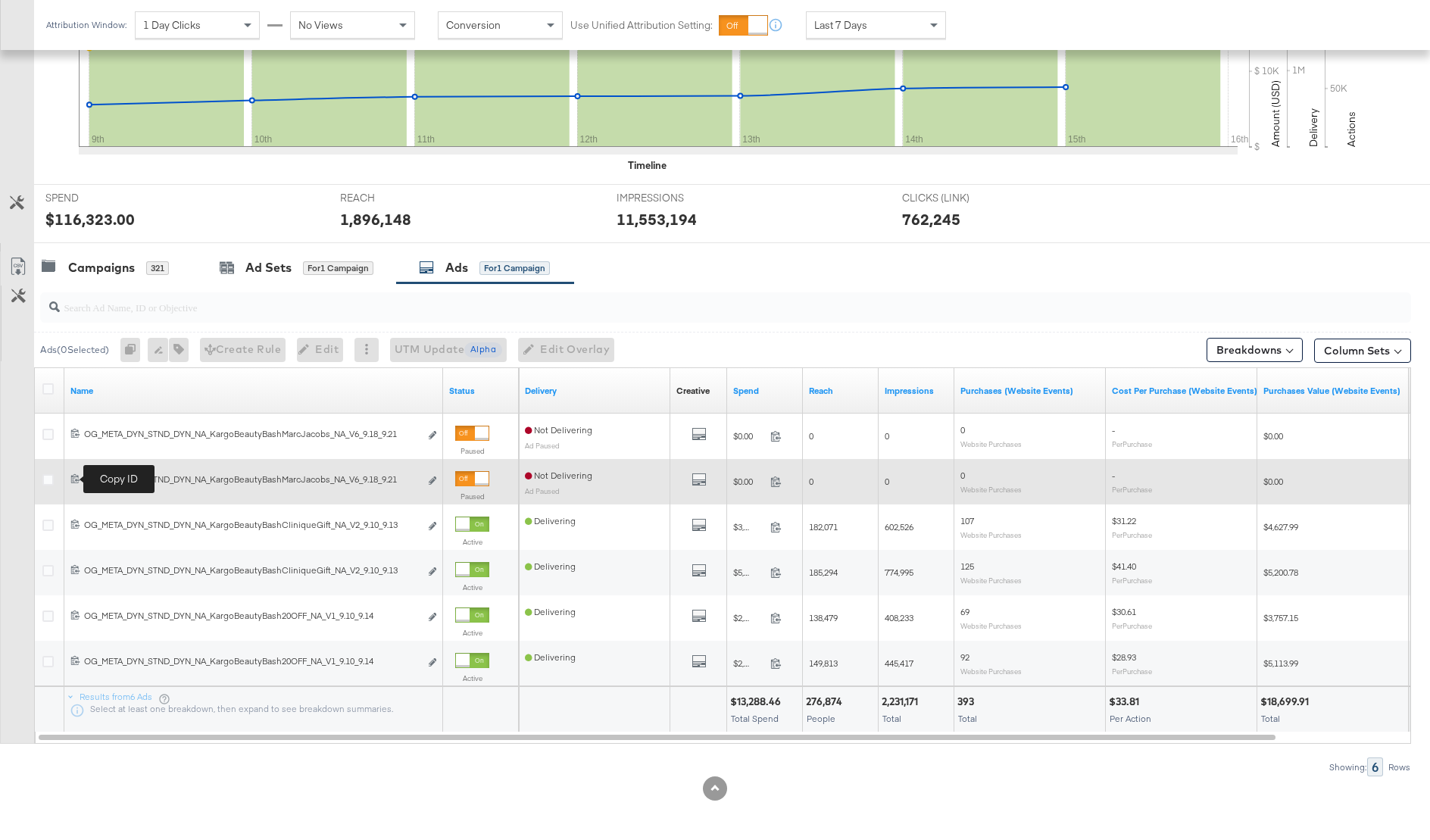
click at [74, 474] on icon at bounding box center [75, 478] width 10 height 10
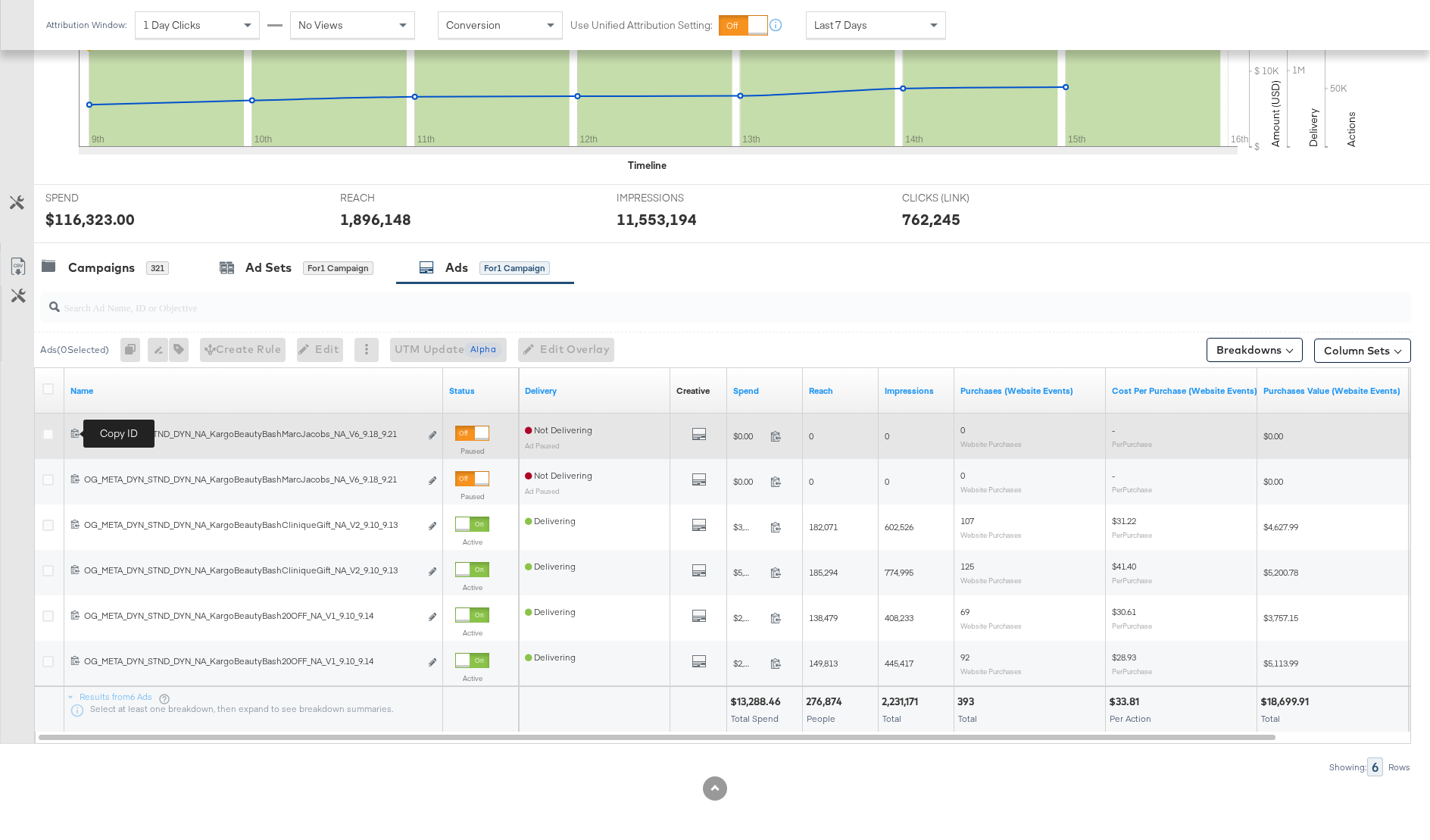
click at [74, 428] on div "120231995660240171" at bounding box center [77, 436] width 14 height 16
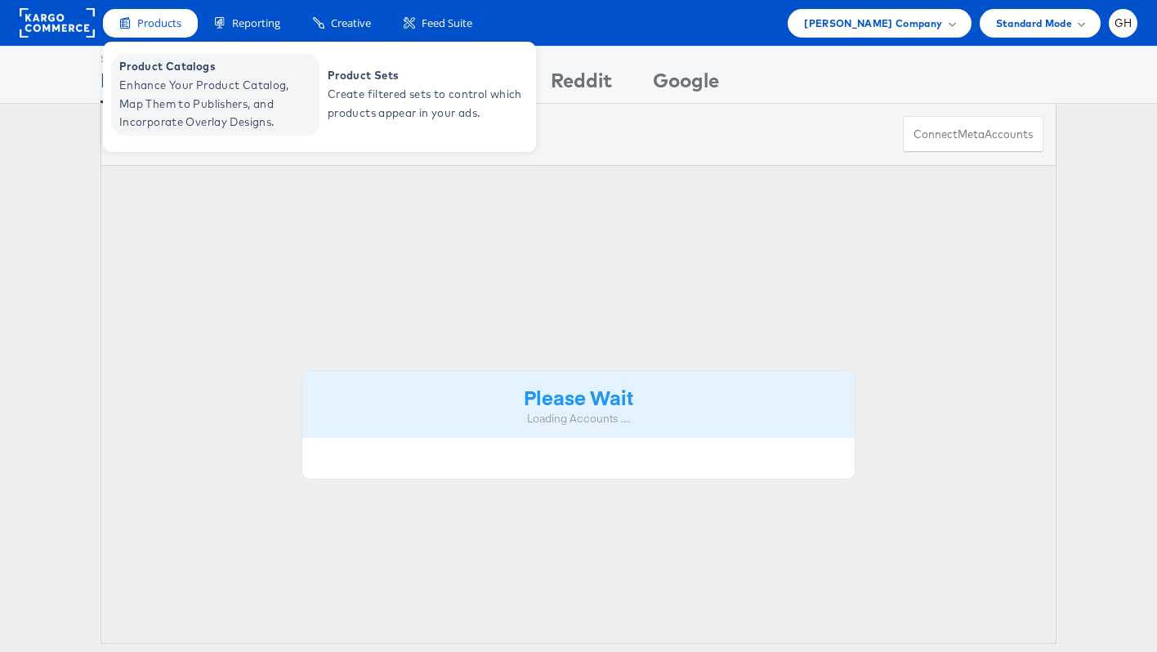
click at [160, 76] on span "Enhance Your Product Catalog, Map Them to Publishers, and Incorporate Overlay D…" at bounding box center [217, 104] width 196 height 56
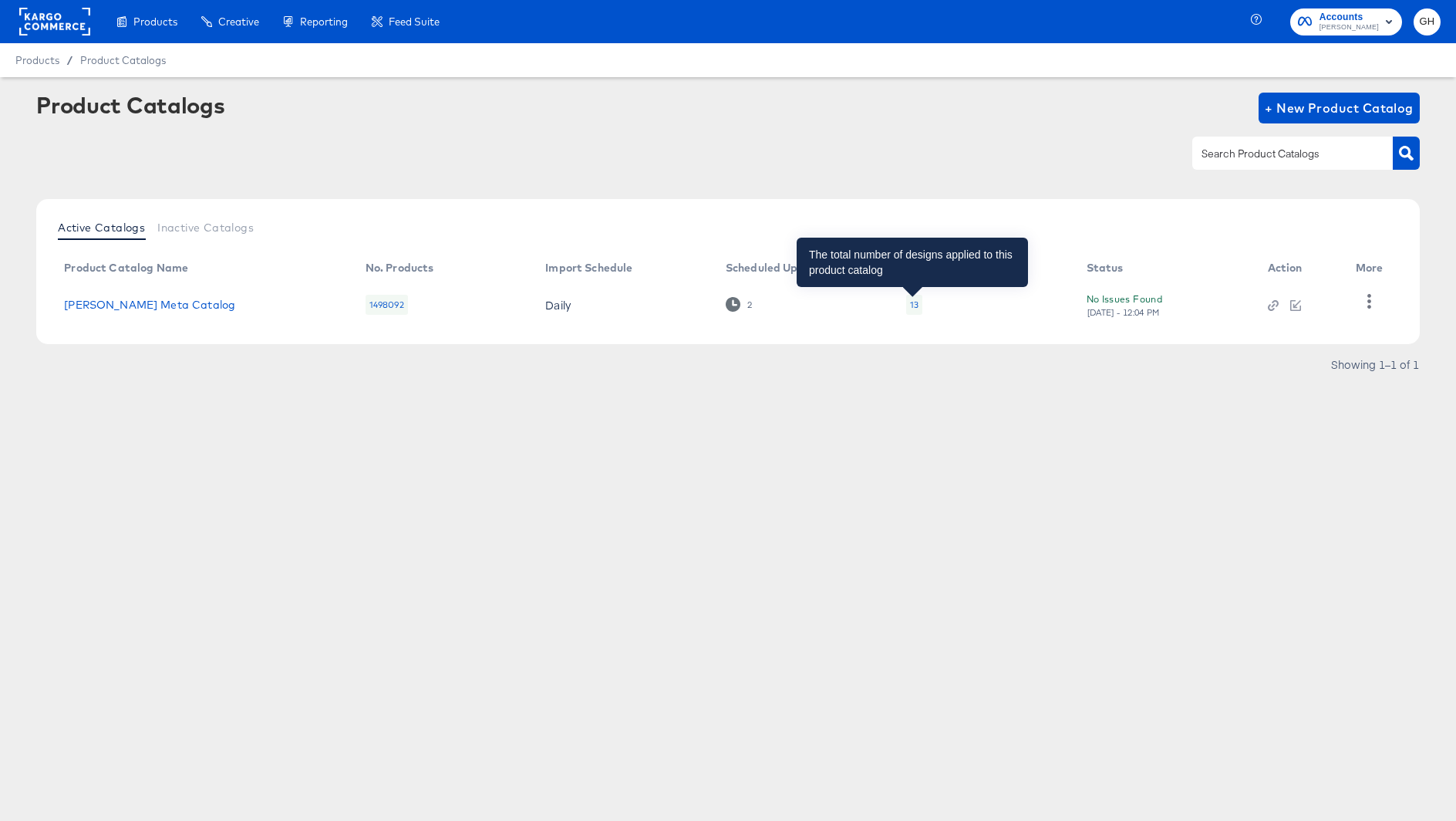
click at [910, 308] on div "13" at bounding box center [914, 304] width 8 height 12
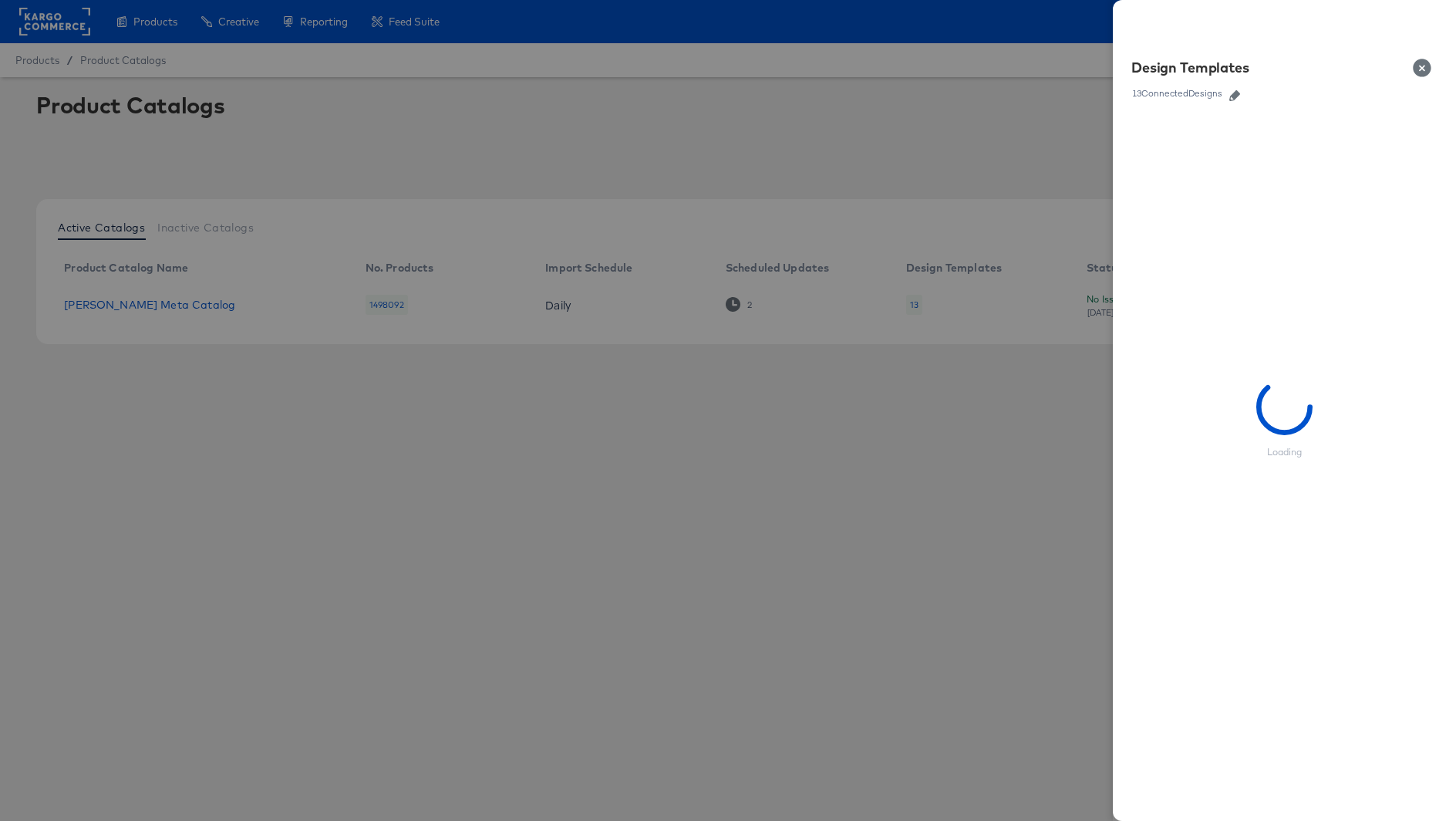
click at [1232, 94] on icon "button" at bounding box center [1234, 95] width 10 height 10
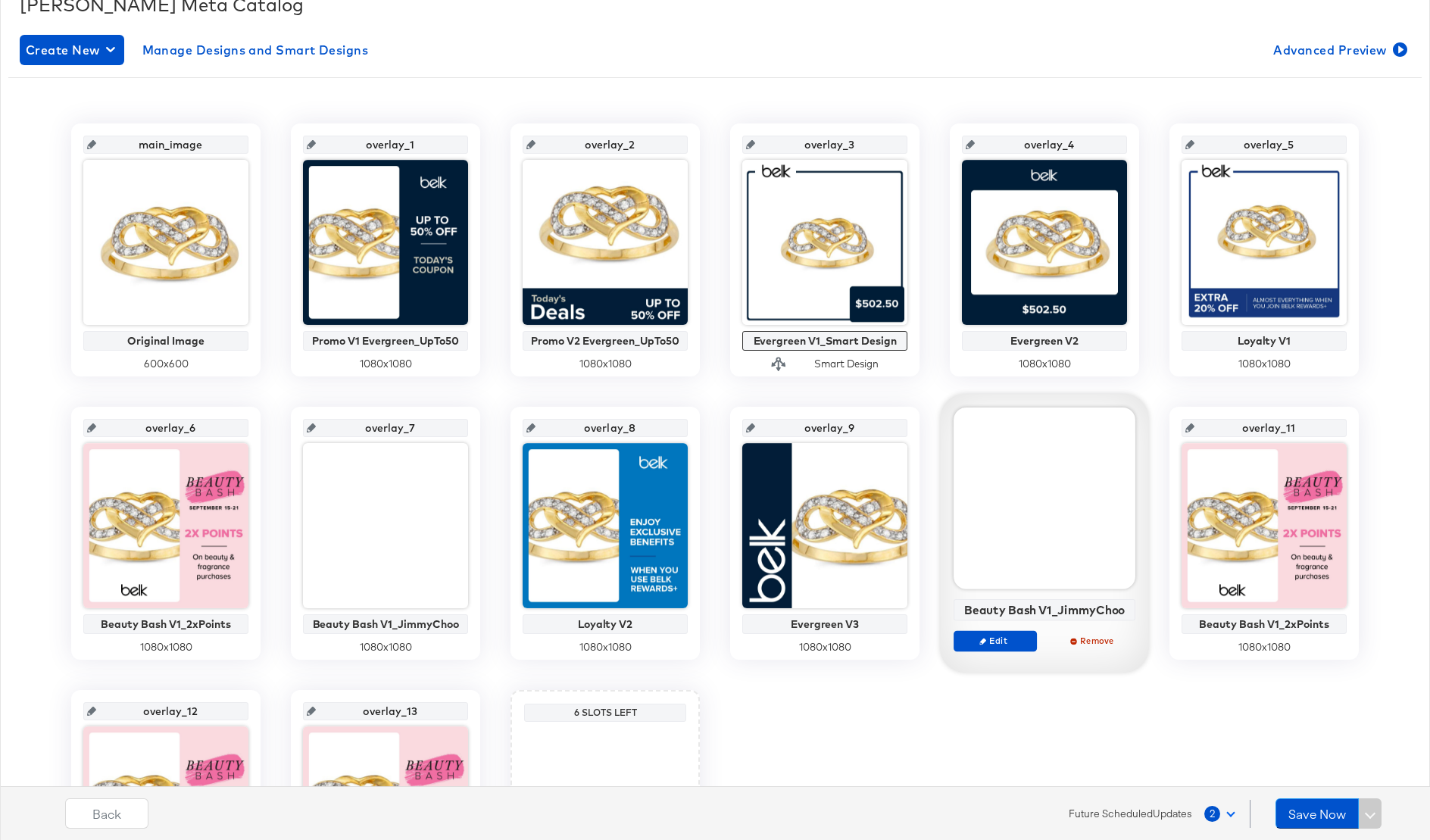
scroll to position [448, 0]
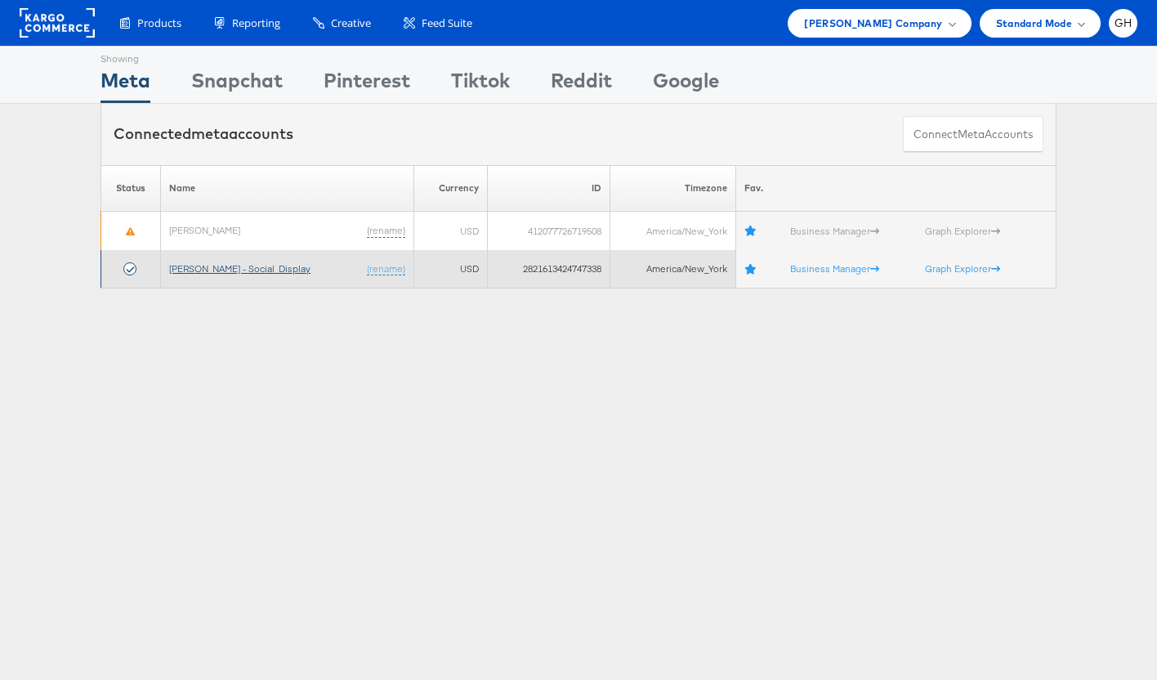
click at [206, 265] on link "[PERSON_NAME] - Social_Display" at bounding box center [239, 268] width 141 height 12
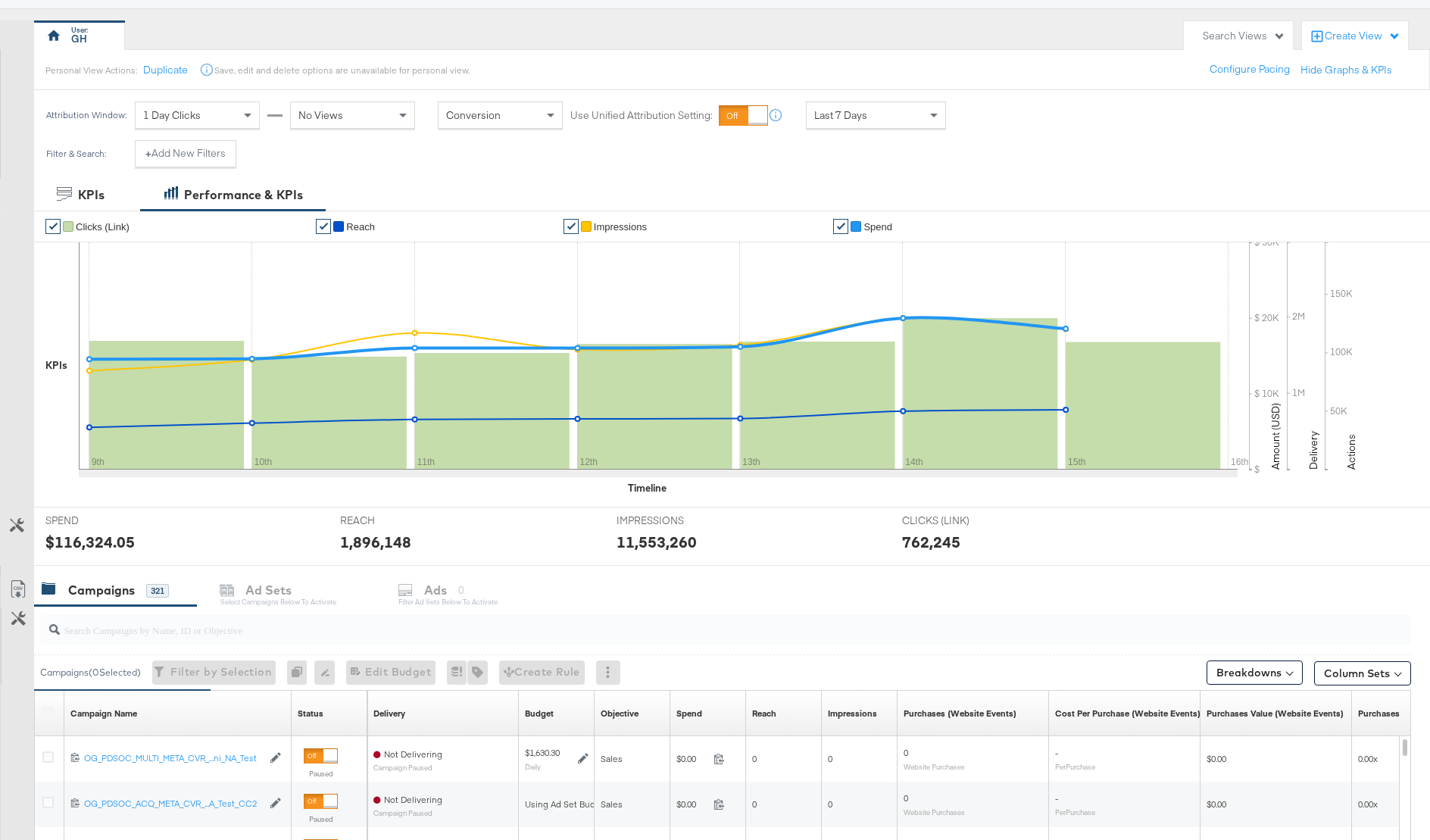
scroll to position [119, 0]
click at [209, 145] on button "+ Add New Filters" at bounding box center [185, 154] width 101 height 27
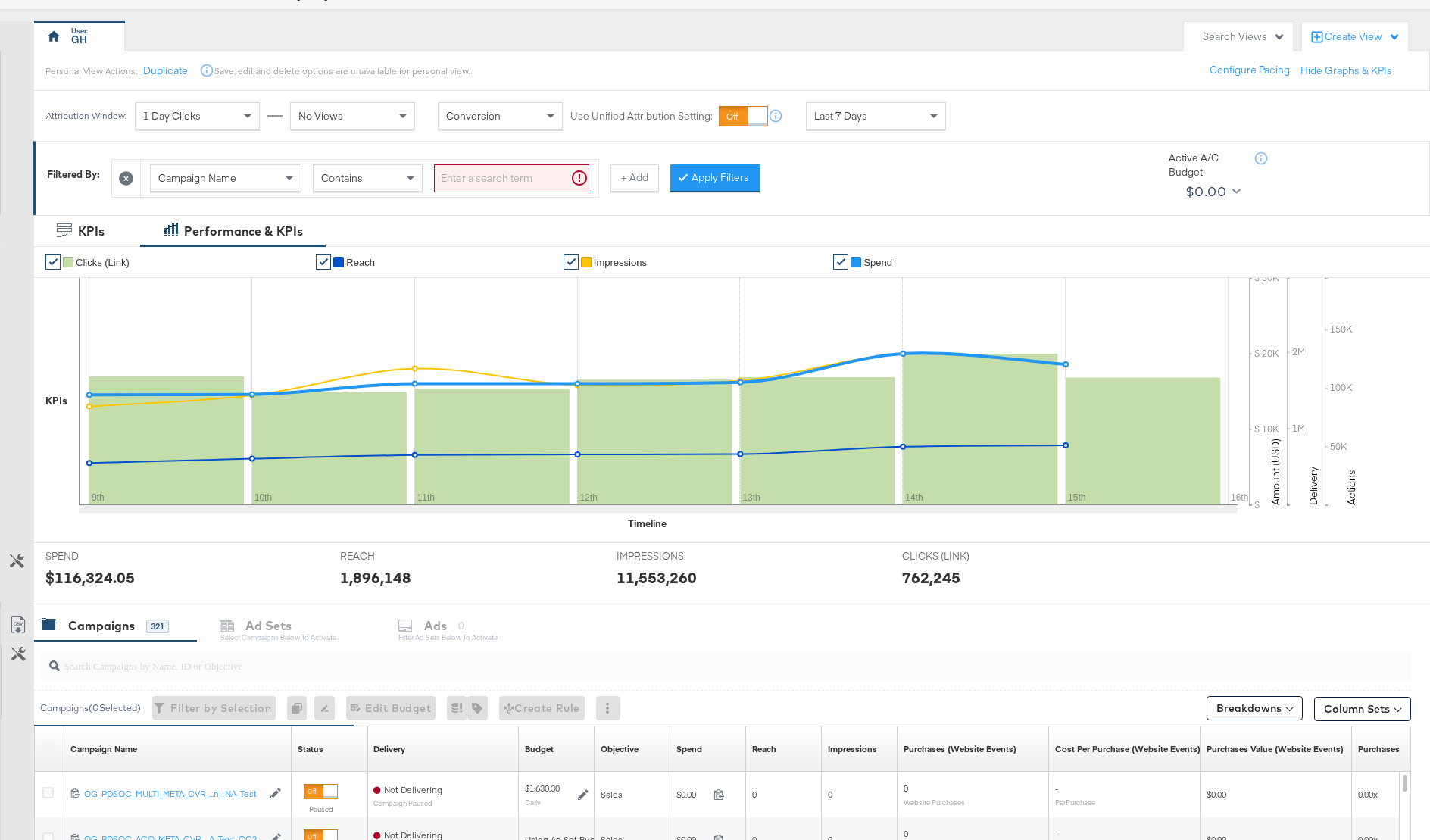
click at [266, 187] on div "Campaign Name" at bounding box center [226, 178] width 150 height 26
type input "ad id"
click at [466, 175] on input "search" at bounding box center [511, 178] width 155 height 28
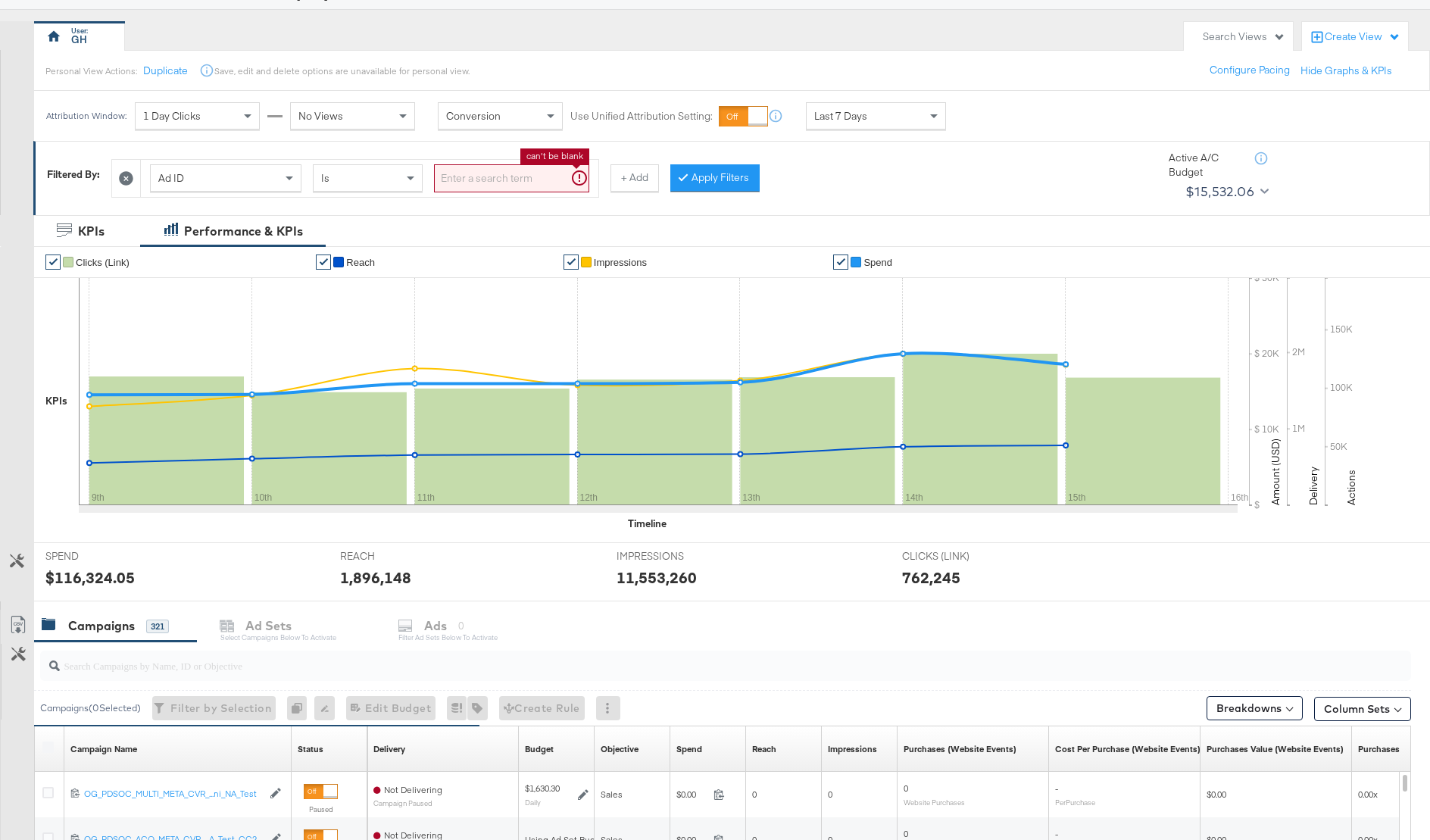
paste input "120231402304190171"
click at [702, 166] on button "Apply Filters" at bounding box center [691, 177] width 89 height 27
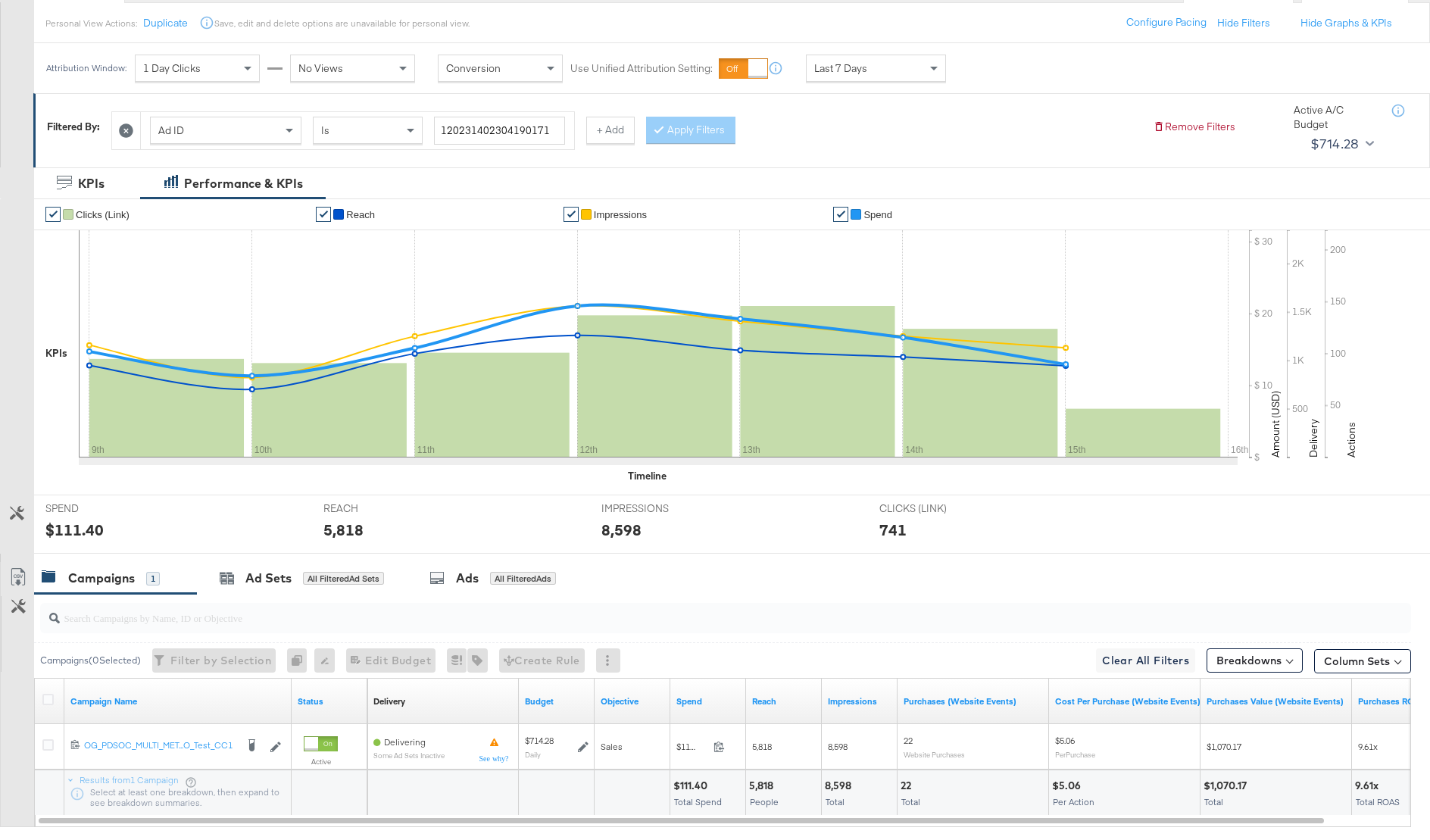
scroll to position [249, 0]
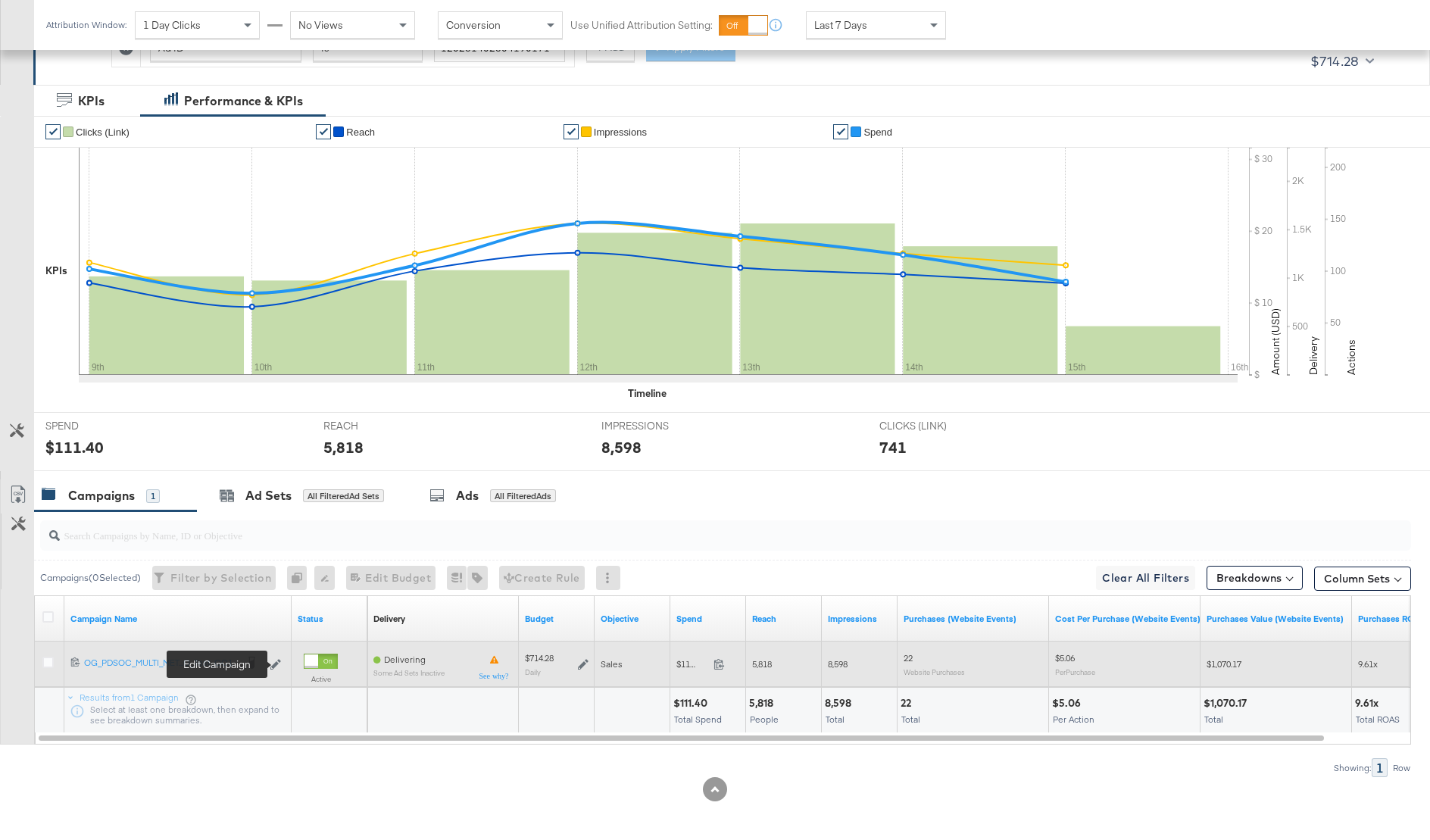
click at [274, 659] on icon at bounding box center [275, 664] width 10 height 10
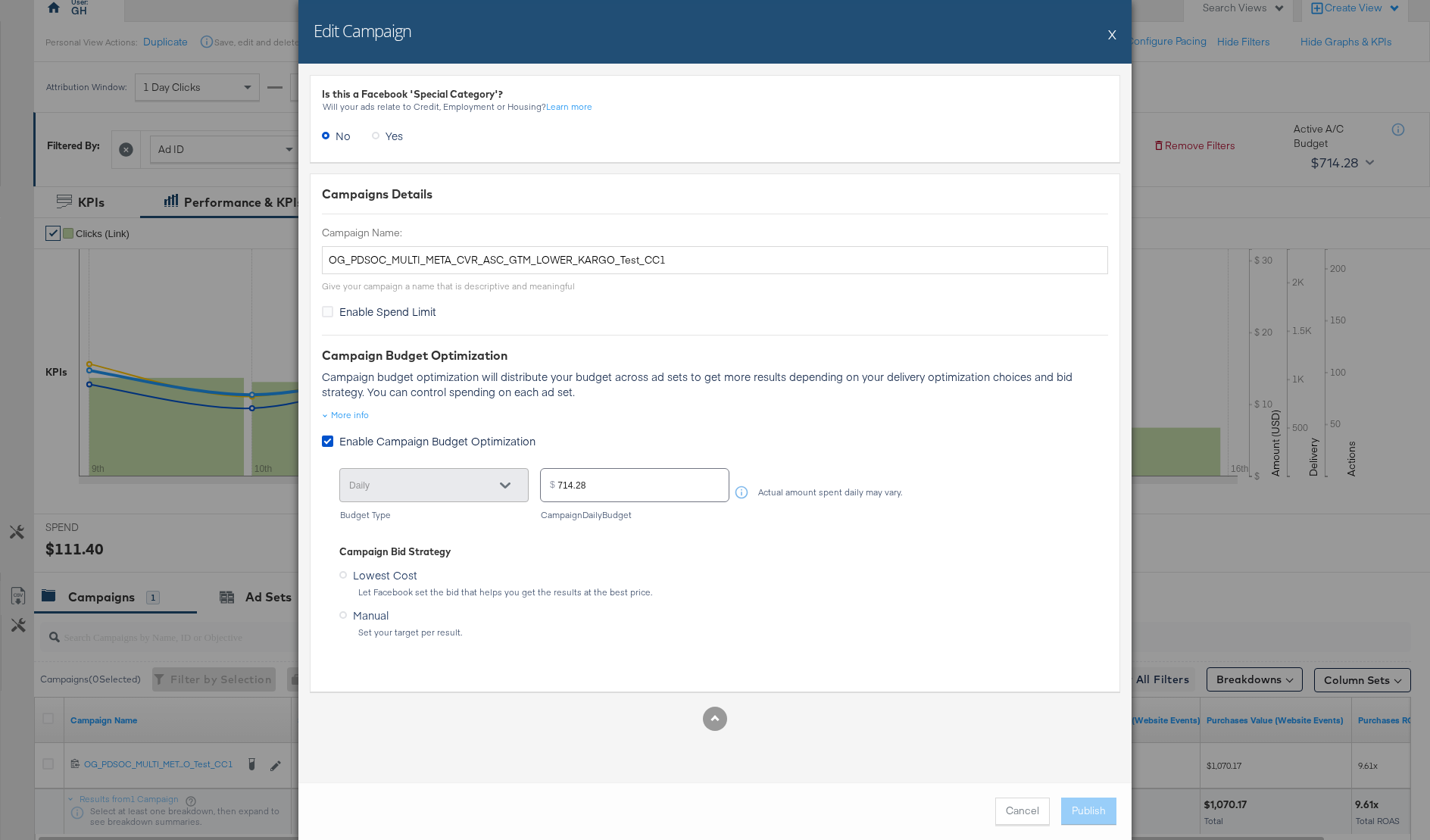
scroll to position [145, 0]
click at [1108, 31] on button "X" at bounding box center [1112, 33] width 8 height 31
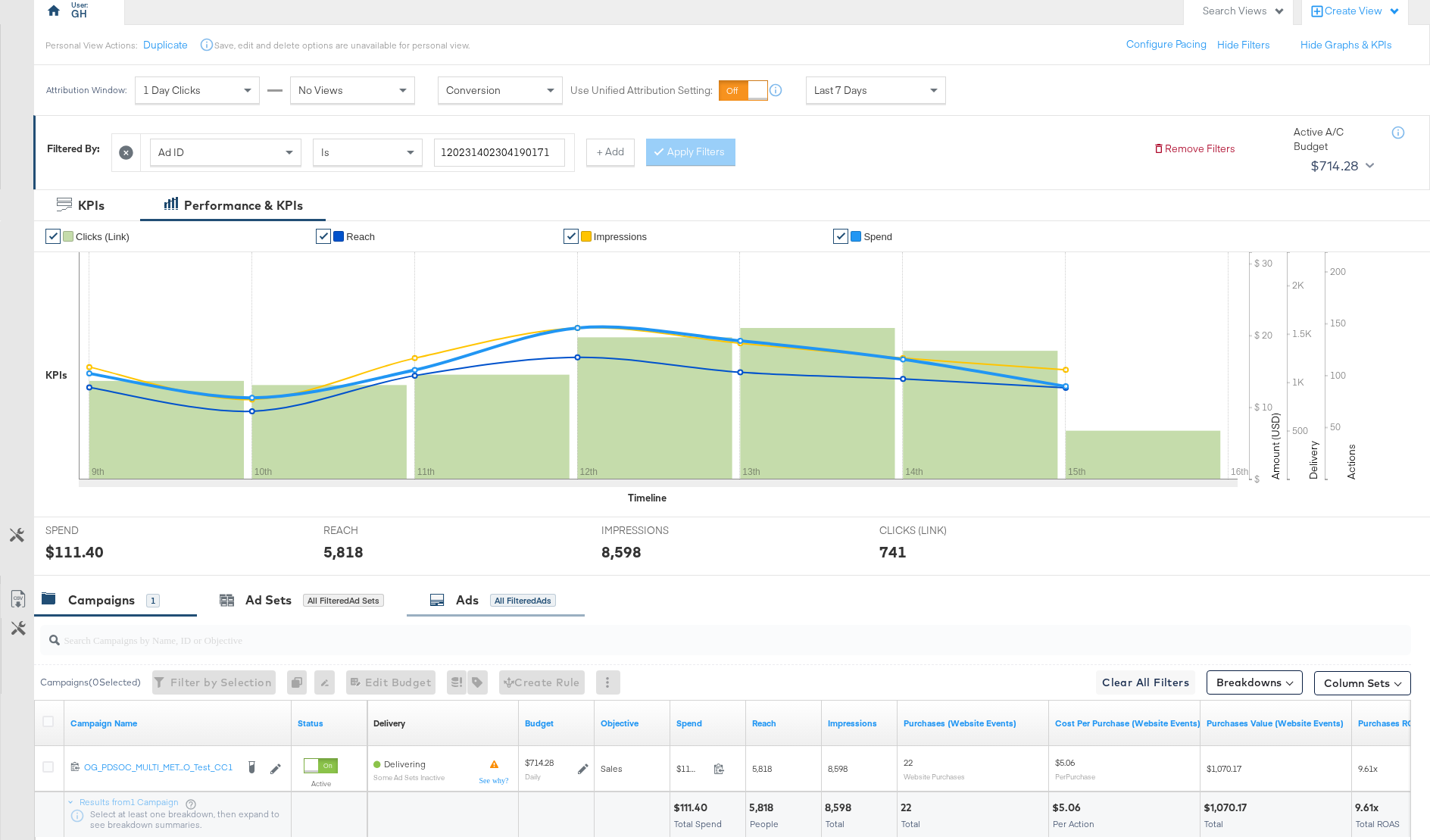
click at [453, 584] on div "Ads All Filtered Ads" at bounding box center [496, 600] width 178 height 32
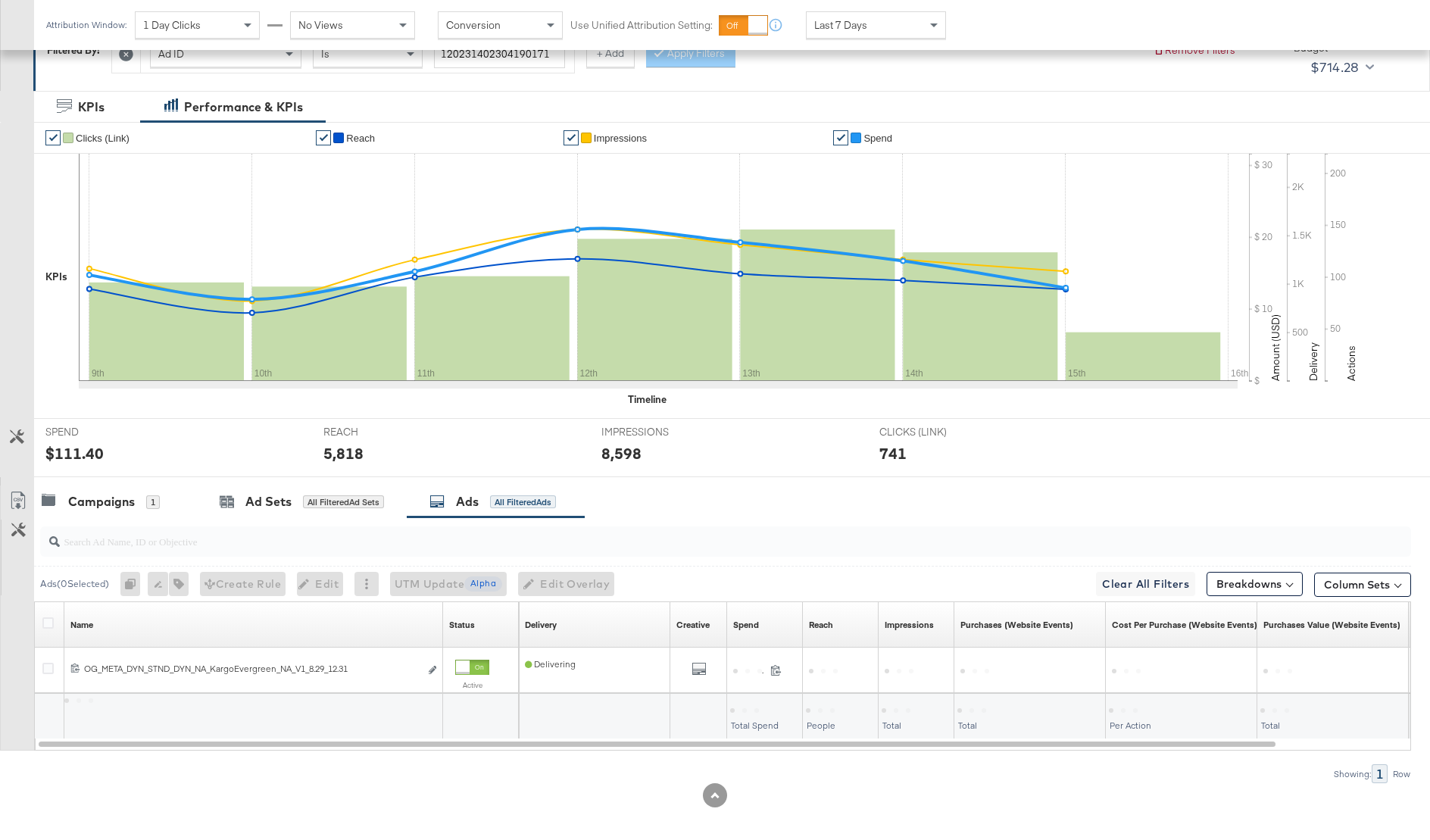
scroll to position [249, 0]
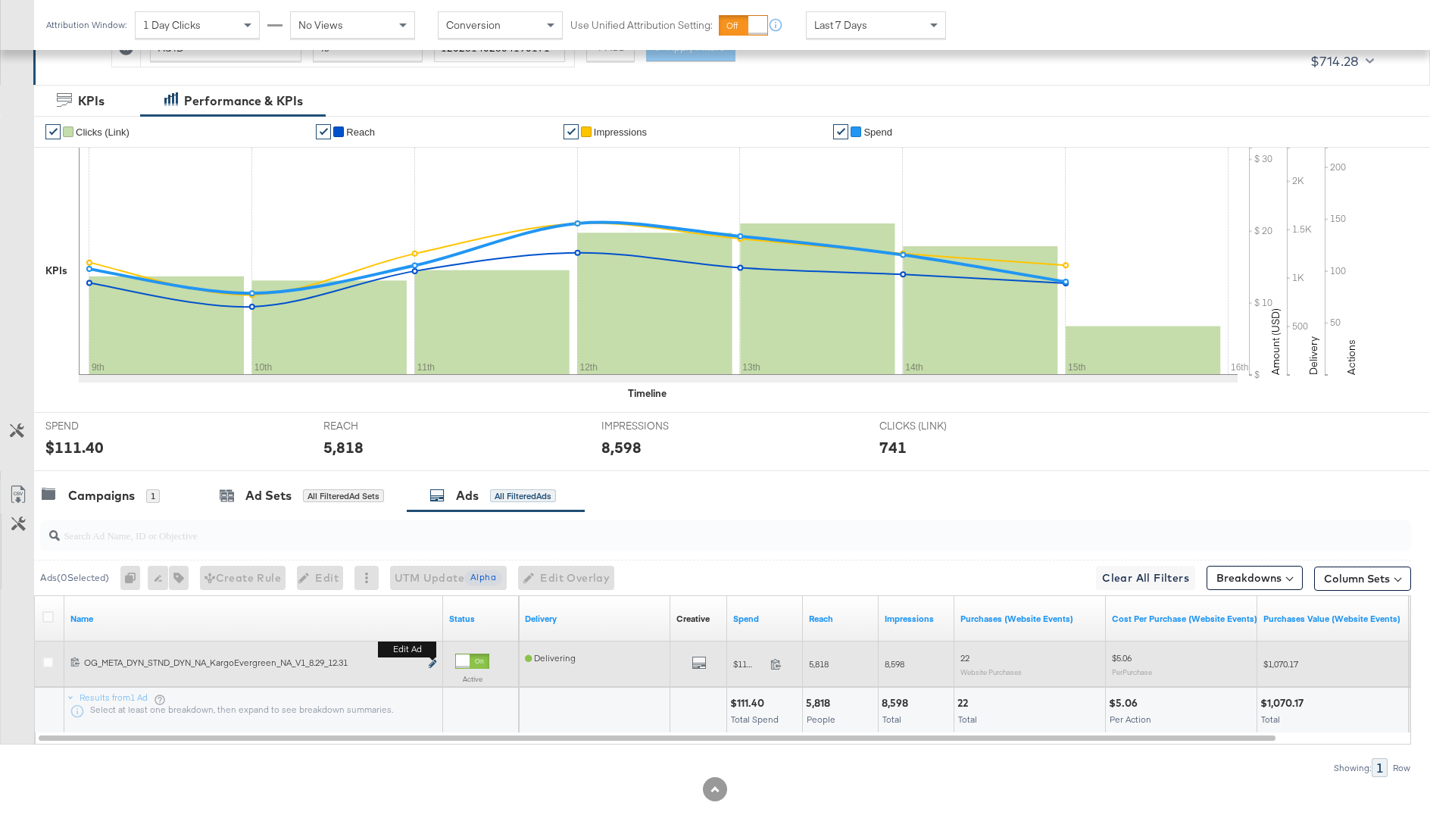
click at [432, 659] on icon "link" at bounding box center [432, 663] width 7 height 8
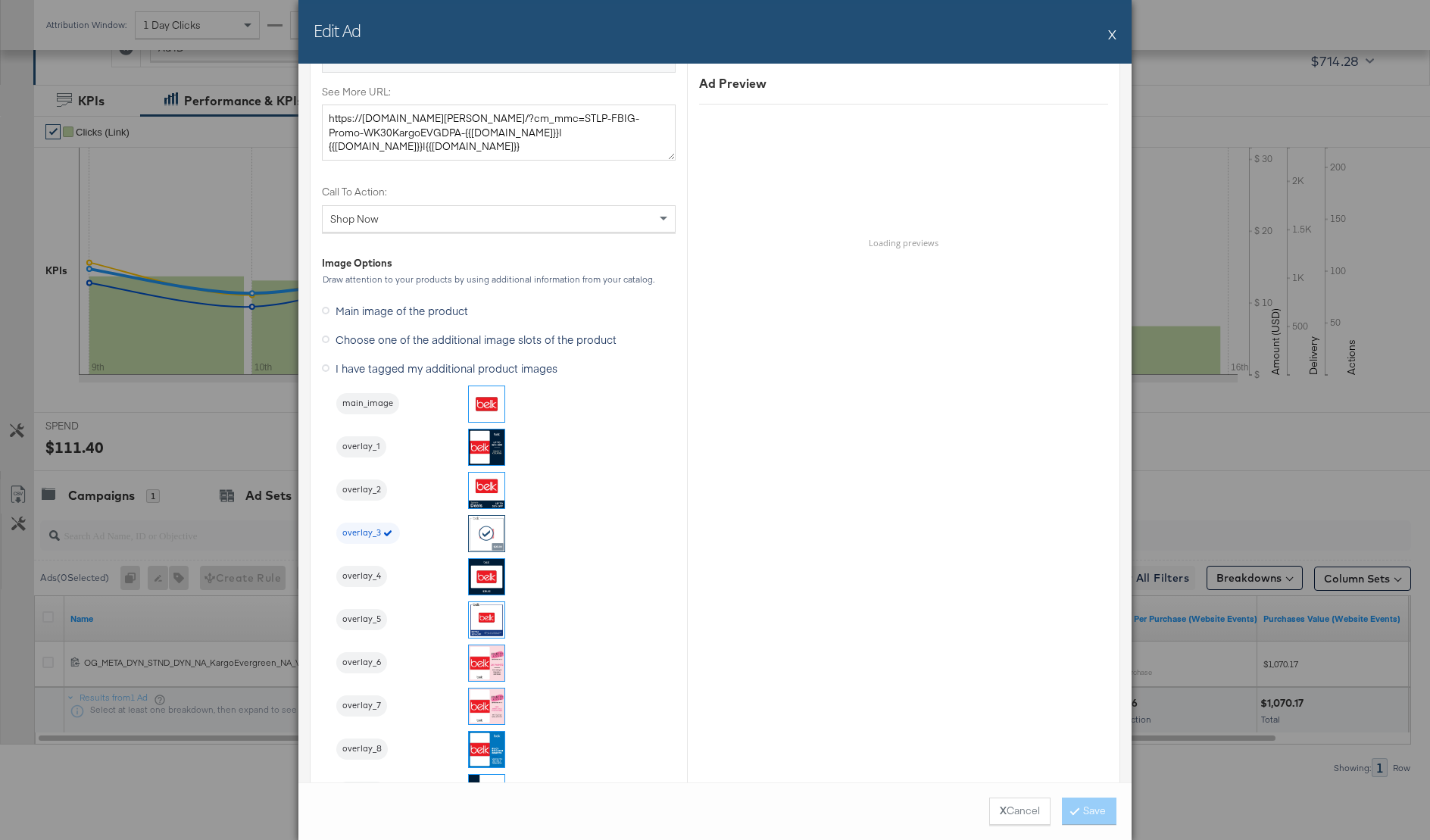
scroll to position [1387, 0]
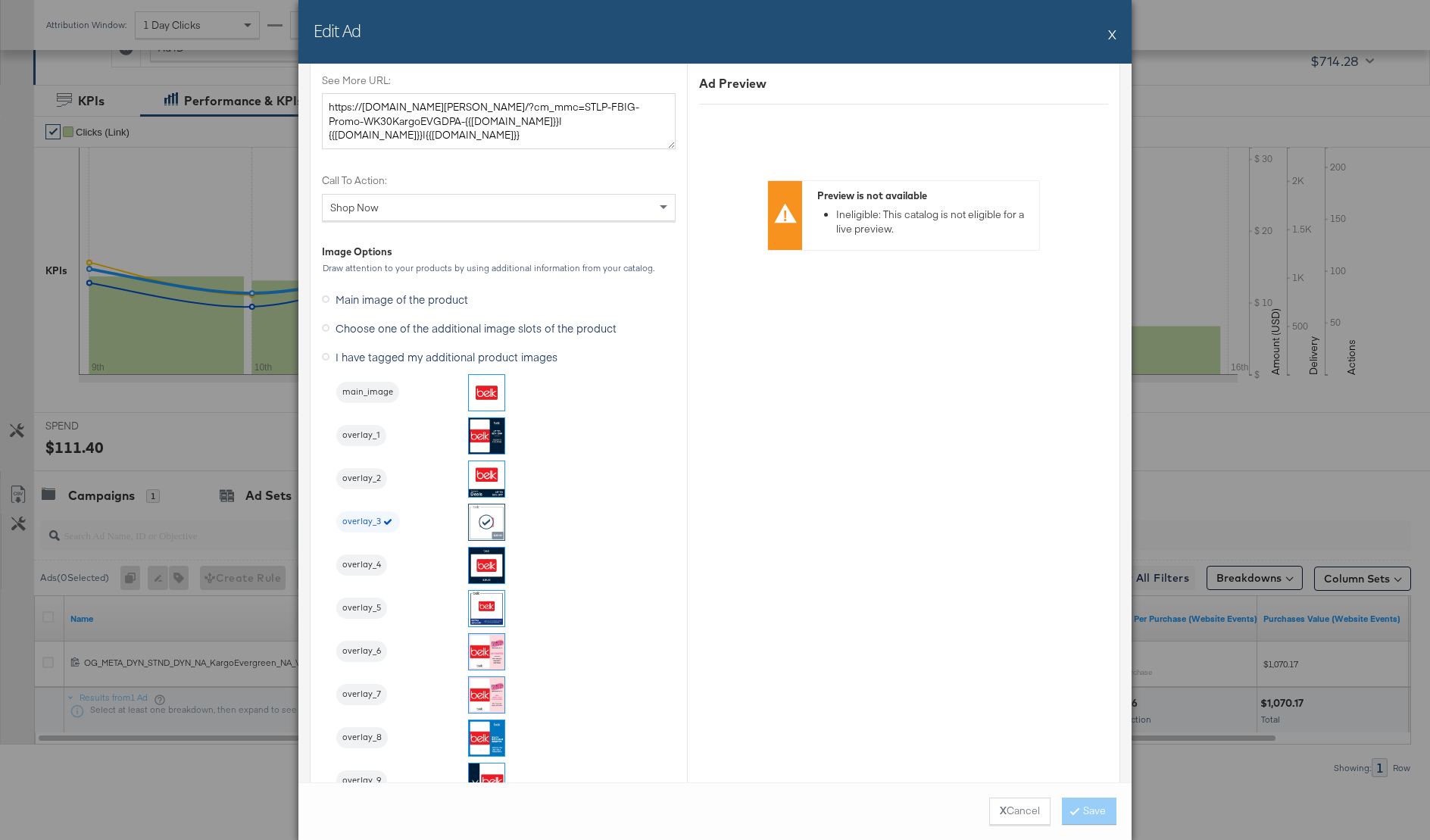
click at [1110, 29] on button "X" at bounding box center [1112, 33] width 8 height 31
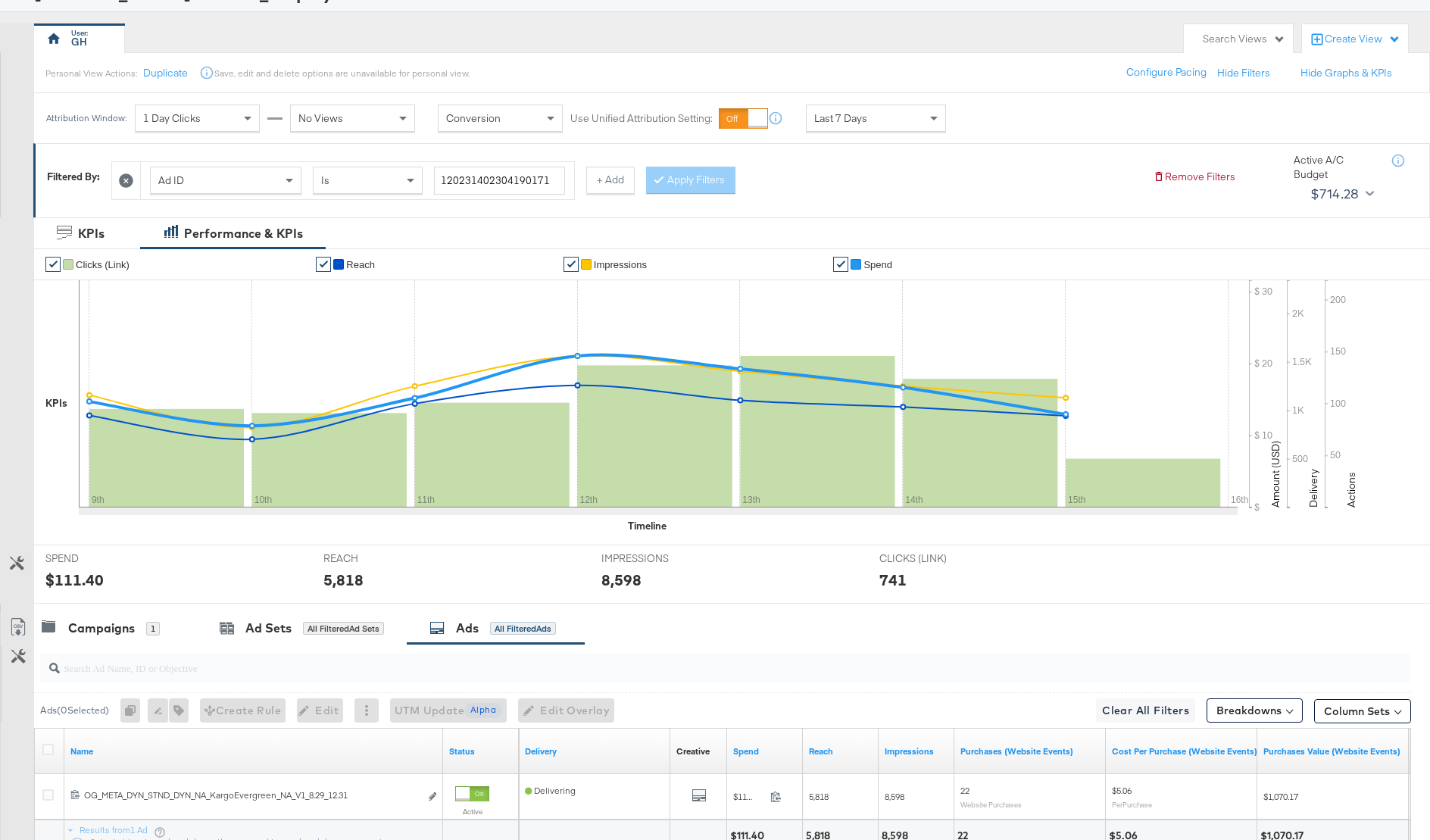
scroll to position [0, 0]
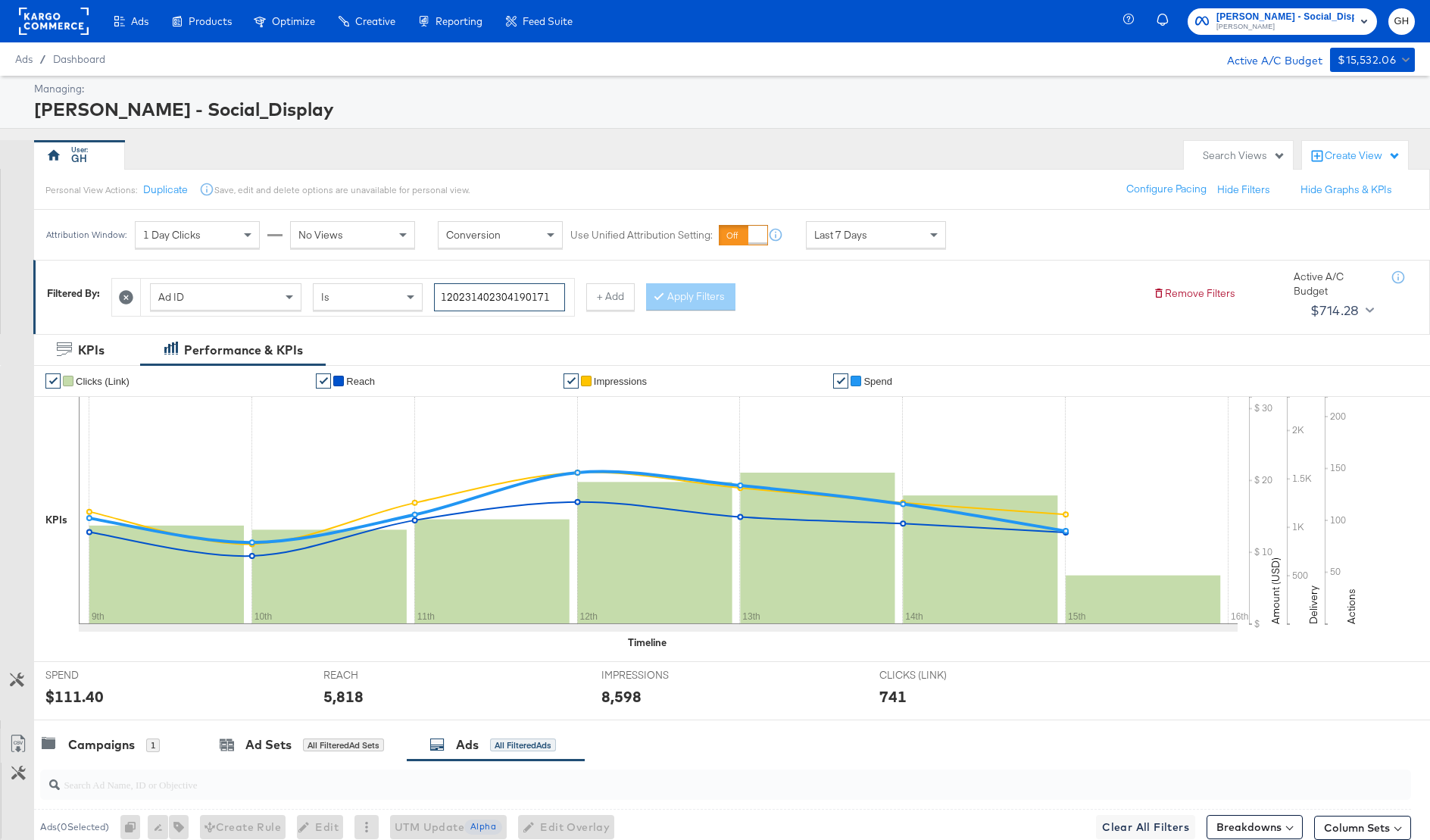
click at [504, 291] on input "120231402304190171" at bounding box center [499, 297] width 131 height 28
paste input "60453054"
type input "120231604530540171"
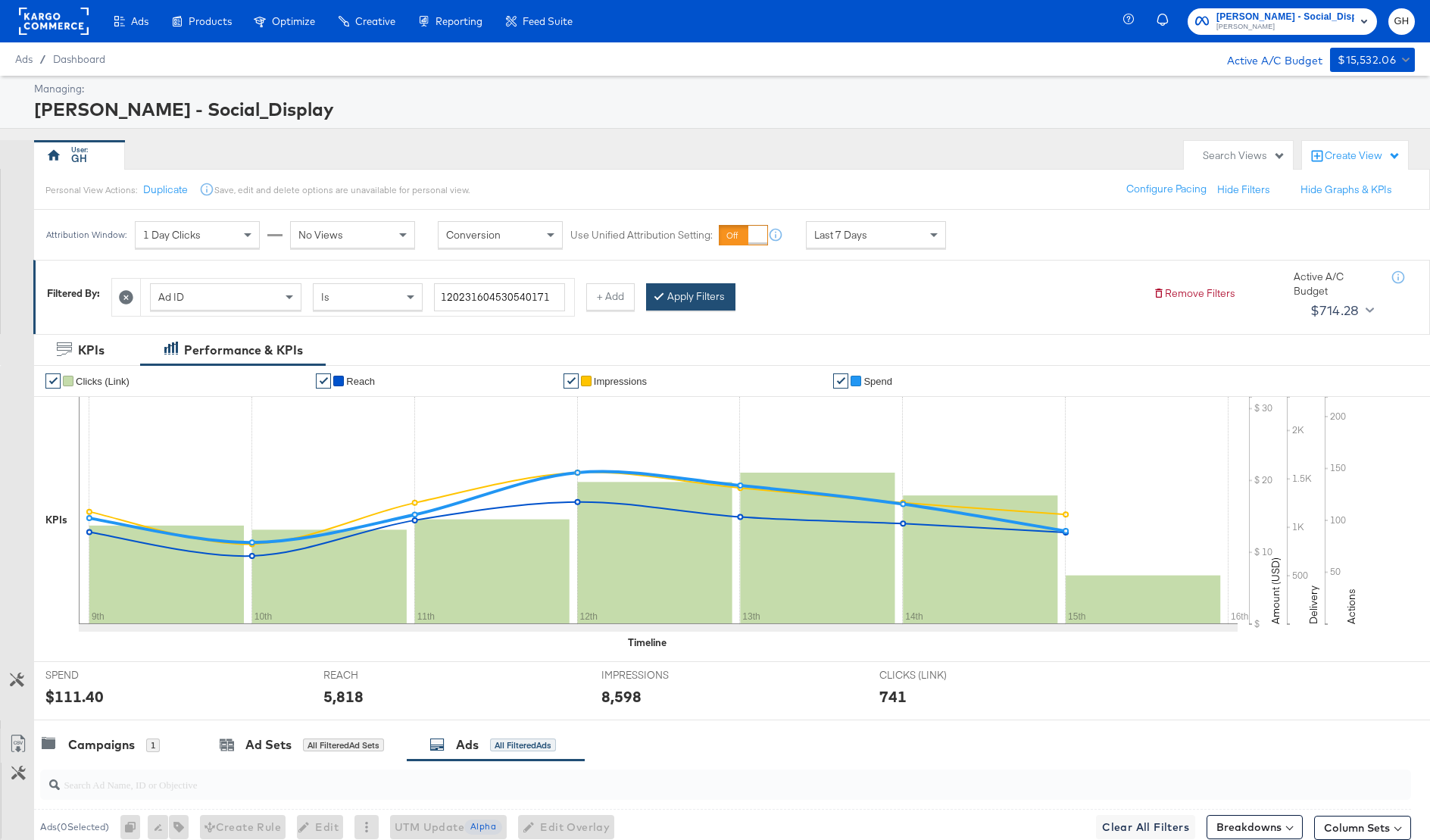
click at [667, 304] on button "Apply Filters" at bounding box center [691, 296] width 89 height 27
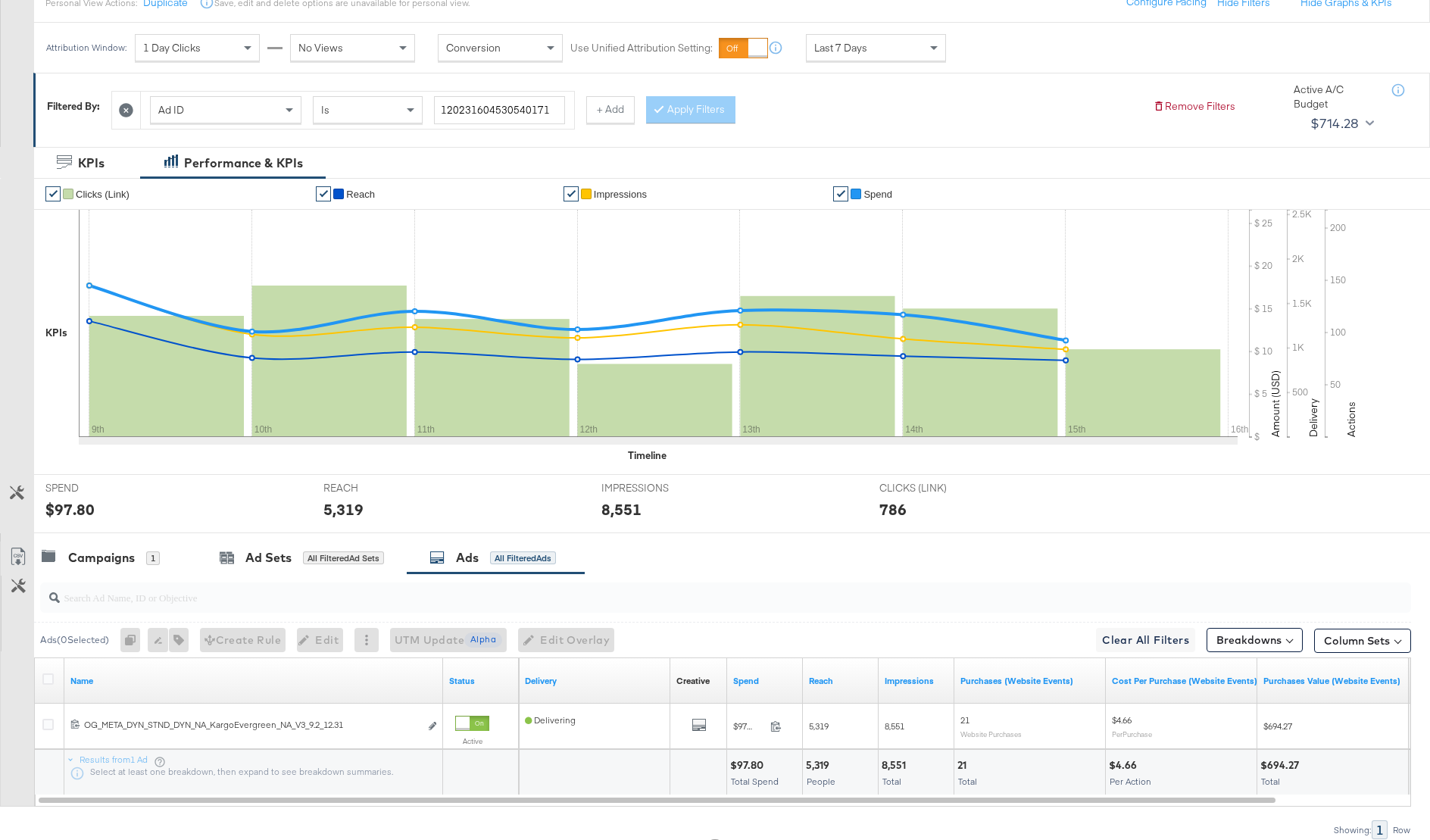
scroll to position [188, 0]
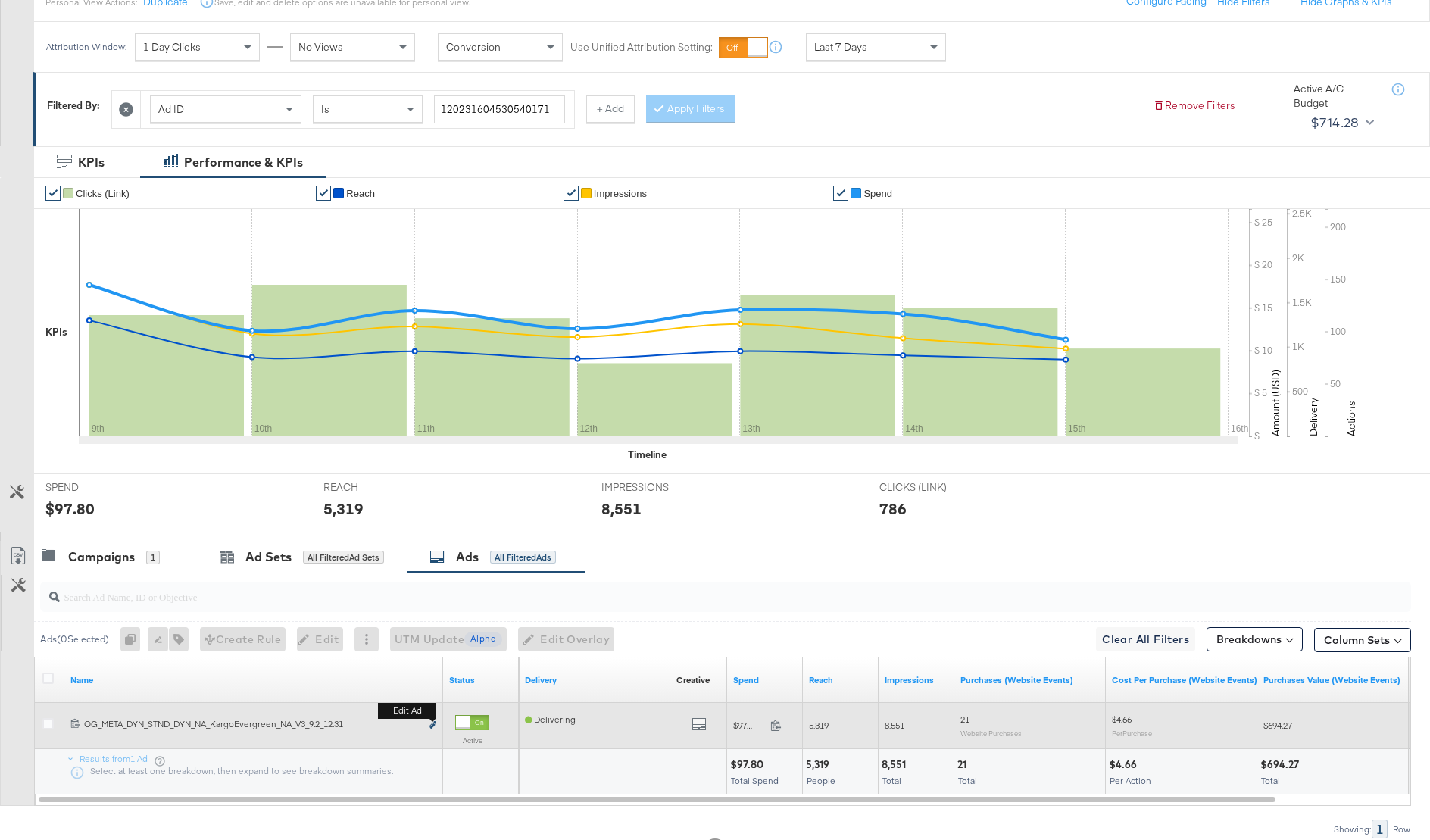
click at [430, 722] on icon "link" at bounding box center [432, 725] width 7 height 8
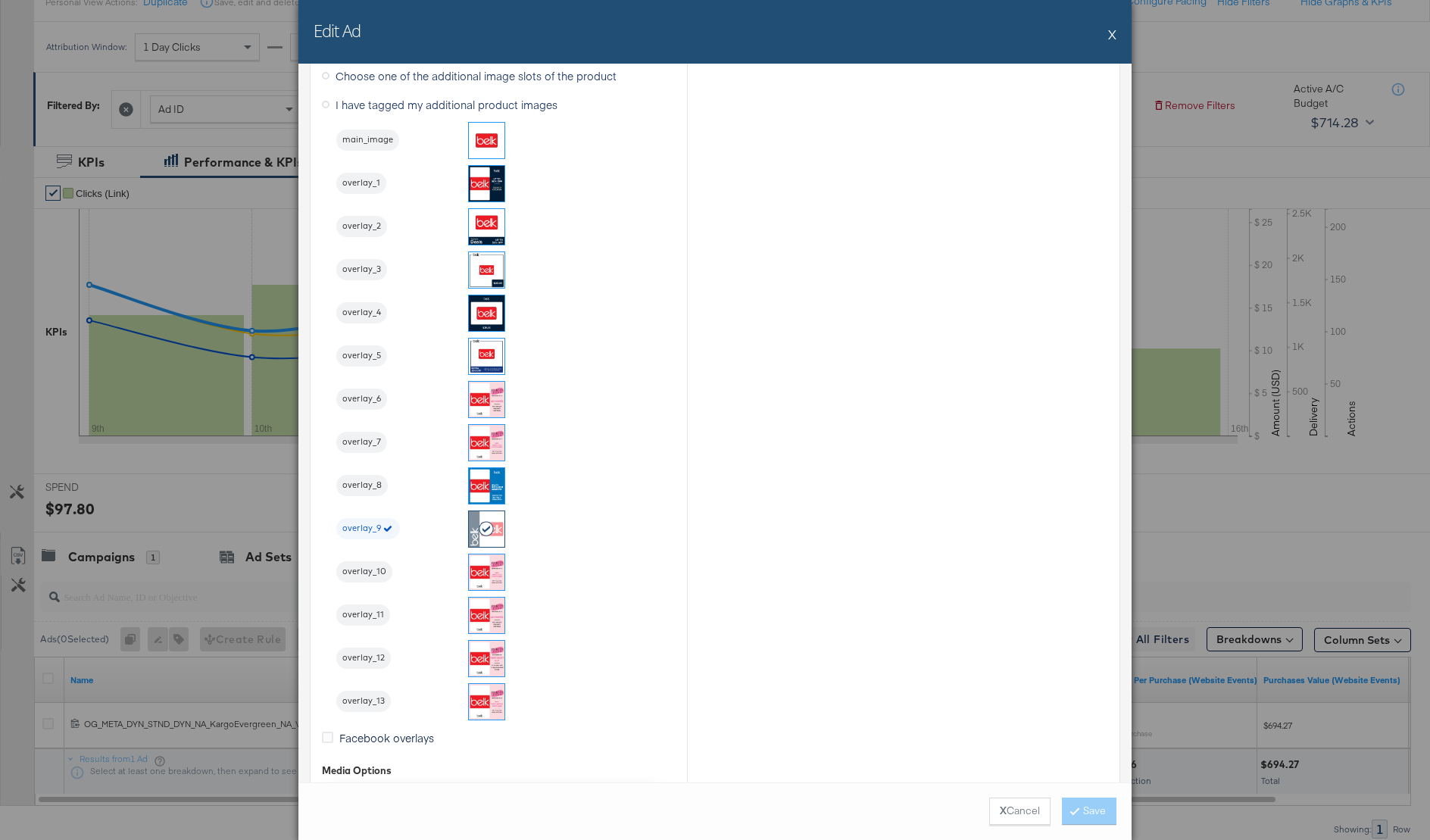
scroll to position [1649, 0]
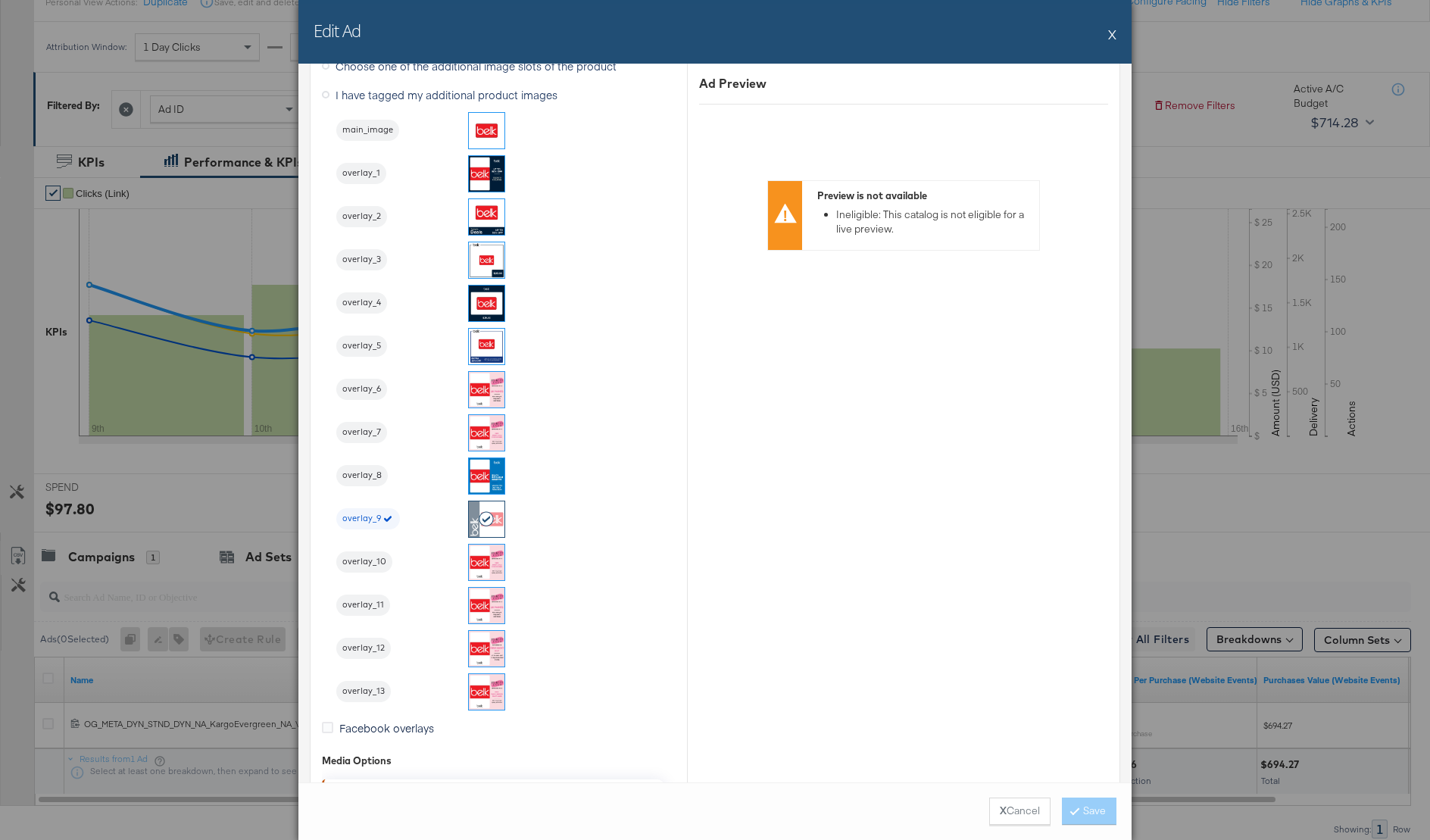
click at [1112, 29] on button "X" at bounding box center [1112, 33] width 8 height 31
